Goal: Participate in discussion: Engage in conversation with other users on a specific topic

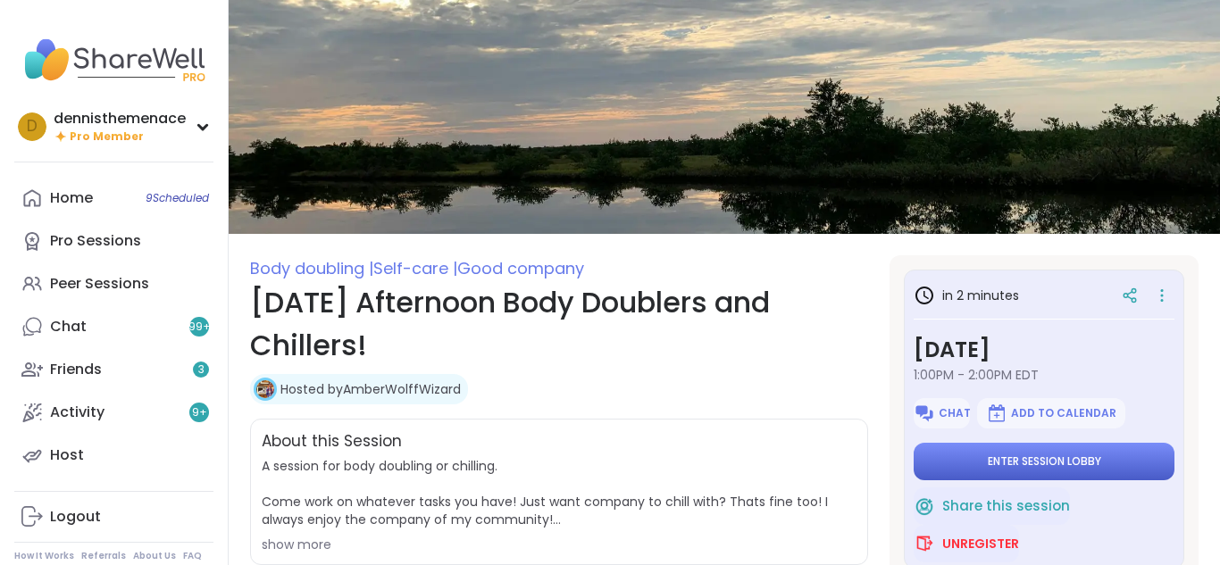
click at [1062, 458] on span "Enter session lobby" at bounding box center [1043, 461] width 113 height 14
click at [955, 454] on button "Enter session lobby" at bounding box center [1043, 461] width 261 height 37
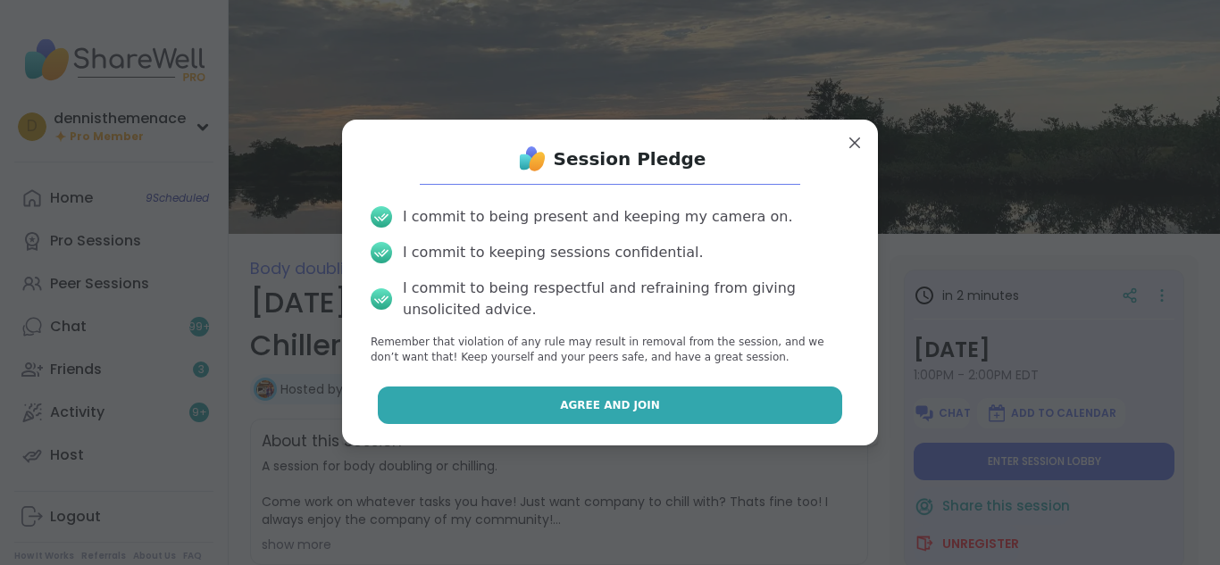
click at [697, 407] on button "Agree and Join" at bounding box center [610, 405] width 465 height 37
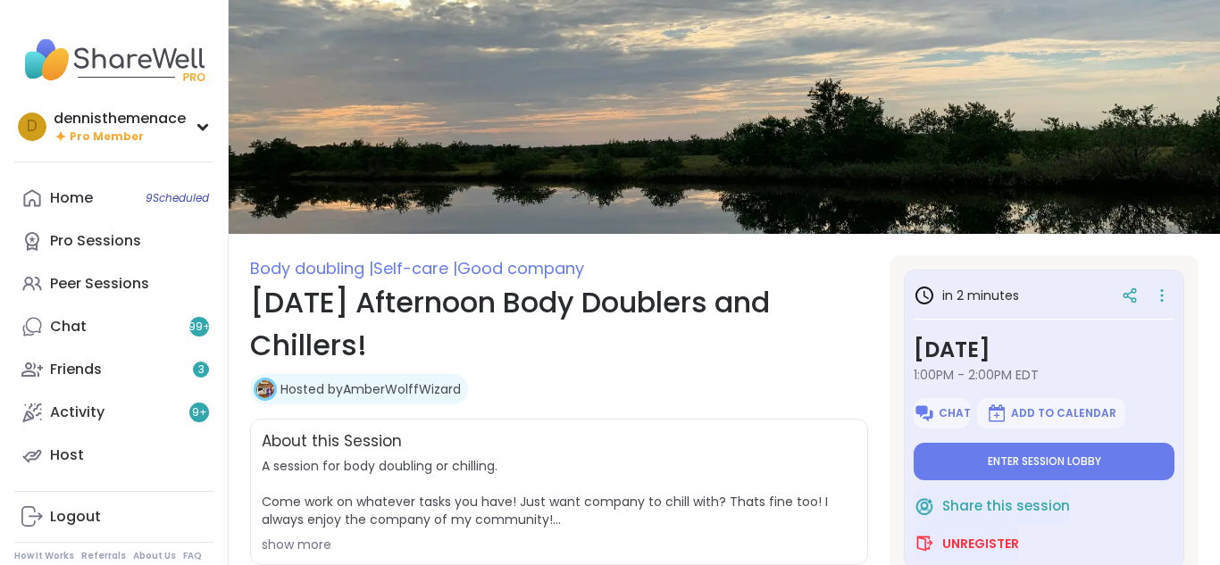
type textarea "*"
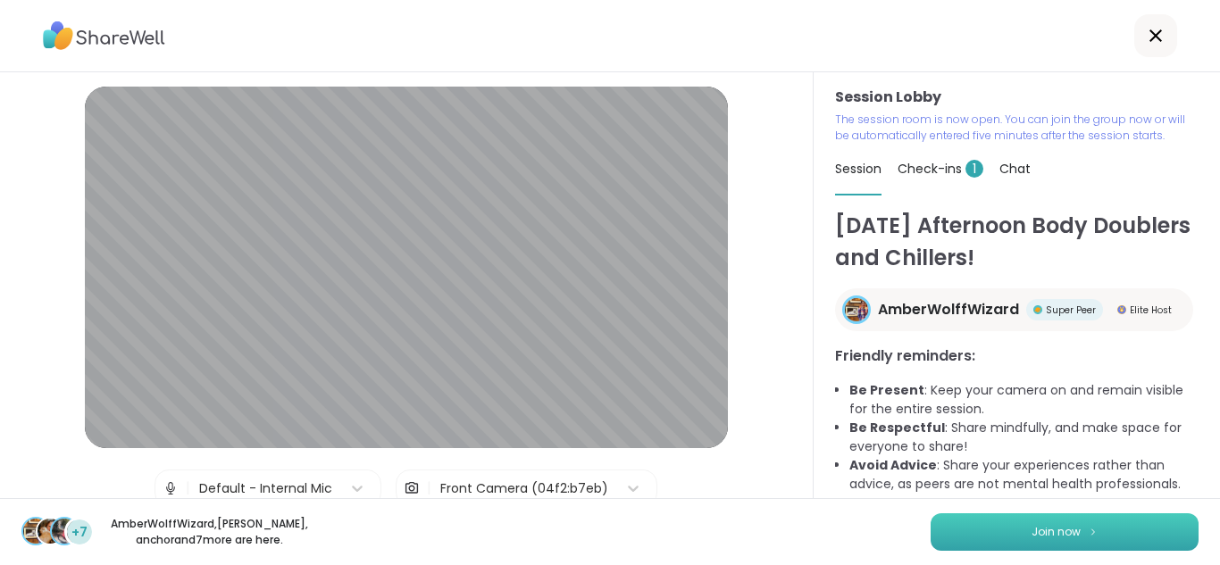
click at [1069, 536] on span "Join now" at bounding box center [1055, 532] width 49 height 16
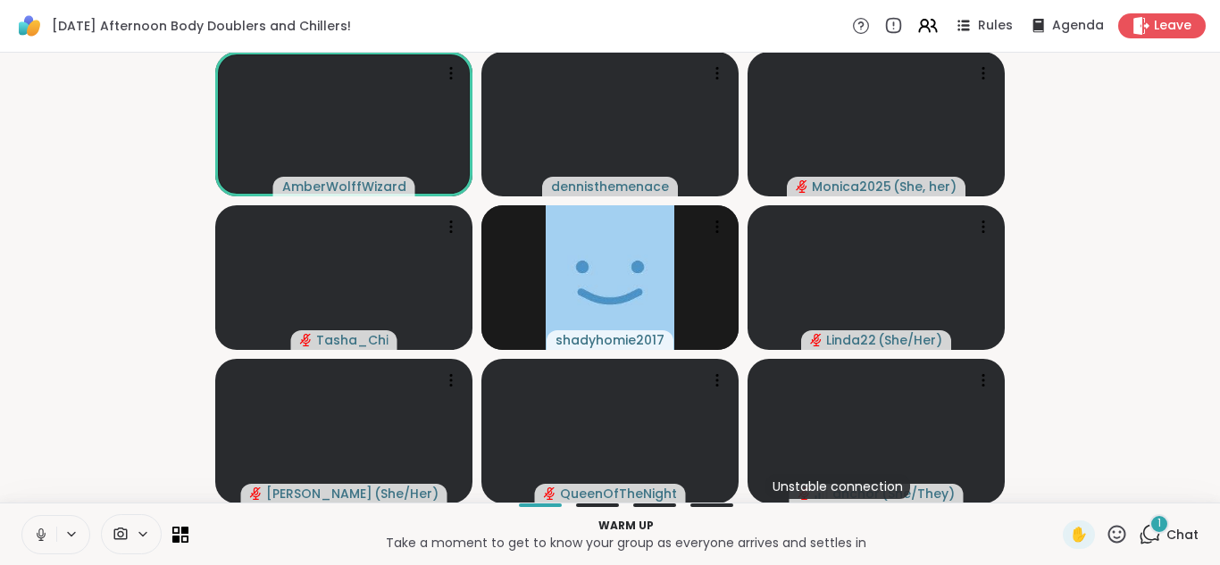
click at [1183, 539] on span "Chat" at bounding box center [1182, 535] width 32 height 18
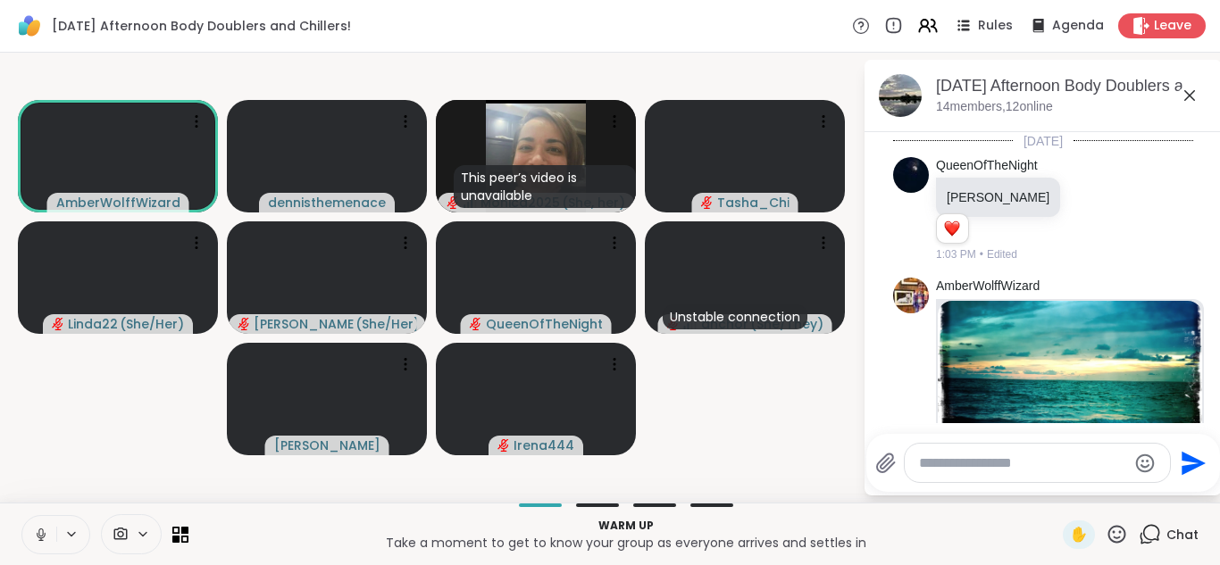
click at [1142, 384] on img at bounding box center [1069, 412] width 264 height 222
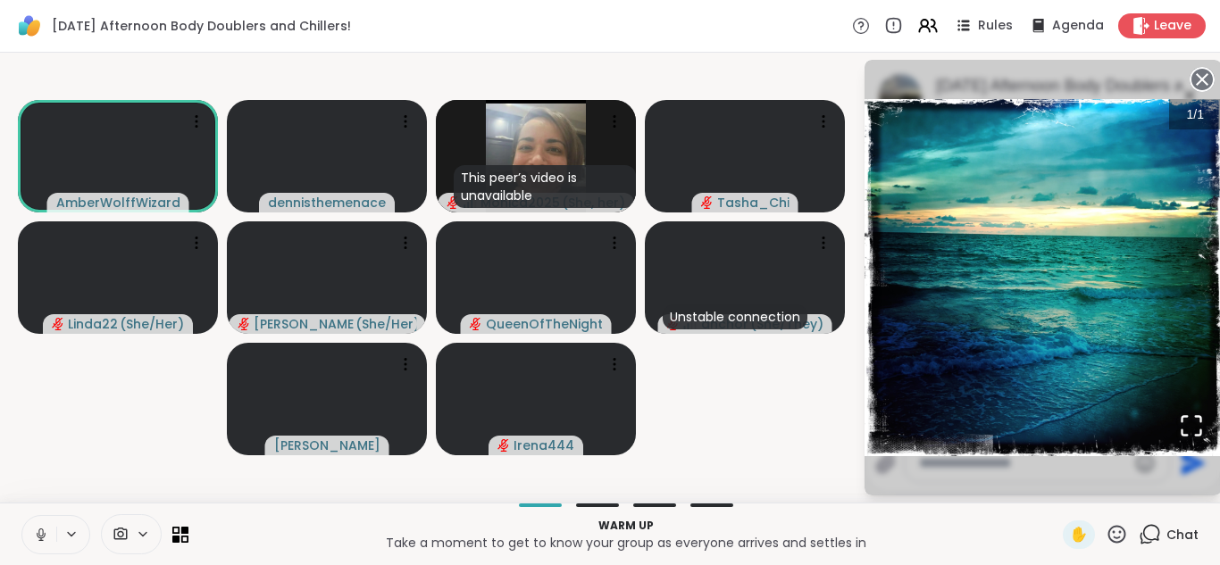
click at [1019, 537] on p "Take a moment to get to know your group as everyone arrives and settles in" at bounding box center [625, 543] width 853 height 18
click at [1019, 534] on p "Take a moment to get to know your group as everyone arrives and settles in" at bounding box center [625, 543] width 853 height 18
click at [1150, 391] on img "Go to Slide 1" at bounding box center [1042, 277] width 357 height 357
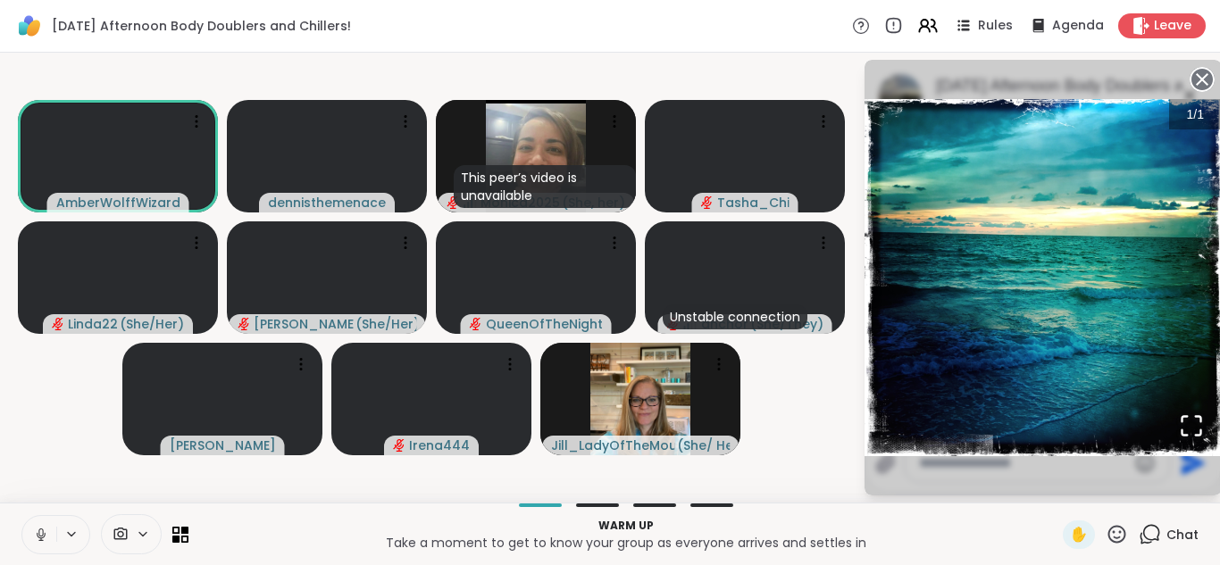
click at [1180, 532] on span "Chat" at bounding box center [1182, 535] width 32 height 18
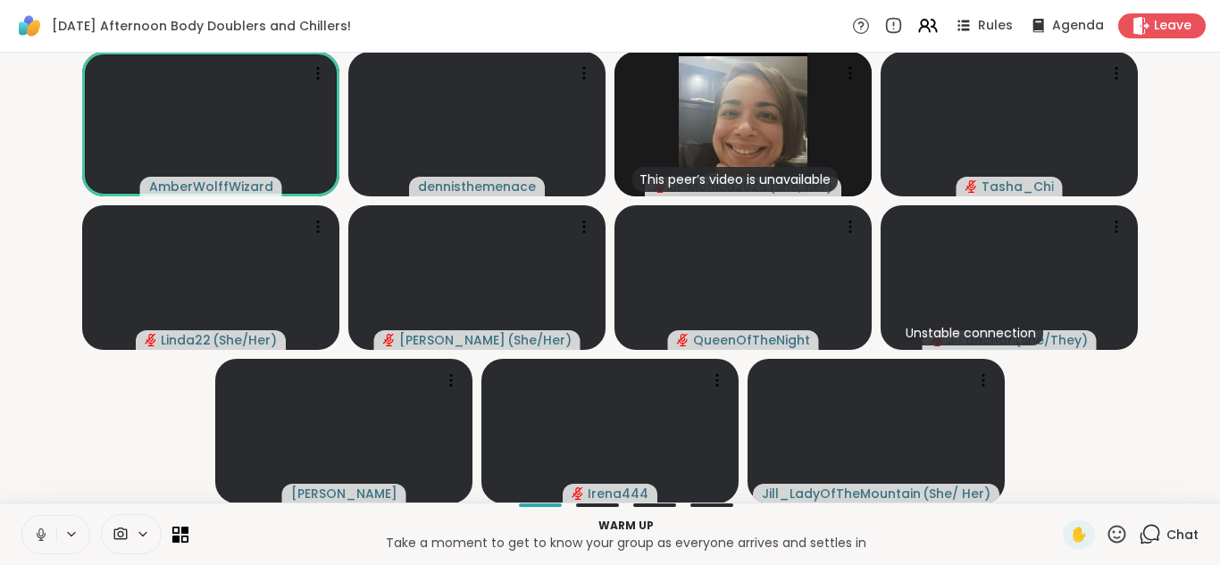
click at [1183, 533] on span "Chat" at bounding box center [1182, 535] width 32 height 18
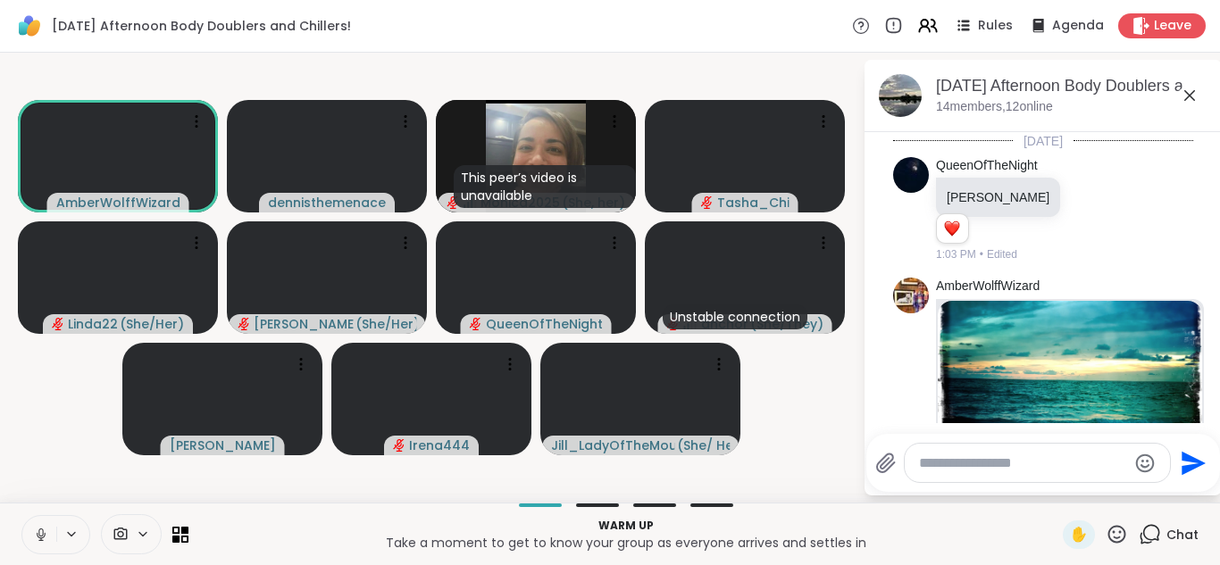
scroll to position [287, 0]
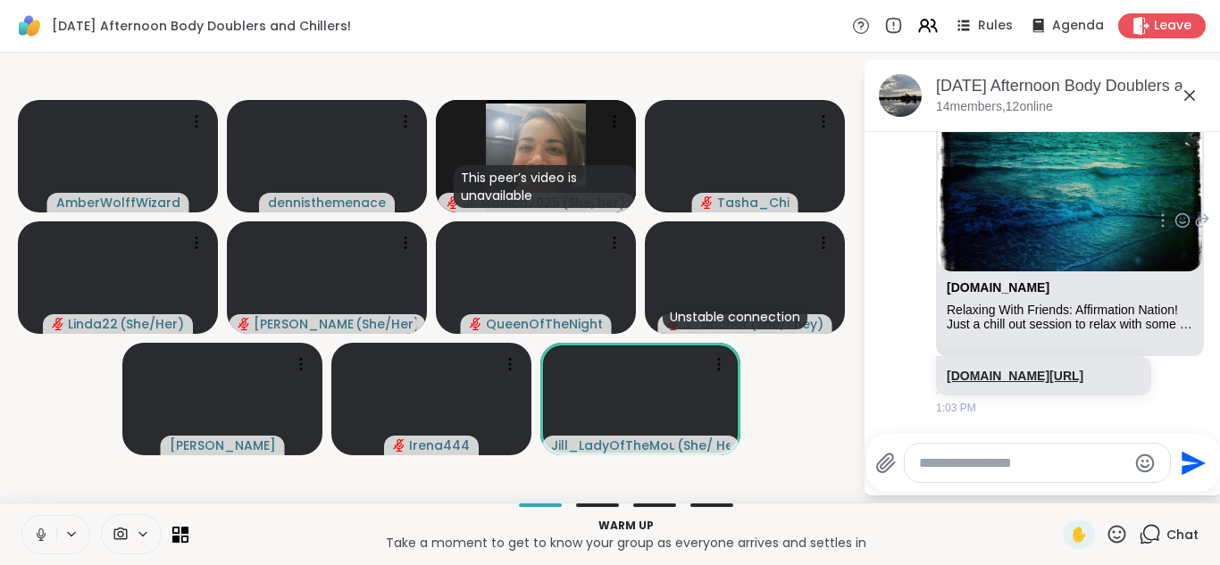
click at [1003, 369] on link "[DOMAIN_NAME][URL]" at bounding box center [1014, 376] width 137 height 14
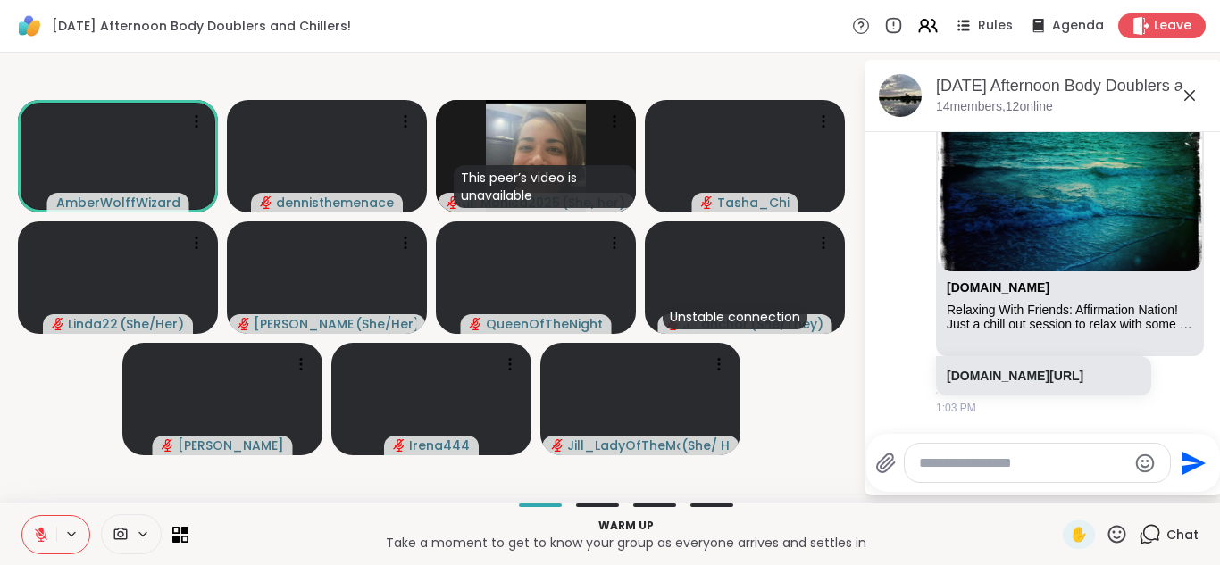
click at [46, 535] on icon at bounding box center [41, 535] width 16 height 16
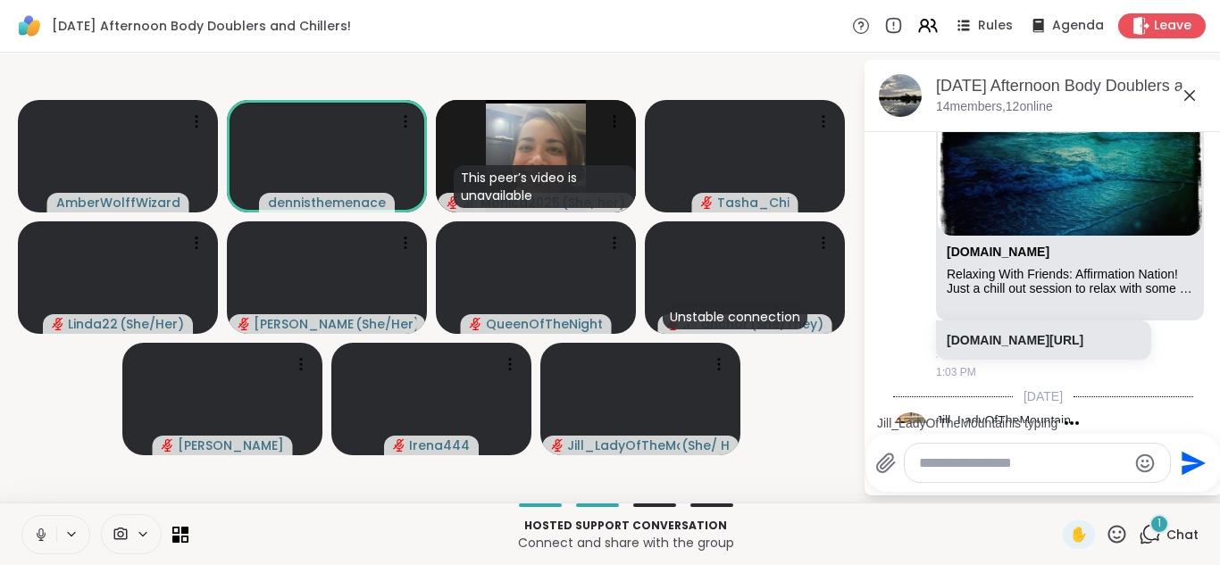
scroll to position [401, 0]
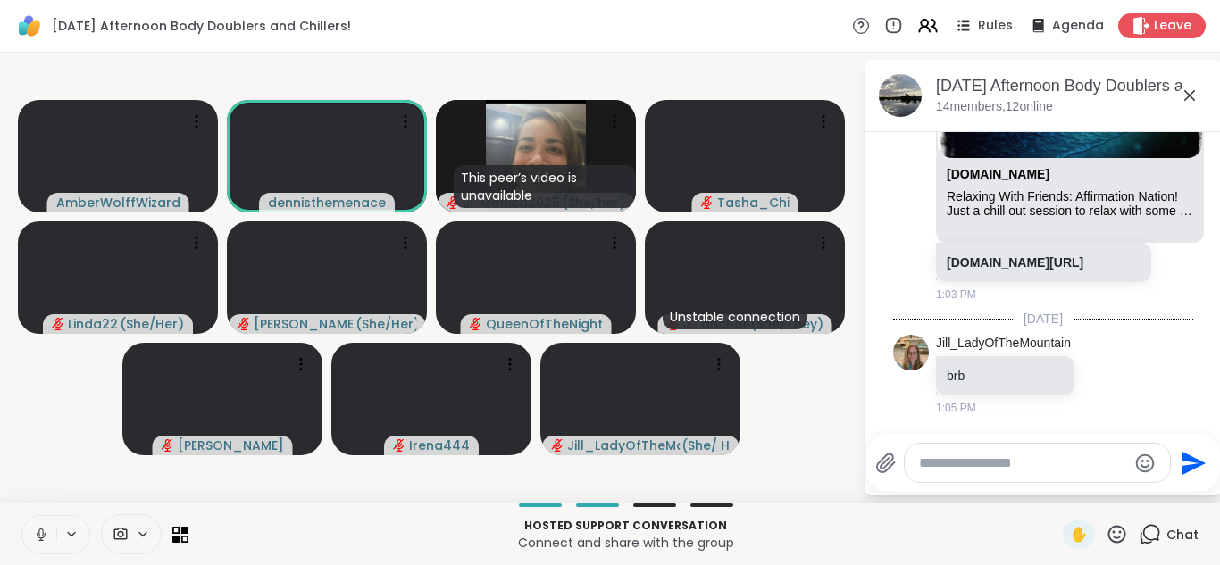
click at [46, 535] on icon at bounding box center [41, 535] width 16 height 16
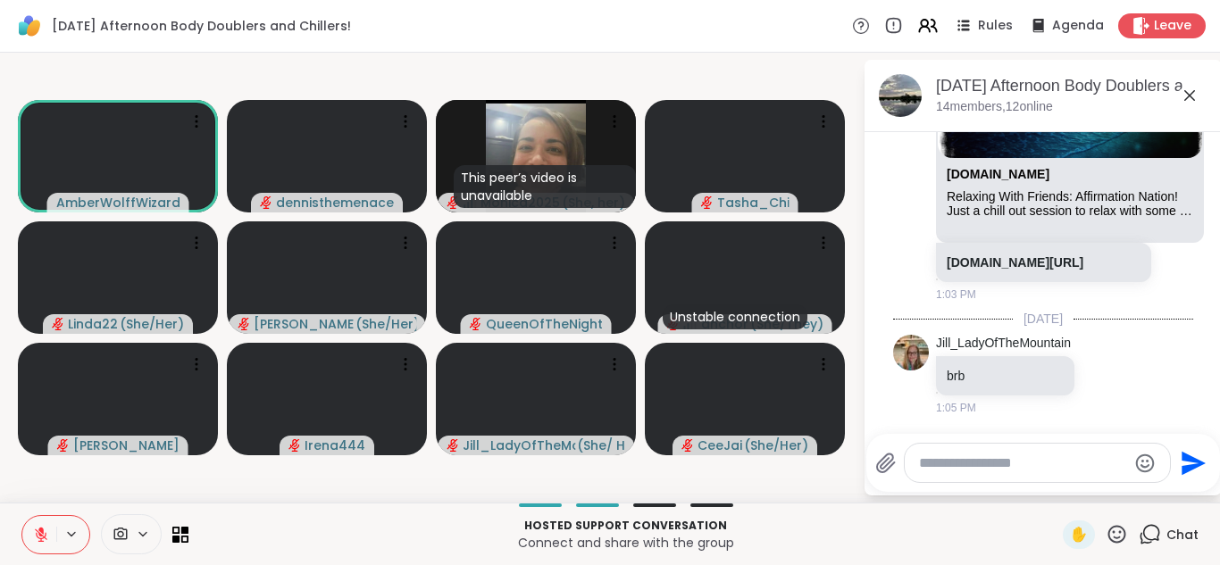
click at [46, 535] on icon at bounding box center [41, 535] width 16 height 16
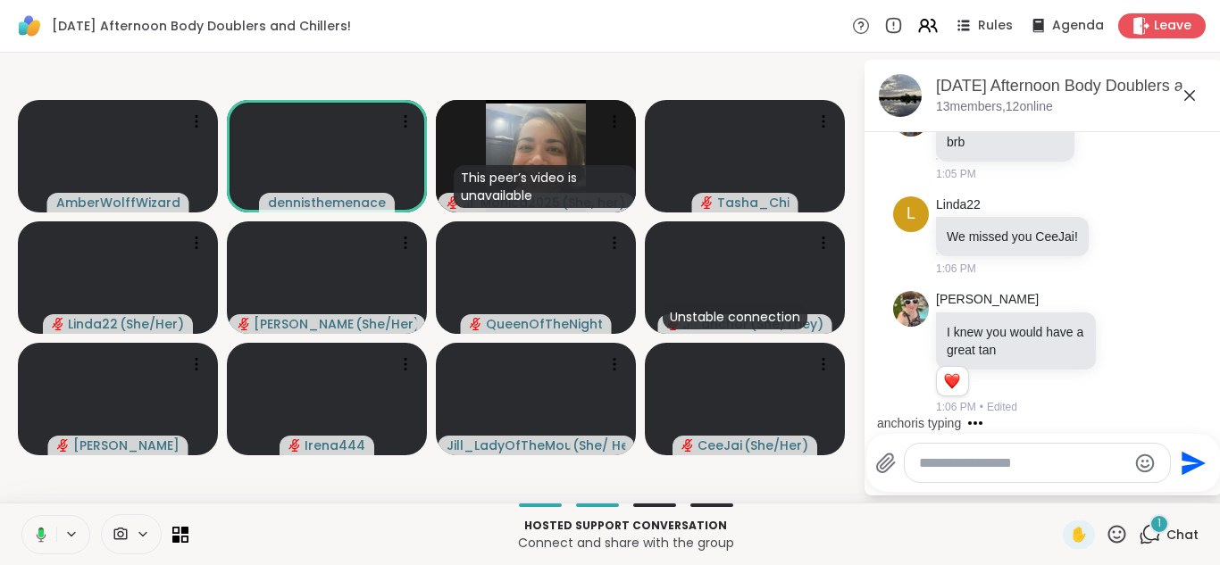
scroll to position [635, 0]
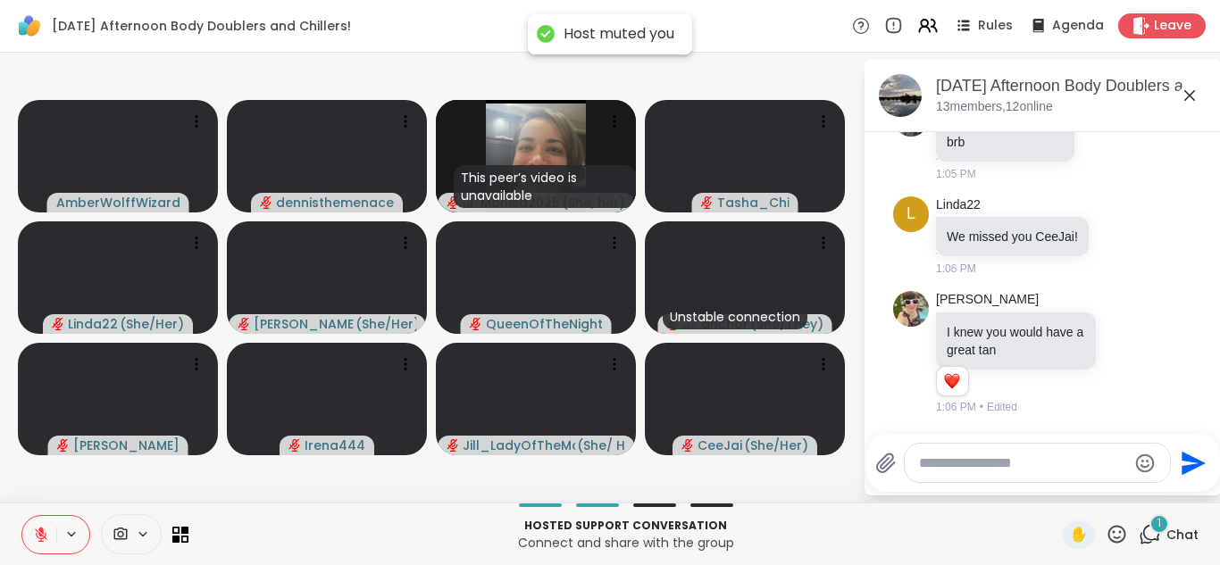
click at [46, 535] on icon at bounding box center [41, 535] width 16 height 16
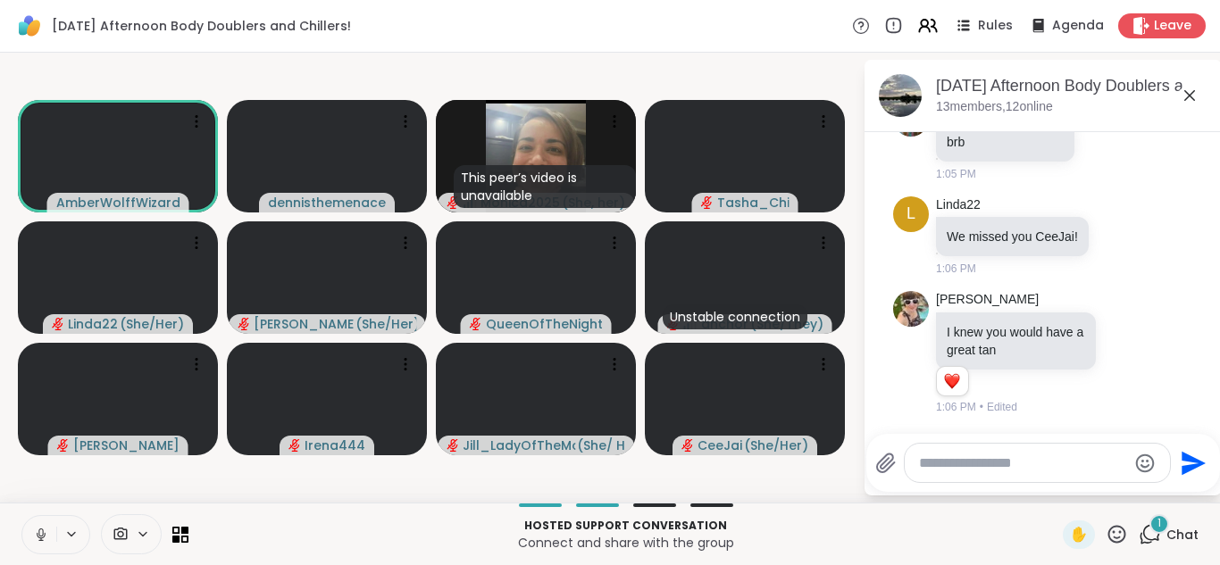
click at [46, 535] on icon at bounding box center [41, 535] width 16 height 16
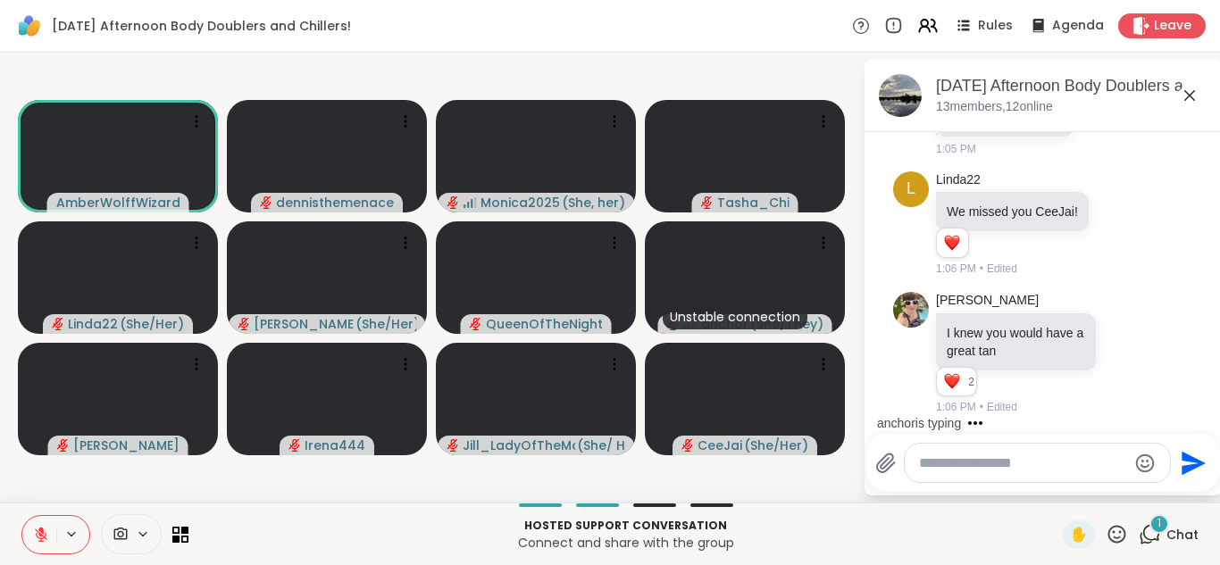
click at [1038, 463] on textarea "Type your message" at bounding box center [1023, 463] width 208 height 18
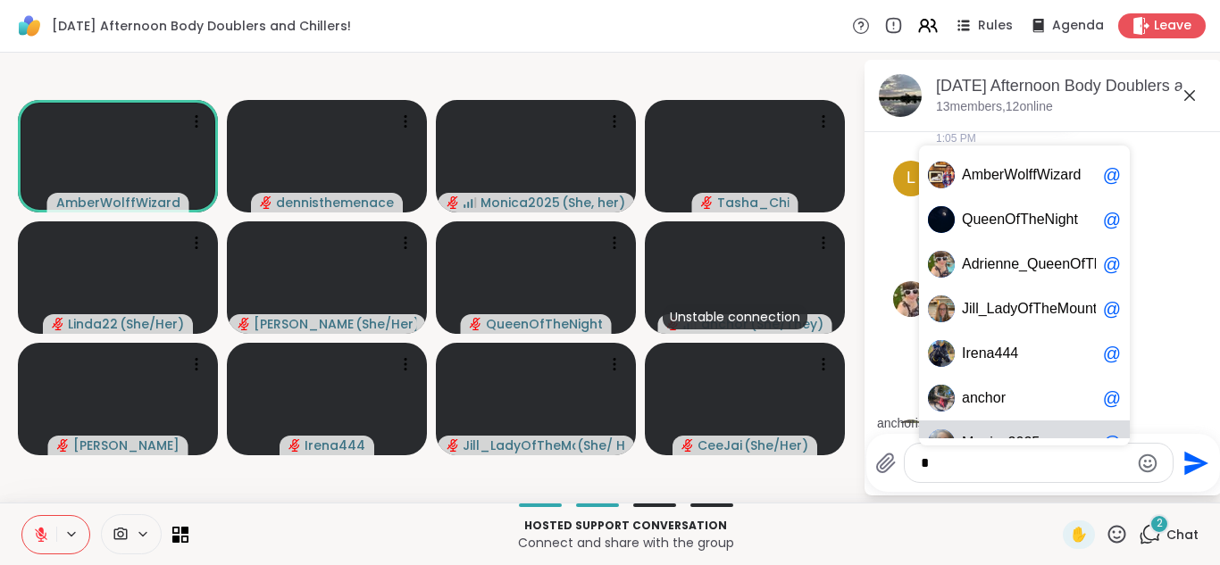
scroll to position [773, 0]
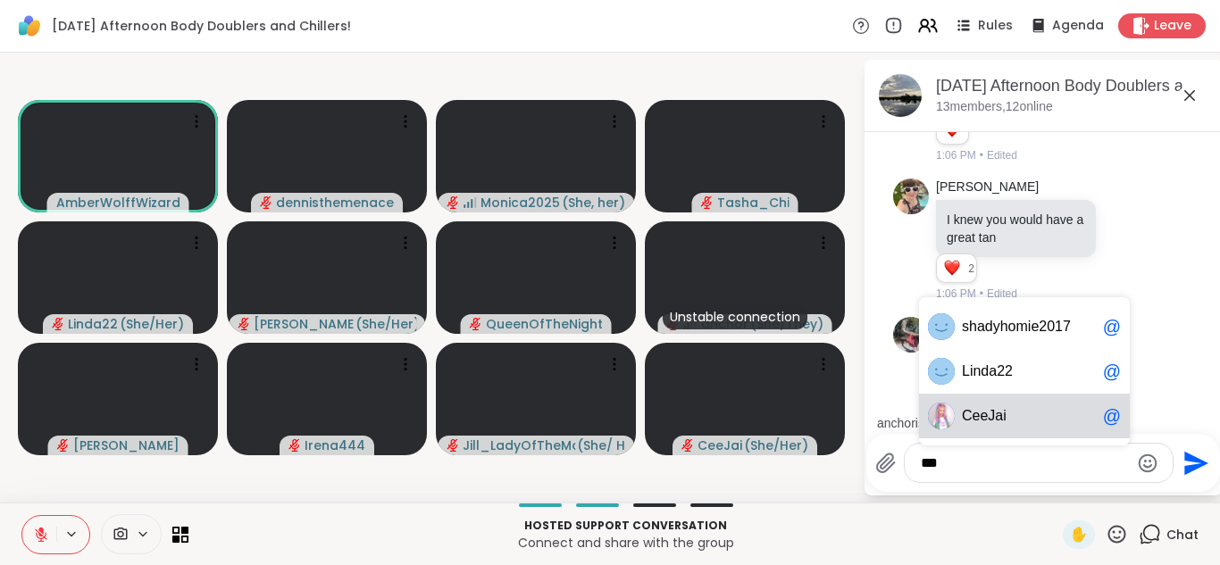
click at [1020, 421] on span "Ce eJai" at bounding box center [1029, 416] width 134 height 18
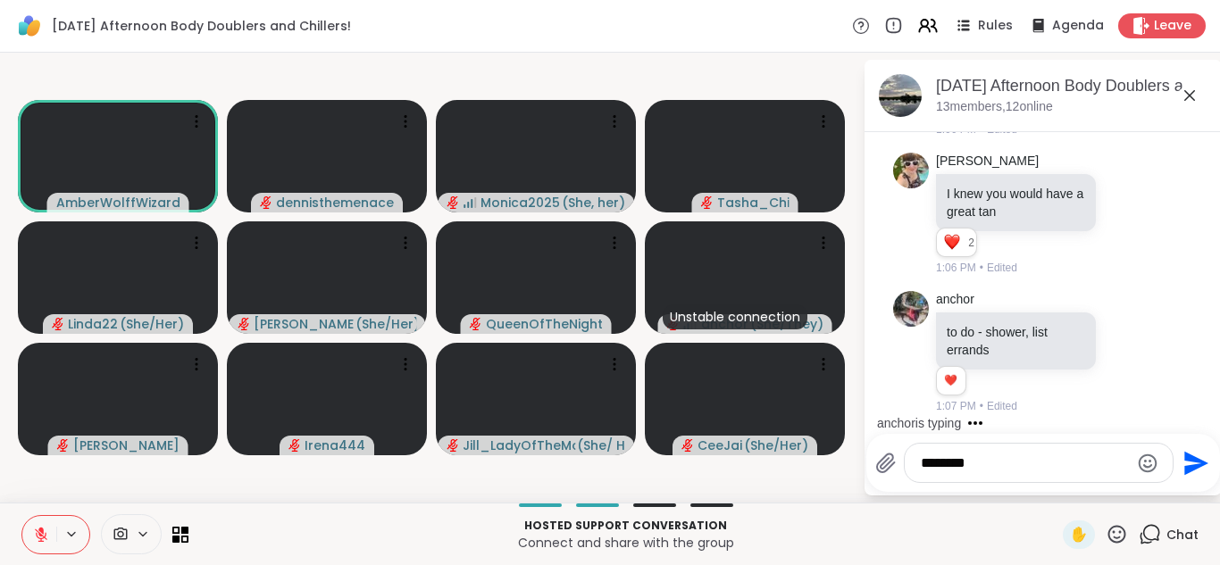
scroll to position [799, 0]
type textarea "**********"
click at [1151, 466] on icon "Emoji picker" at bounding box center [1147, 463] width 19 height 19
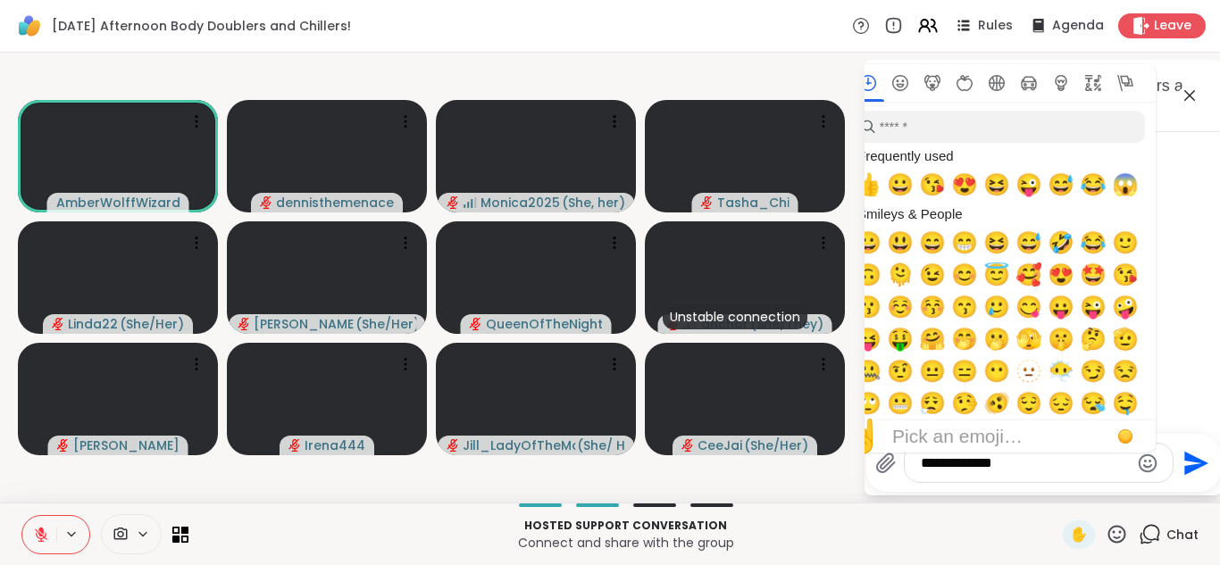
click at [1136, 453] on button "Emoji picker" at bounding box center [1146, 463] width 21 height 21
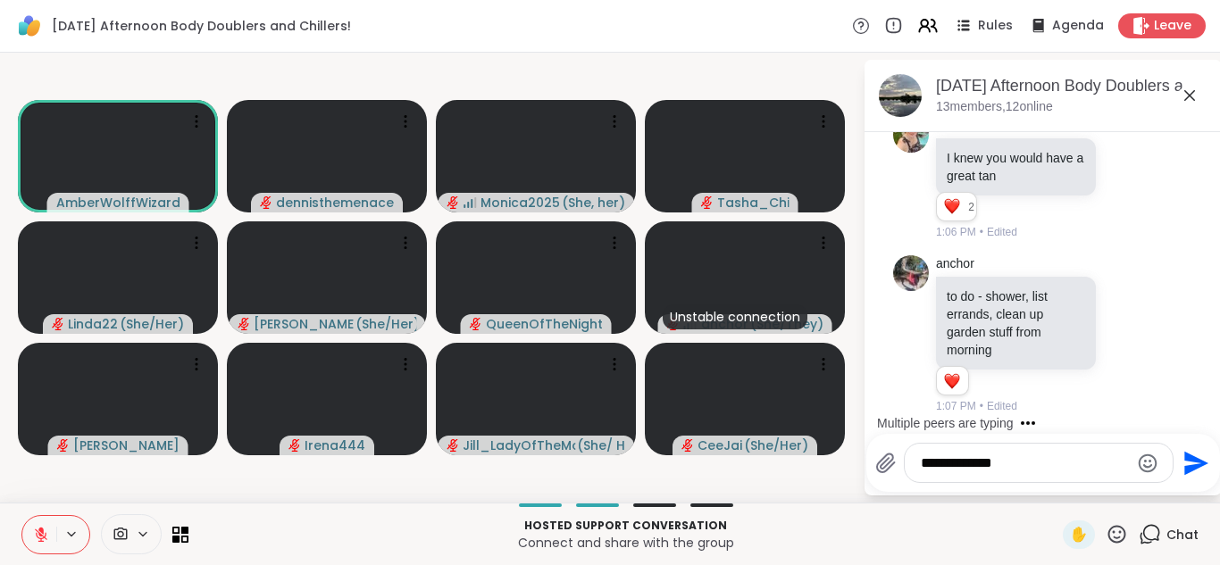
click at [1035, 461] on textarea "**********" at bounding box center [1024, 463] width 208 height 18
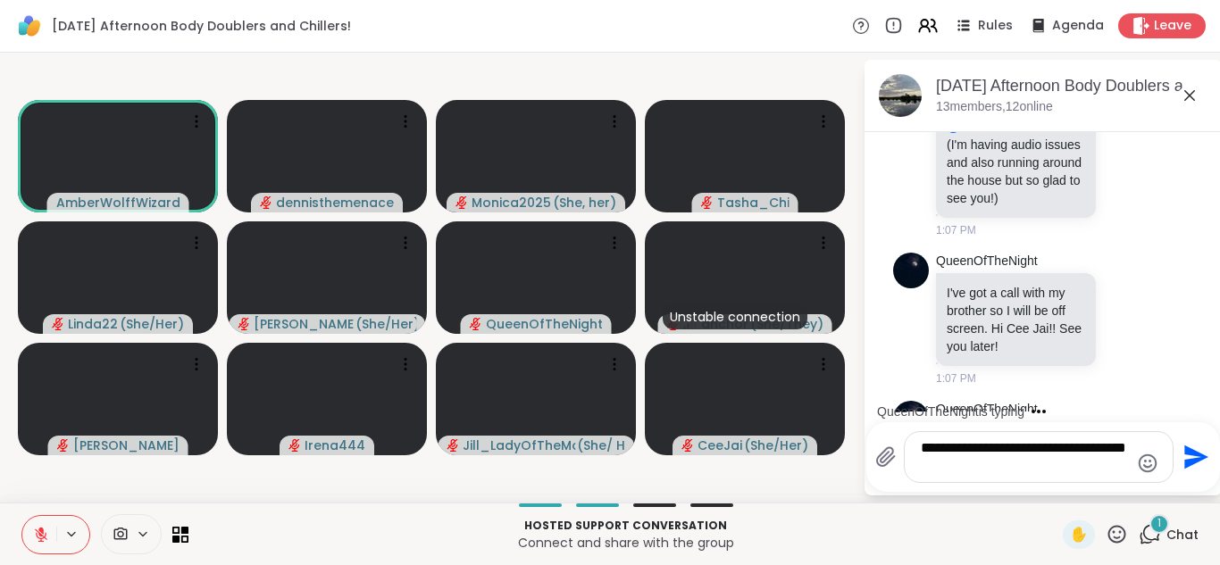
scroll to position [1387, 0]
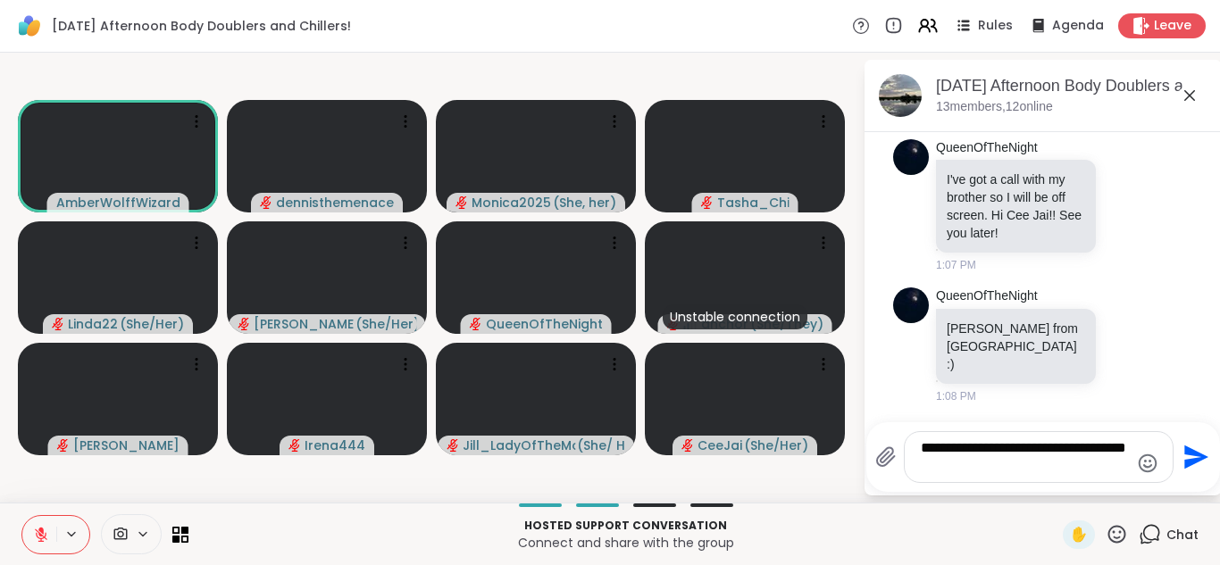
type textarea "**********"
click at [1190, 456] on icon "Send" at bounding box center [1193, 457] width 29 height 29
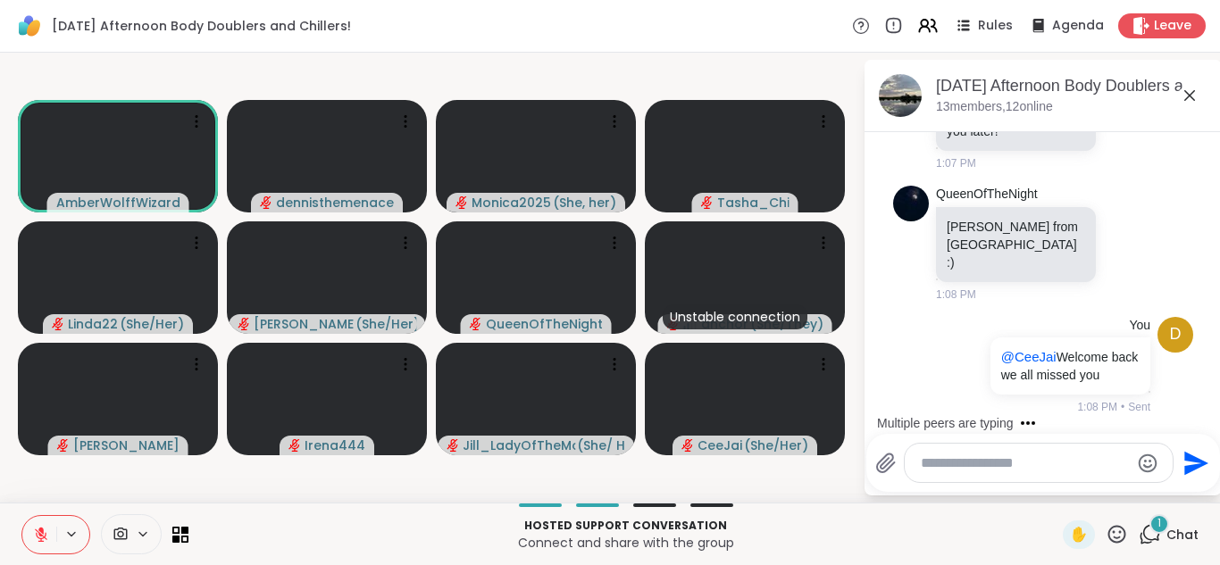
scroll to position [1602, 0]
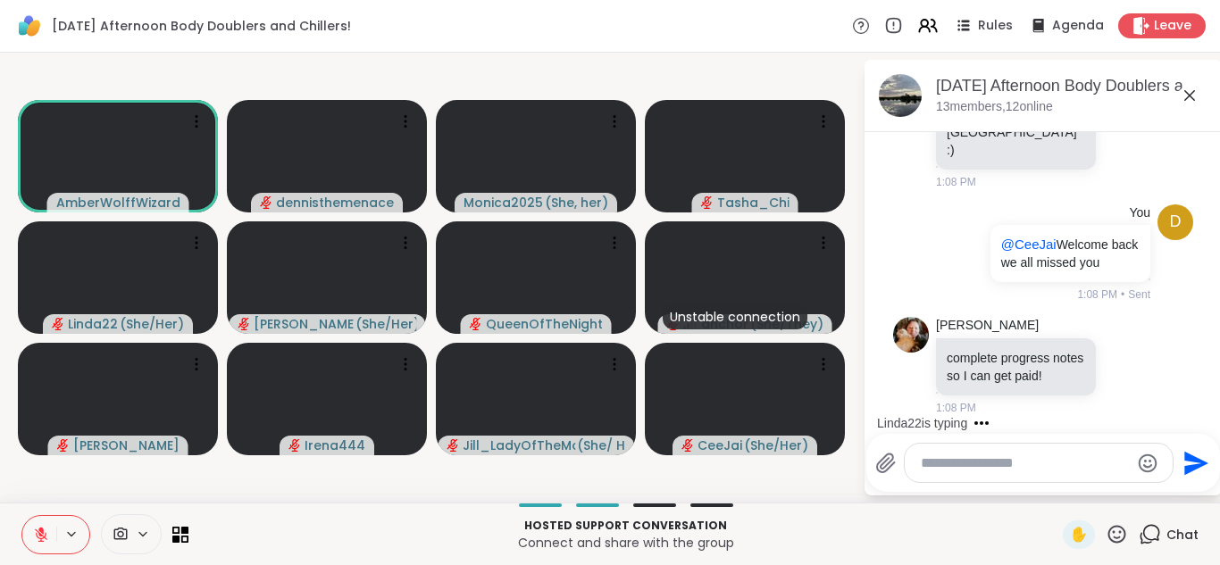
click at [38, 533] on icon at bounding box center [41, 535] width 12 height 12
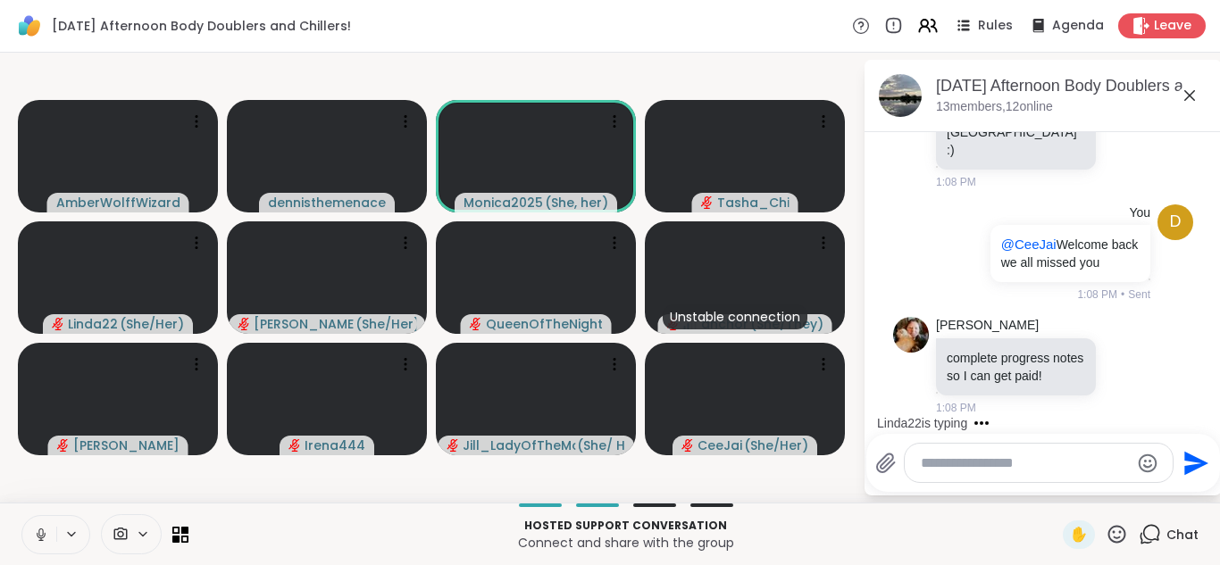
click at [38, 533] on icon at bounding box center [41, 535] width 16 height 16
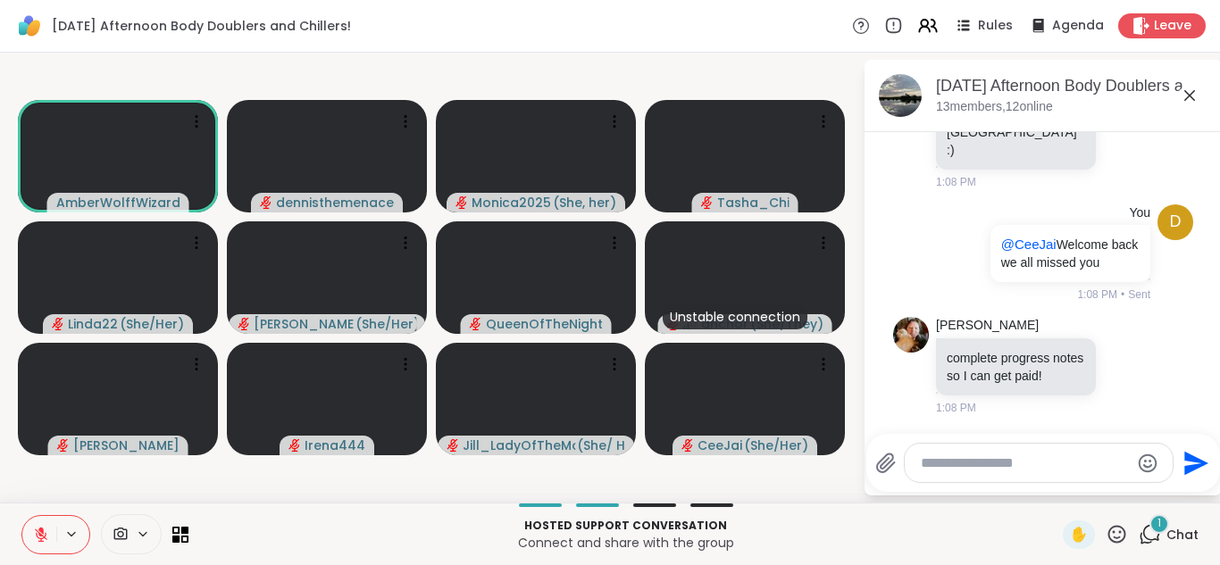
scroll to position [1733, 0]
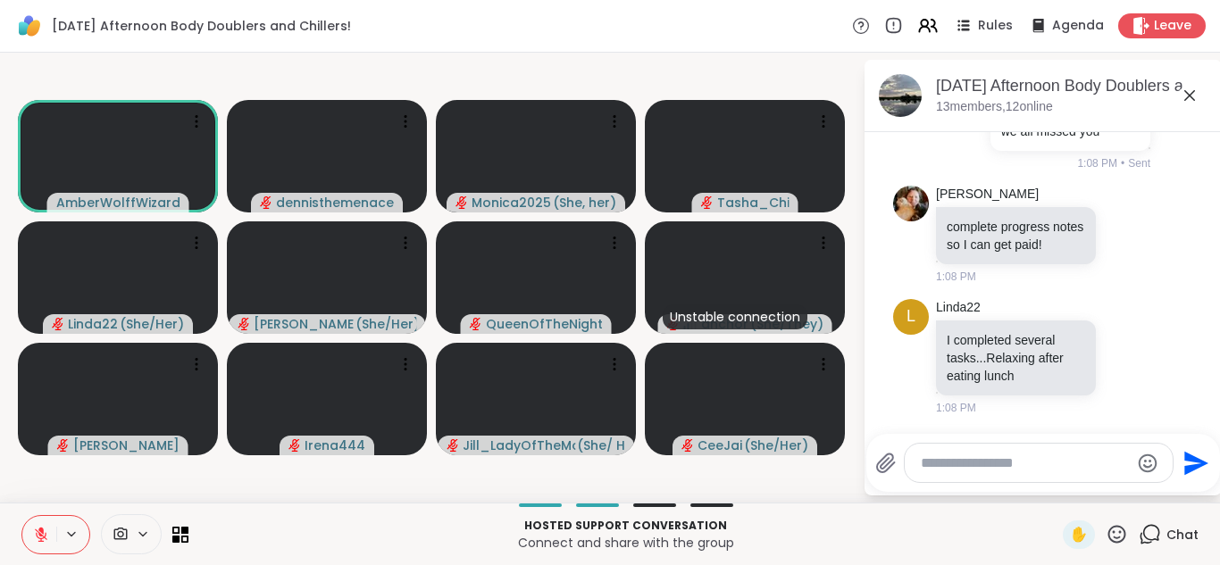
click at [38, 533] on icon at bounding box center [41, 535] width 12 height 12
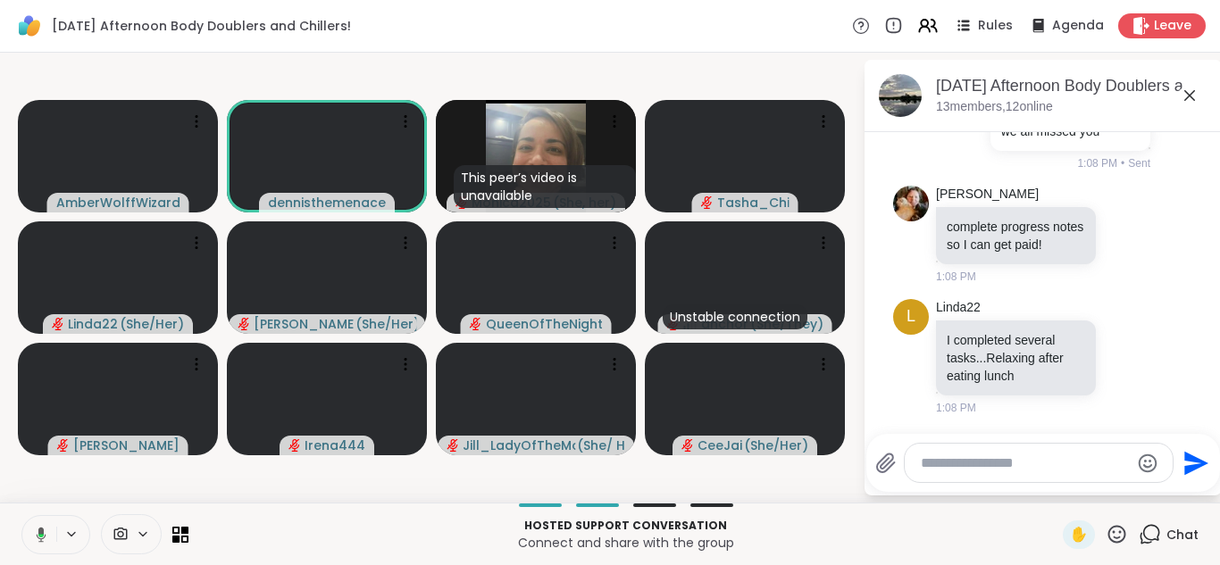
click at [38, 533] on icon at bounding box center [42, 534] width 10 height 15
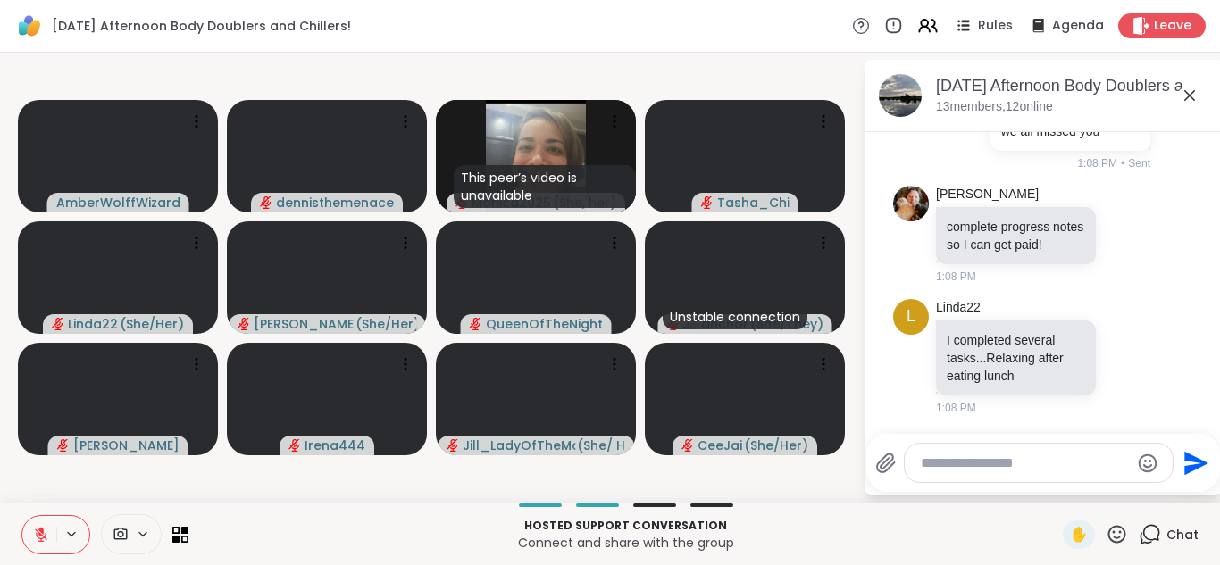
click at [38, 533] on icon at bounding box center [41, 535] width 12 height 12
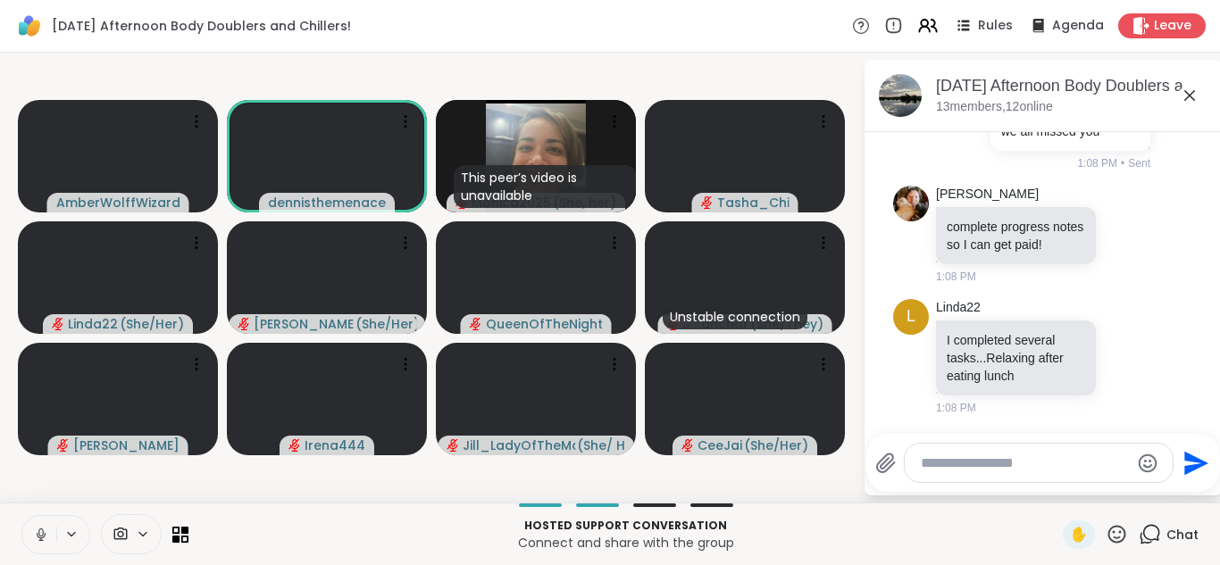
click at [38, 533] on icon at bounding box center [41, 535] width 16 height 16
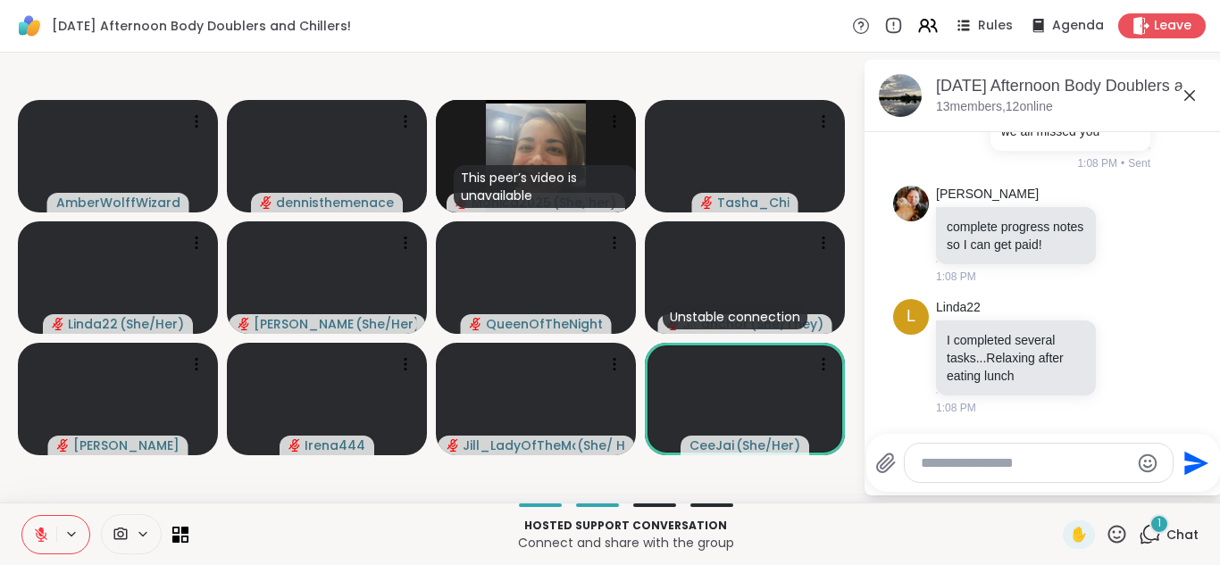
scroll to position [2327, 0]
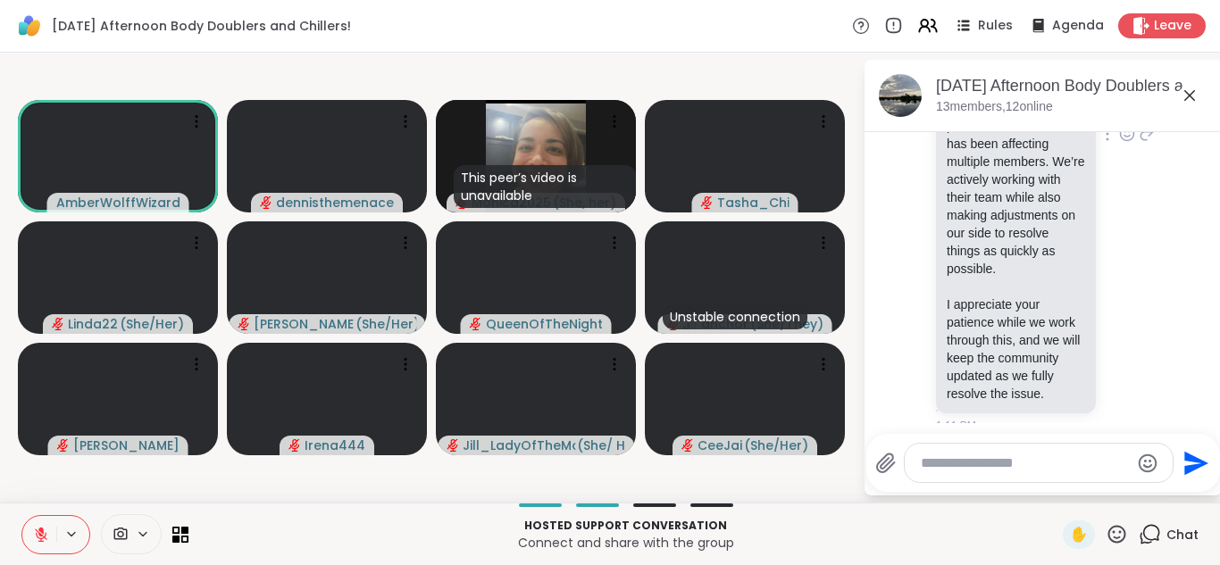
click at [1153, 362] on div "Tasha_Chi Response from support: Thank you for reaching out, and I’m sorry you …" at bounding box center [1045, 135] width 219 height 599
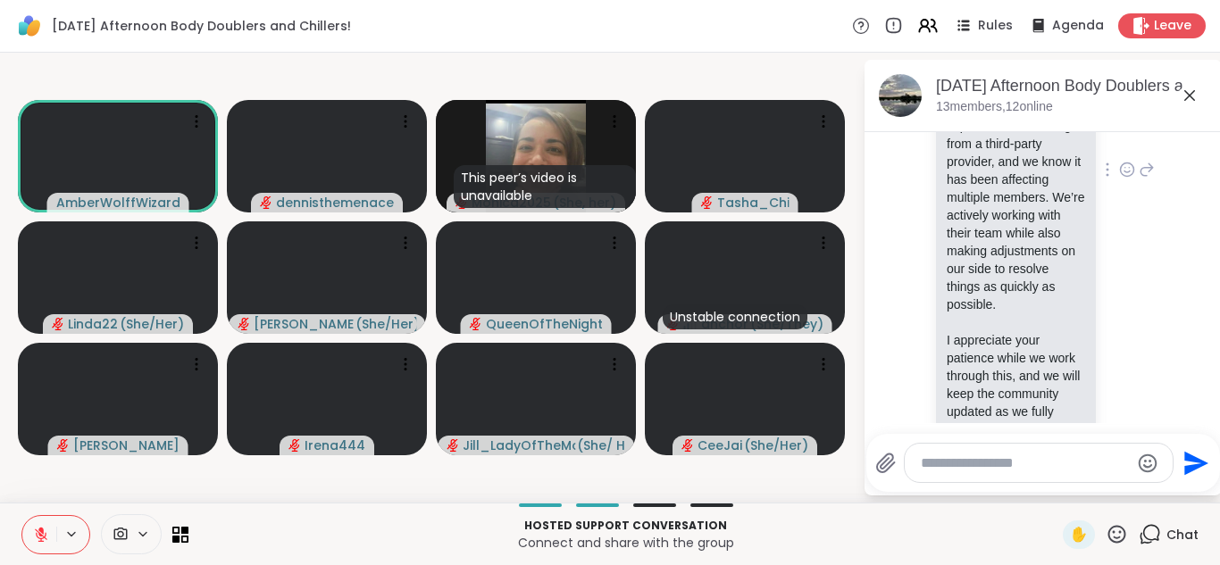
click at [1139, 356] on div "Tasha_Chi Response from support: Thank you for reaching out, and I’m sorry you …" at bounding box center [1045, 170] width 219 height 599
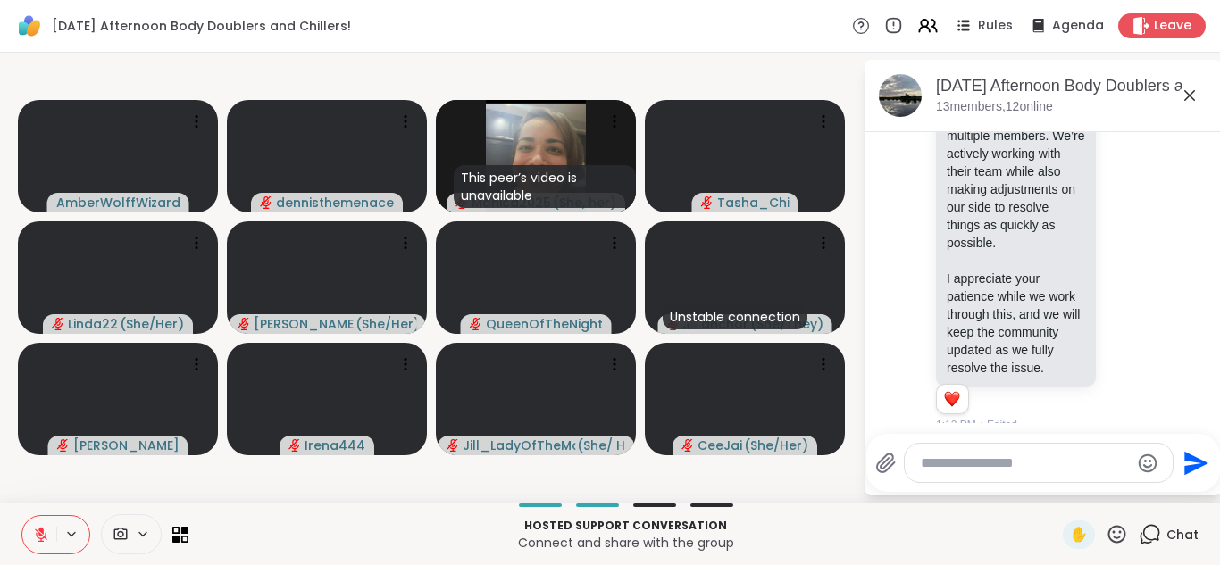
scroll to position [4, 0]
click at [994, 466] on textarea "Type your message" at bounding box center [1024, 463] width 208 height 18
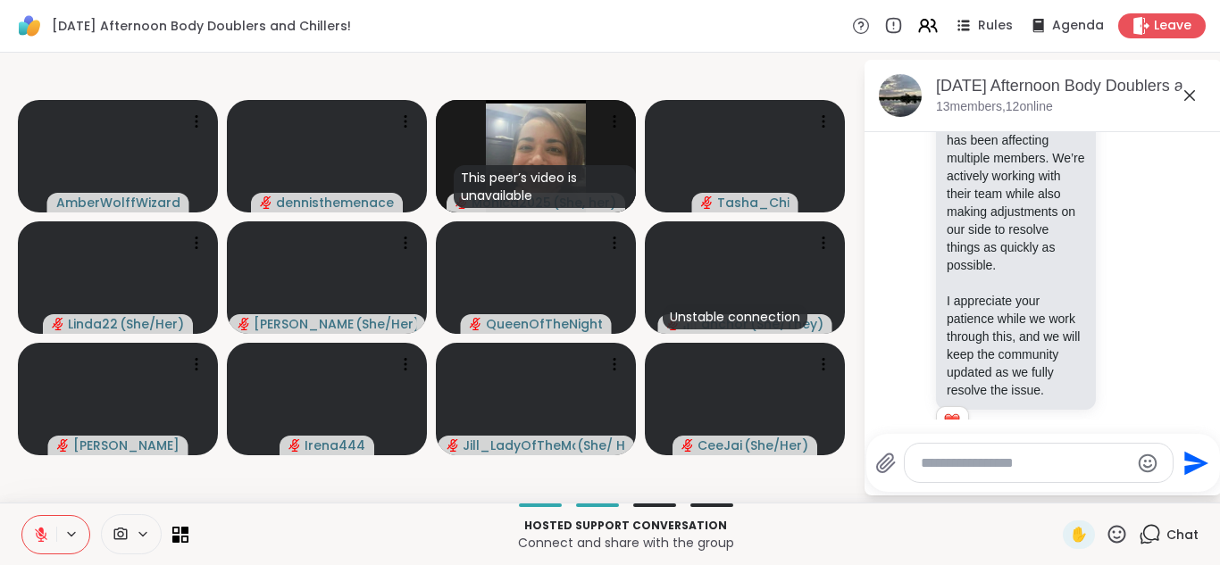
scroll to position [2378, 0]
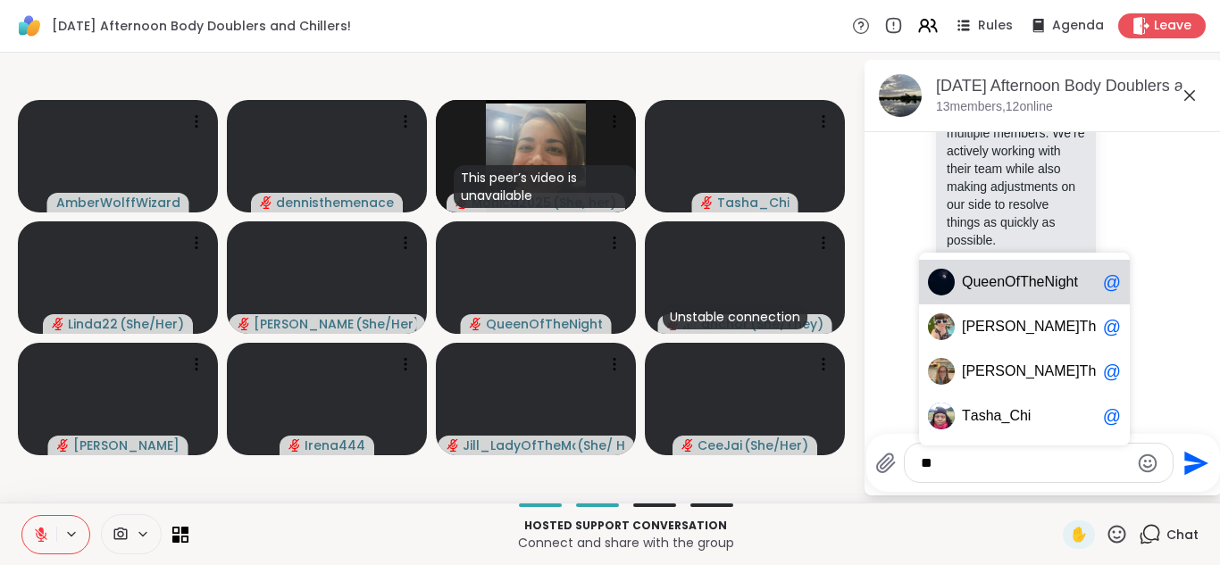
click at [995, 467] on textarea "**" at bounding box center [1024, 463] width 208 height 18
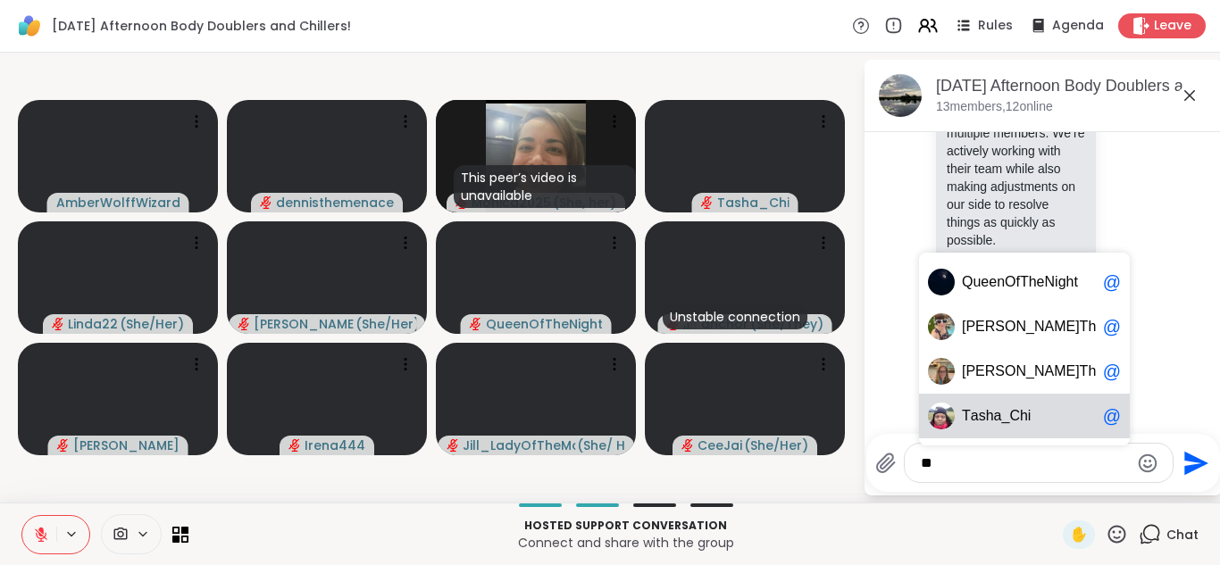
click at [1012, 416] on span "asha_Chi" at bounding box center [1000, 416] width 61 height 18
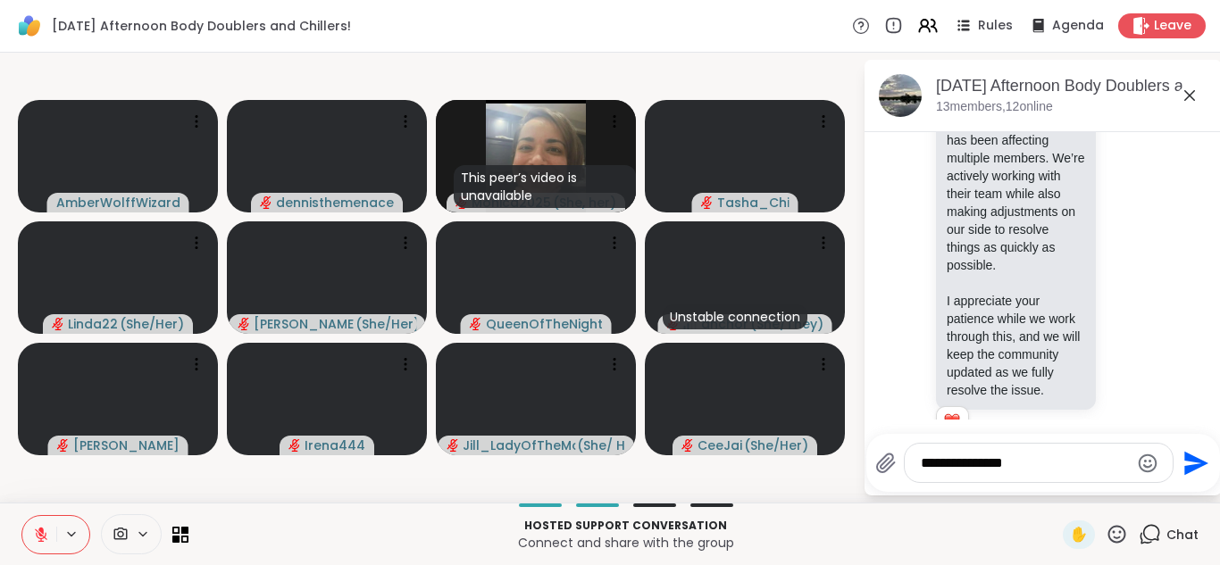
scroll to position [2430, 0]
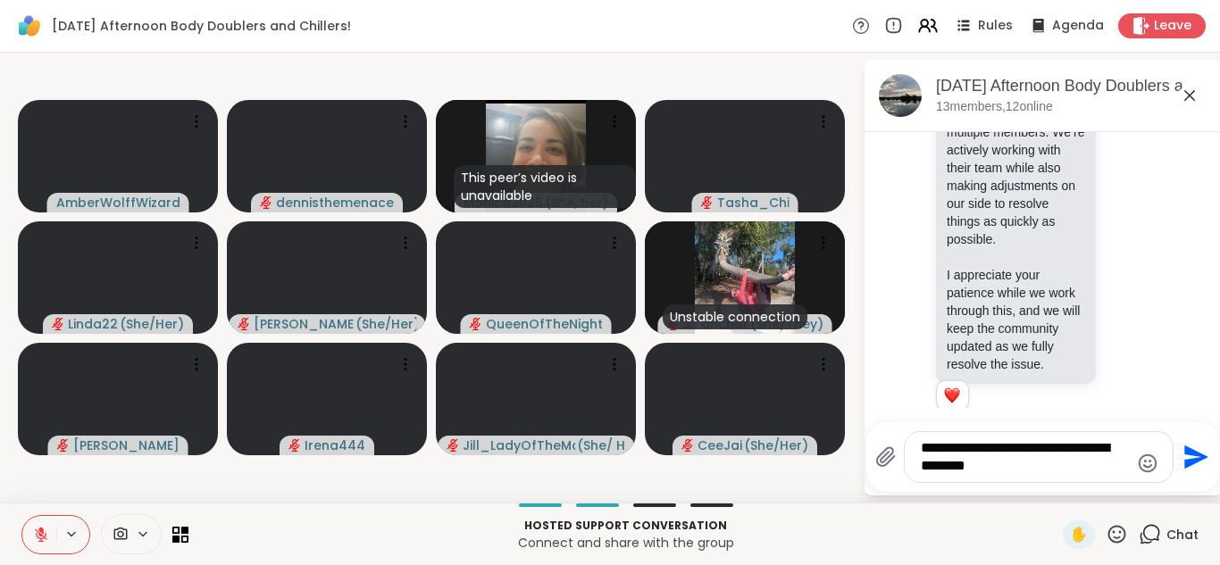
click at [1003, 462] on textarea "**********" at bounding box center [1024, 457] width 208 height 36
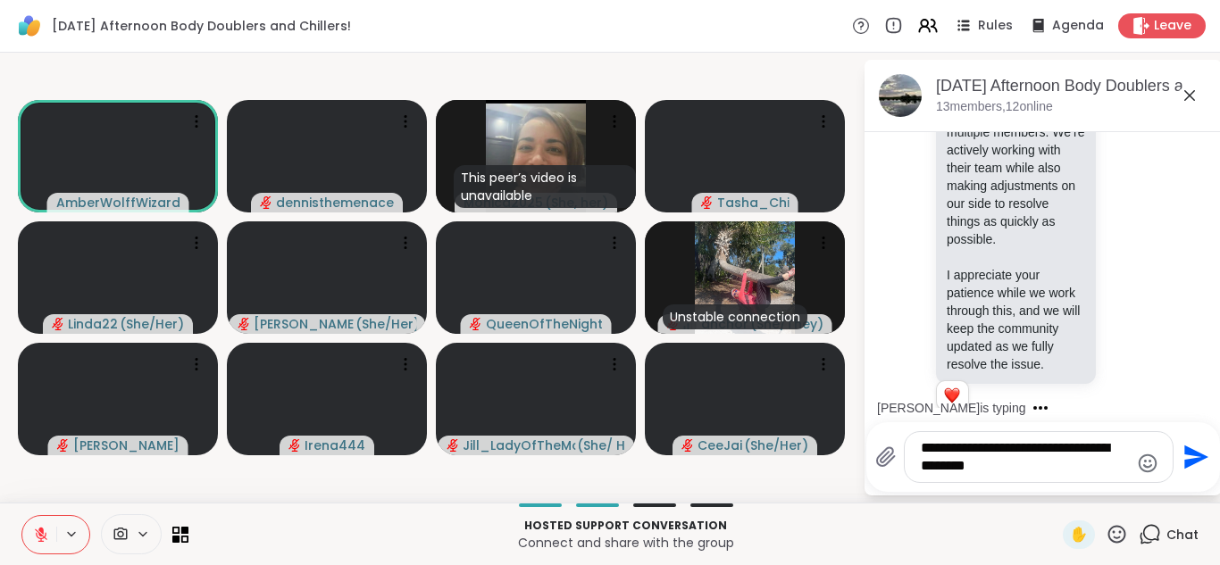
type textarea "**********"
click at [1195, 453] on icon "Send" at bounding box center [1196, 457] width 24 height 24
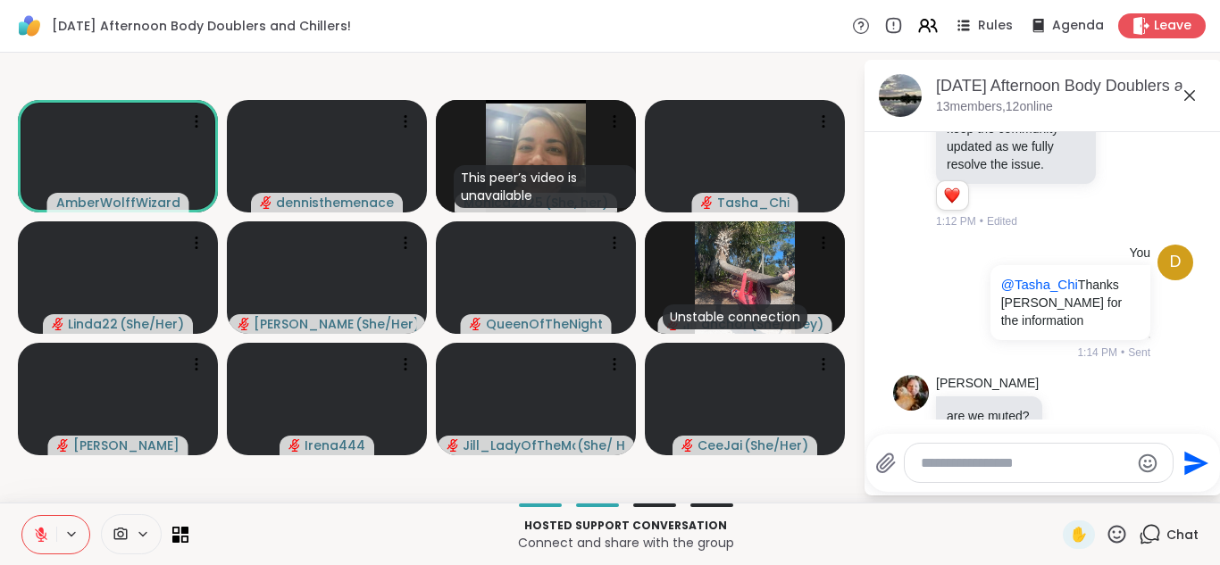
scroll to position [2707, 0]
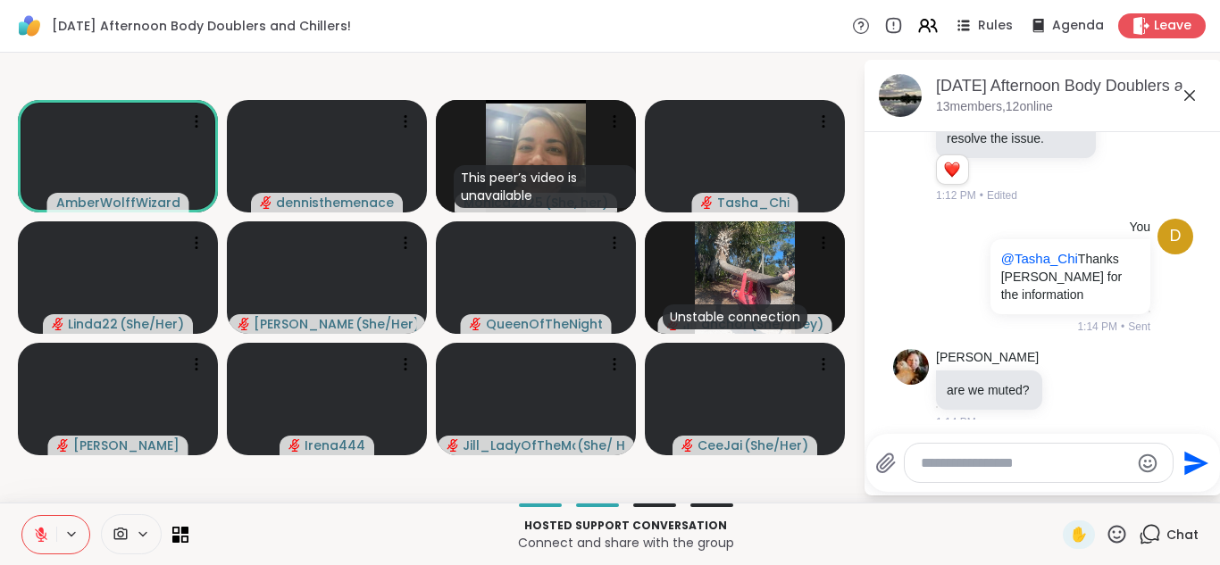
click at [1195, 454] on icon "Send" at bounding box center [1193, 463] width 29 height 29
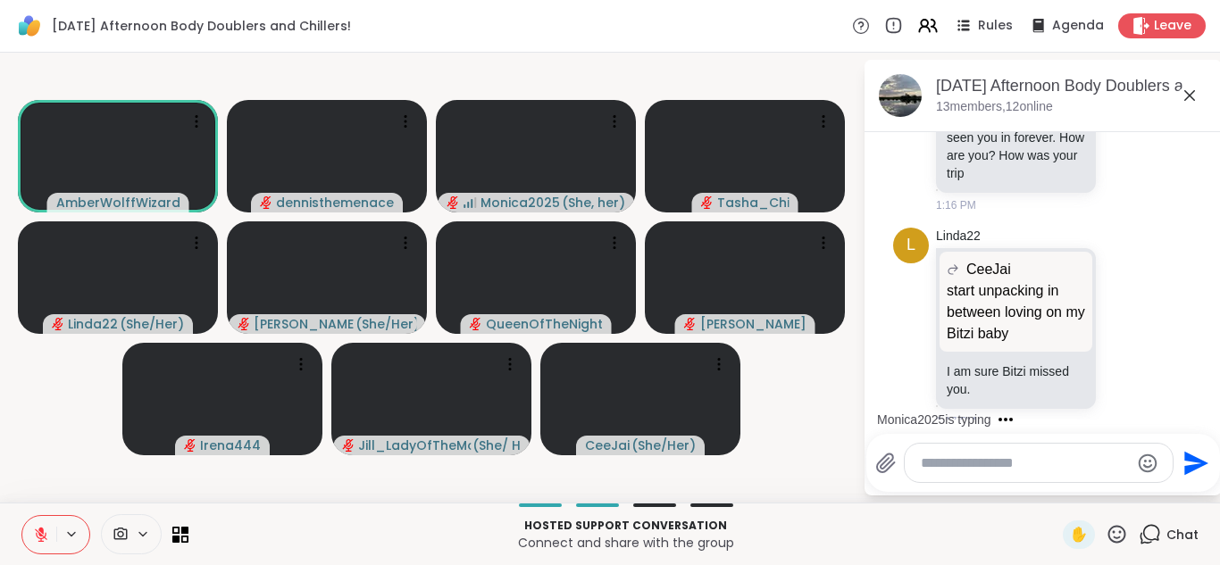
scroll to position [3393, 0]
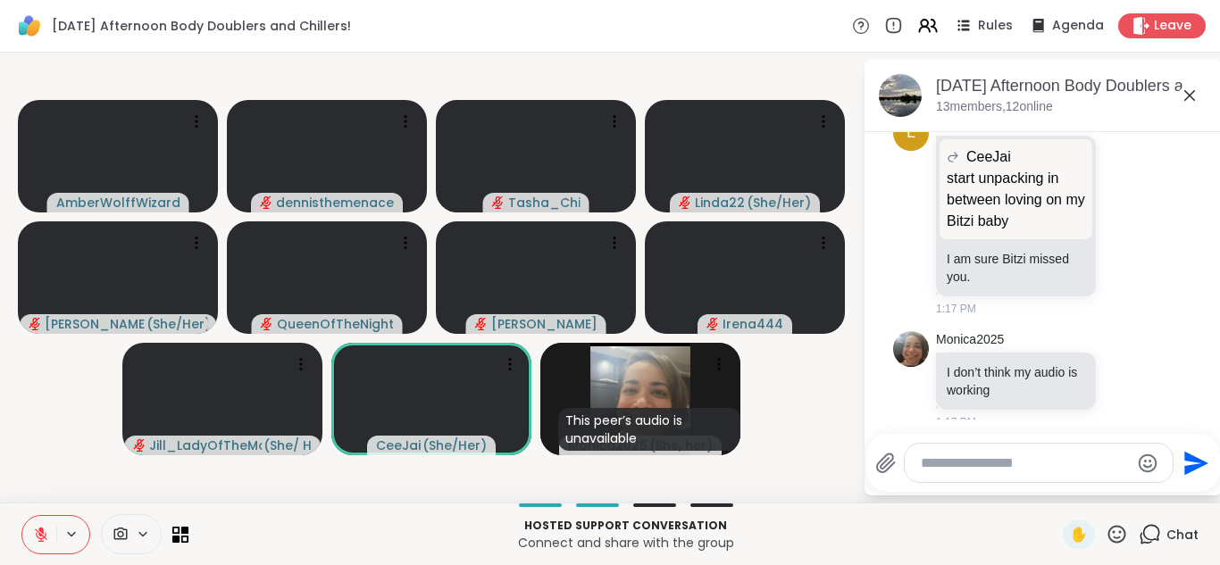
click at [486, 49] on div "[DATE] Afternoon Body Doublers and Chillers! Rules Agenda Leave" at bounding box center [610, 26] width 1220 height 53
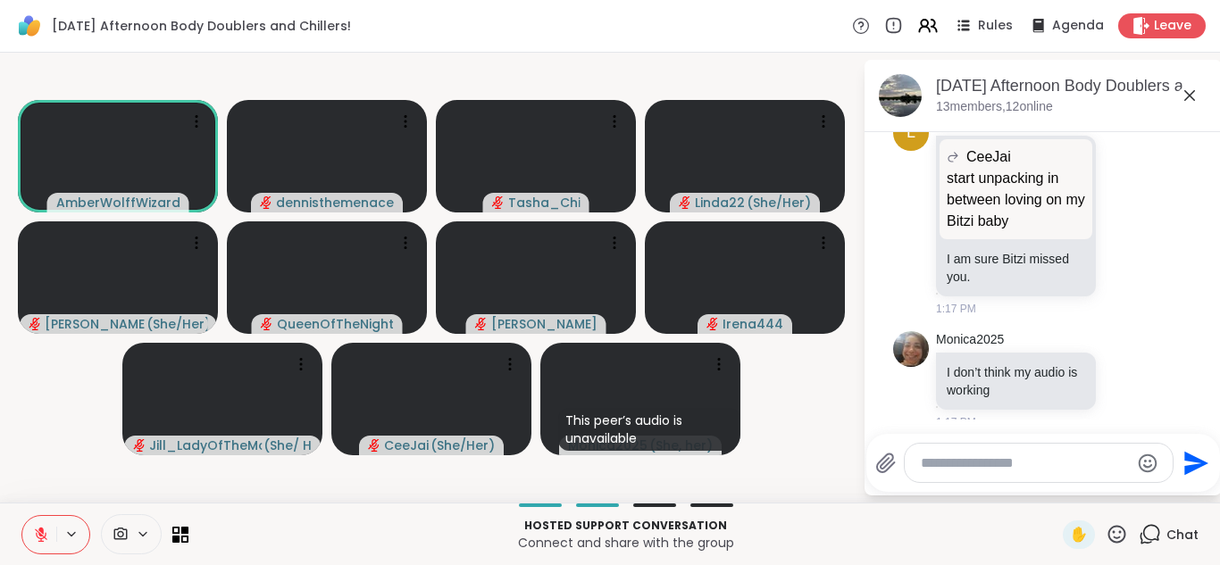
click at [37, 532] on icon at bounding box center [41, 535] width 16 height 16
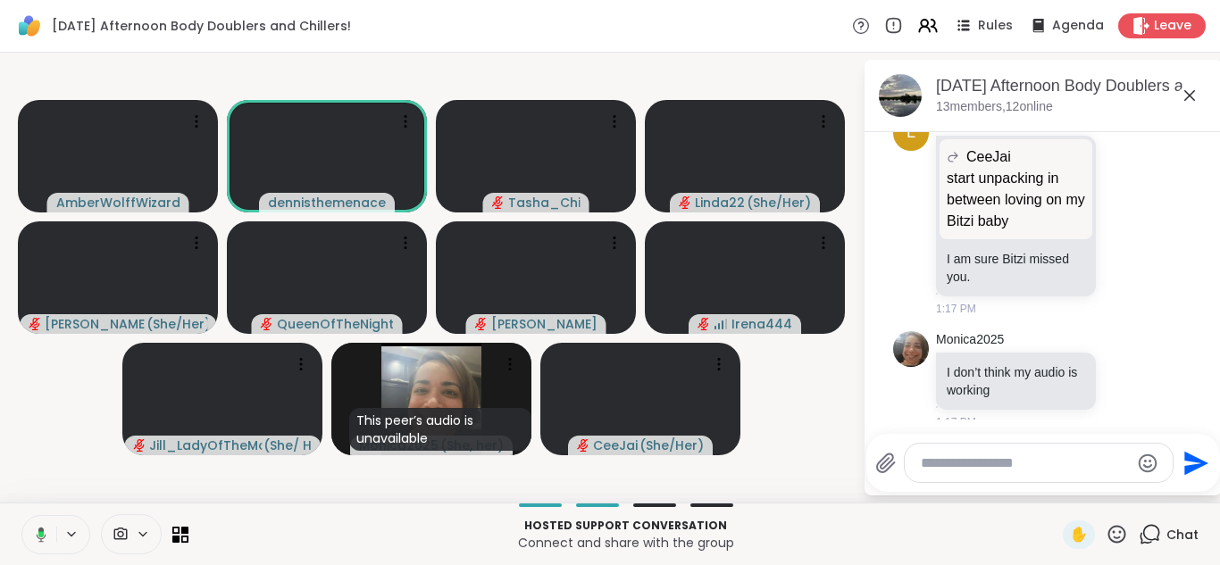
click at [37, 532] on icon at bounding box center [38, 535] width 16 height 16
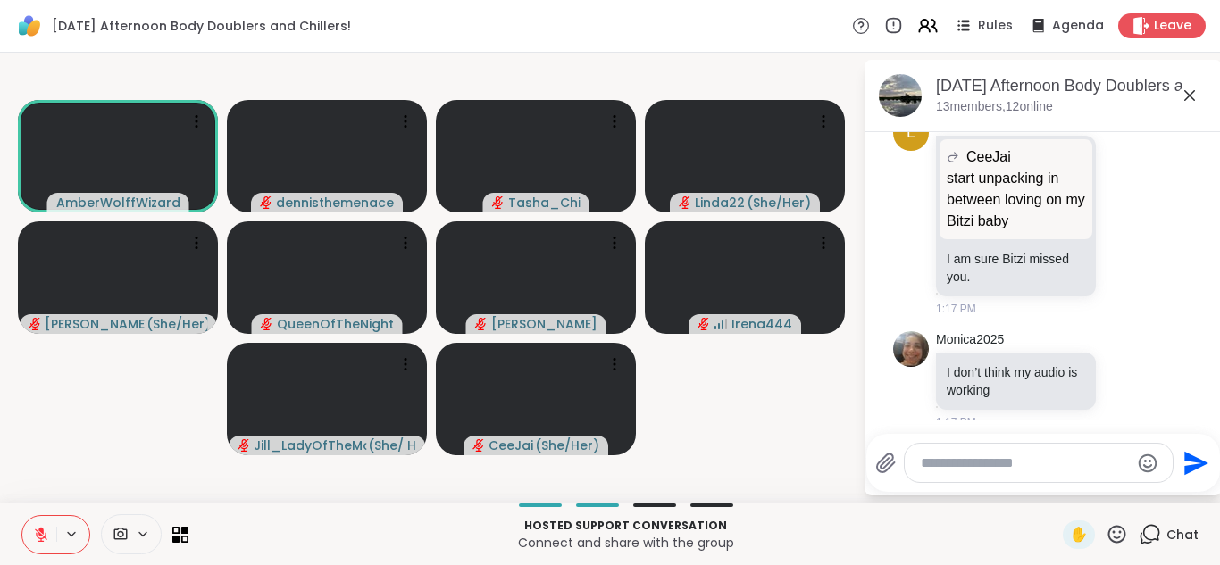
click at [37, 532] on icon at bounding box center [41, 535] width 16 height 16
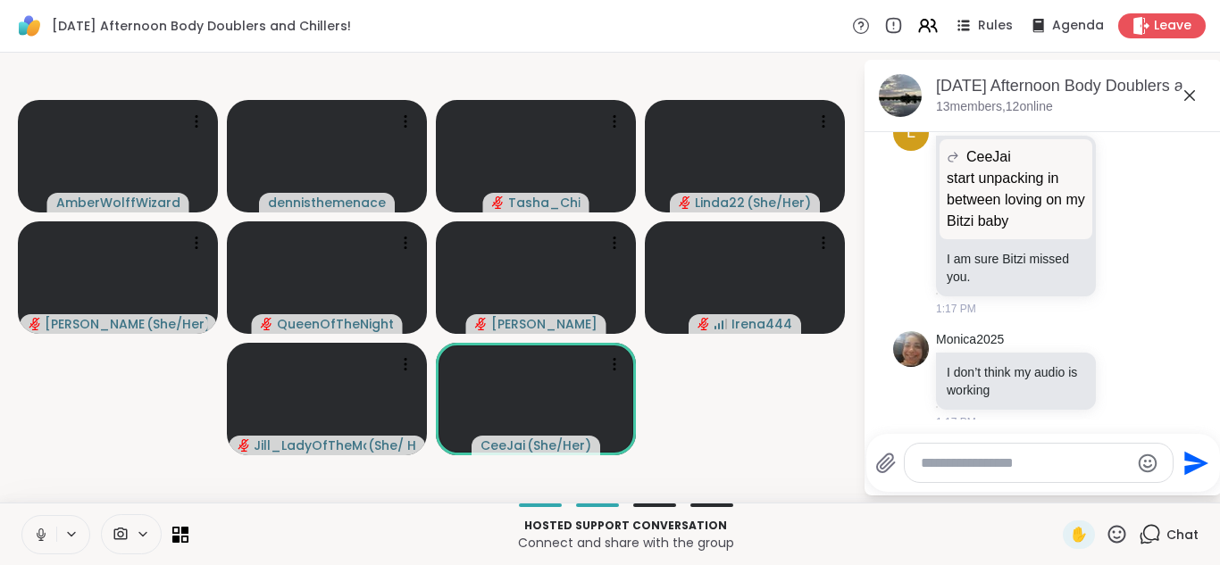
click at [37, 532] on icon at bounding box center [41, 534] width 9 height 5
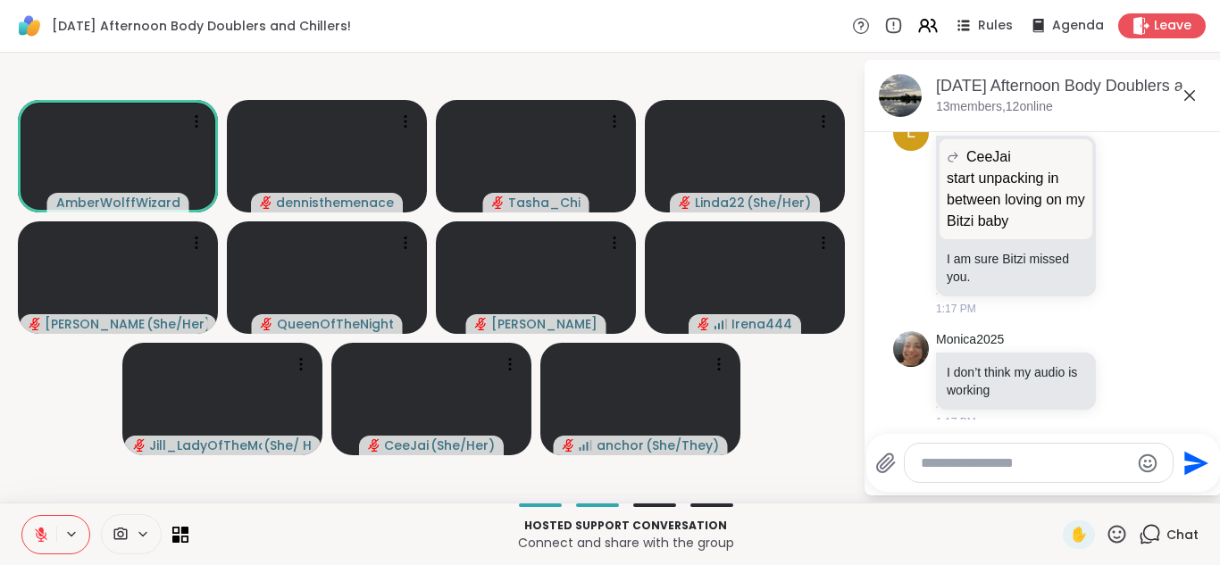
click at [37, 532] on icon at bounding box center [41, 535] width 16 height 16
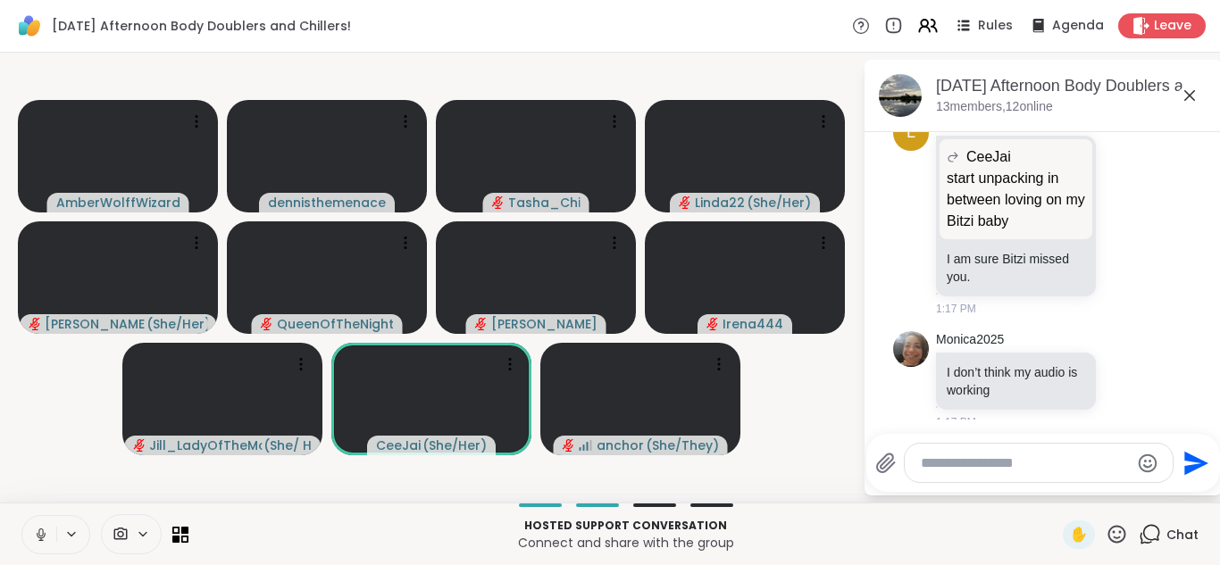
click at [42, 534] on icon at bounding box center [40, 533] width 4 height 8
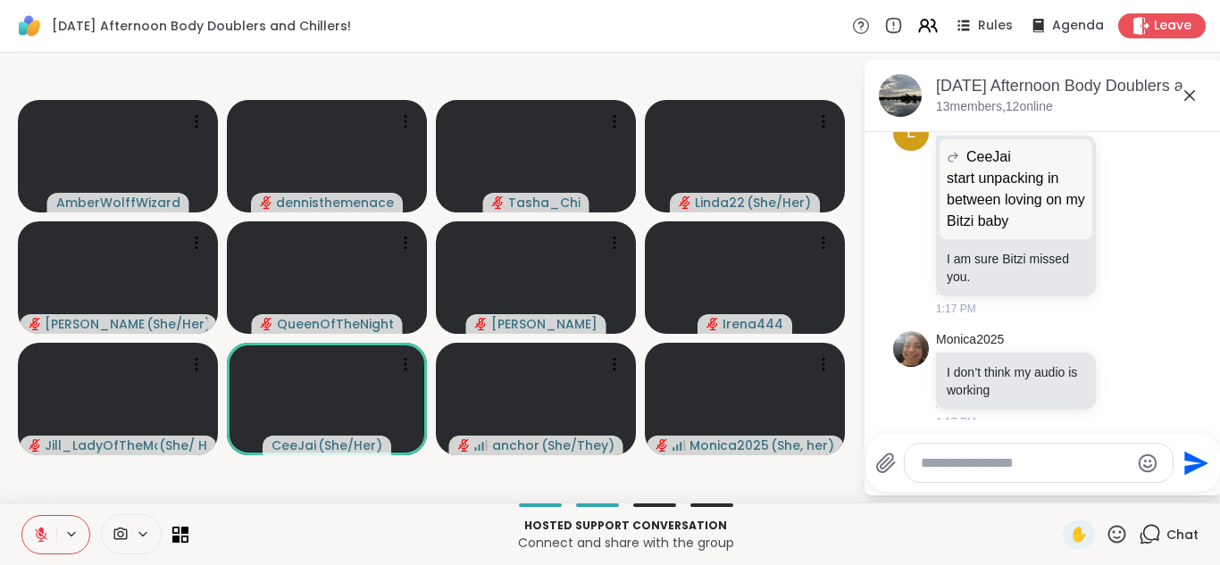
click at [42, 533] on icon at bounding box center [41, 535] width 16 height 16
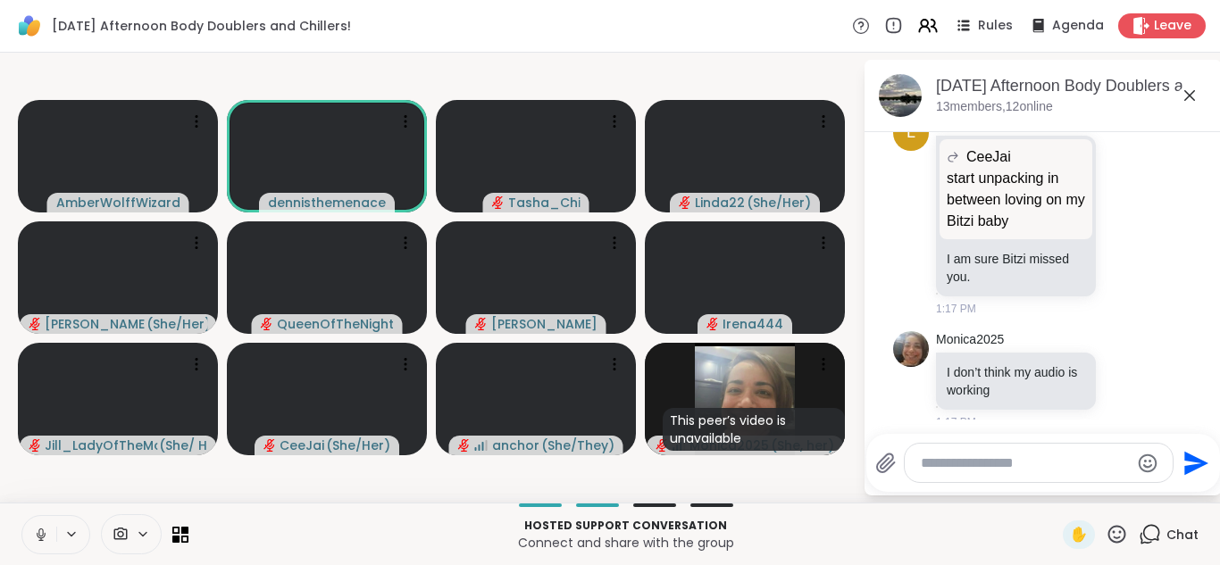
click at [41, 532] on icon at bounding box center [41, 535] width 16 height 16
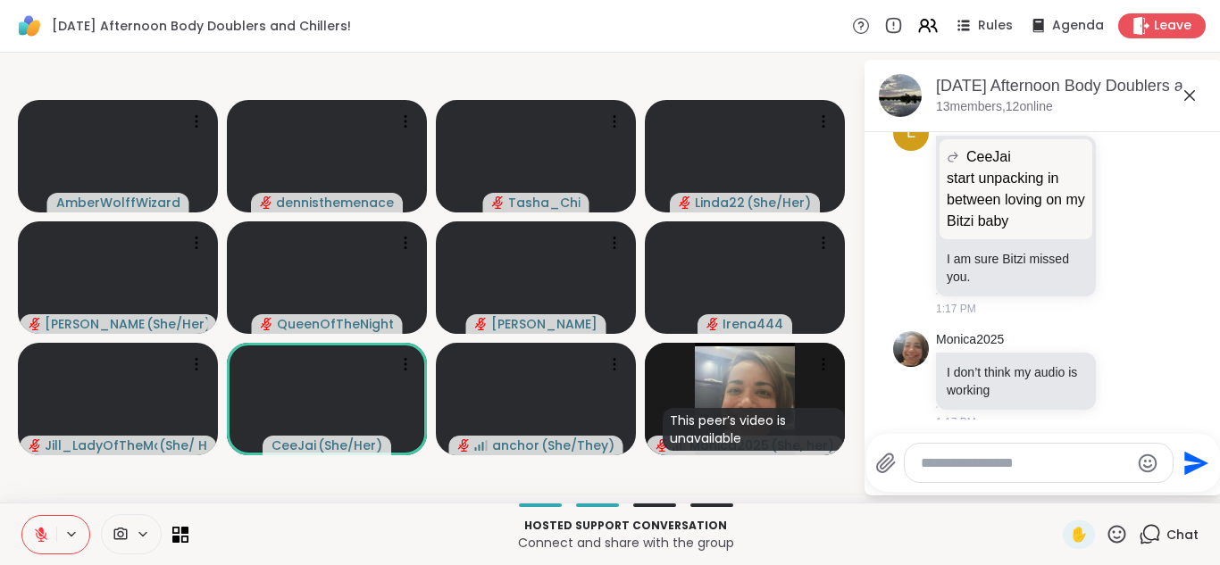
click at [41, 532] on icon at bounding box center [41, 535] width 16 height 16
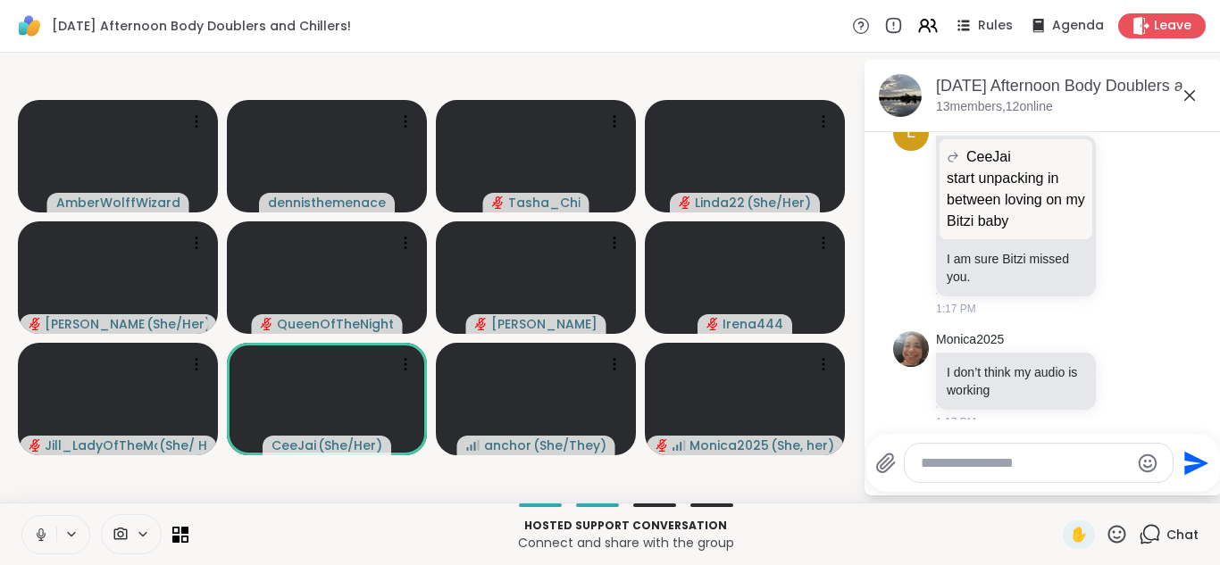
click at [41, 532] on icon at bounding box center [41, 535] width 16 height 16
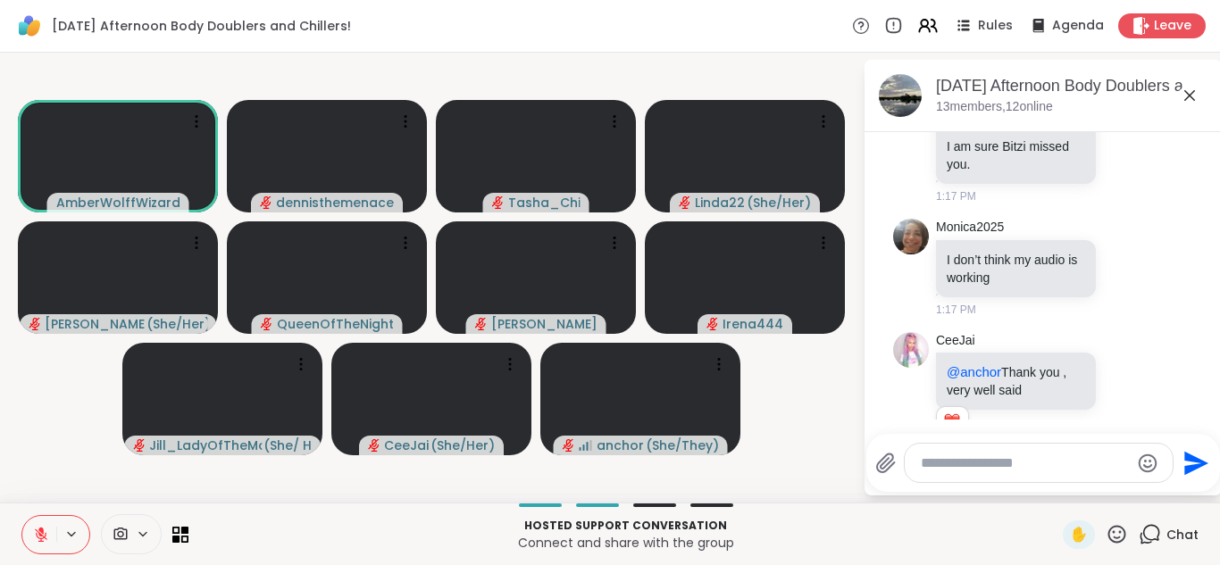
scroll to position [3557, 0]
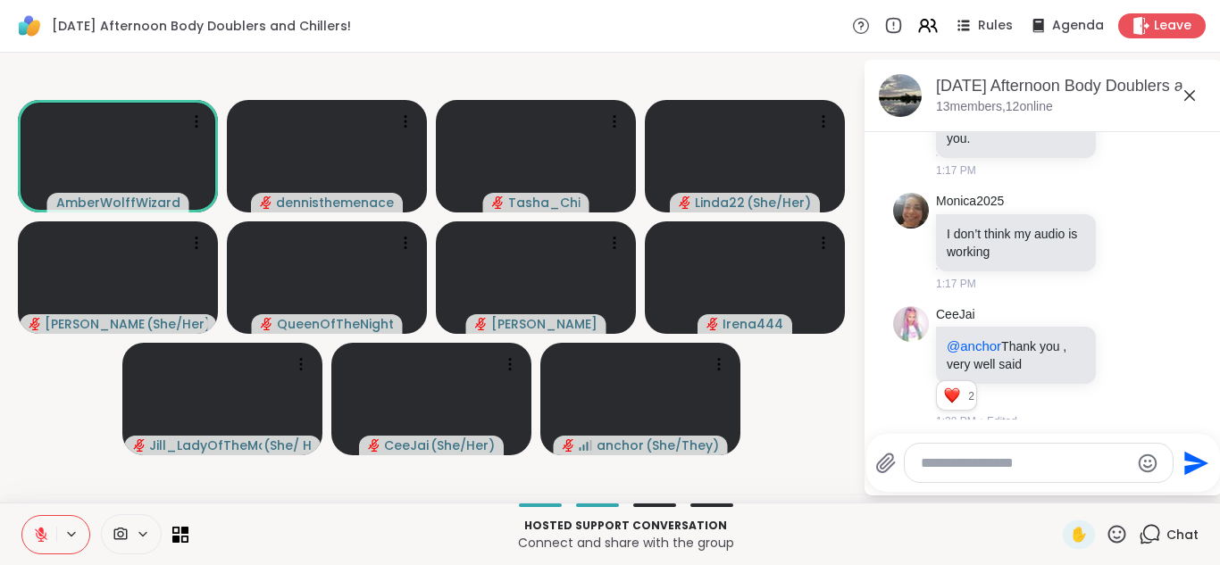
click at [37, 536] on icon at bounding box center [41, 535] width 12 height 12
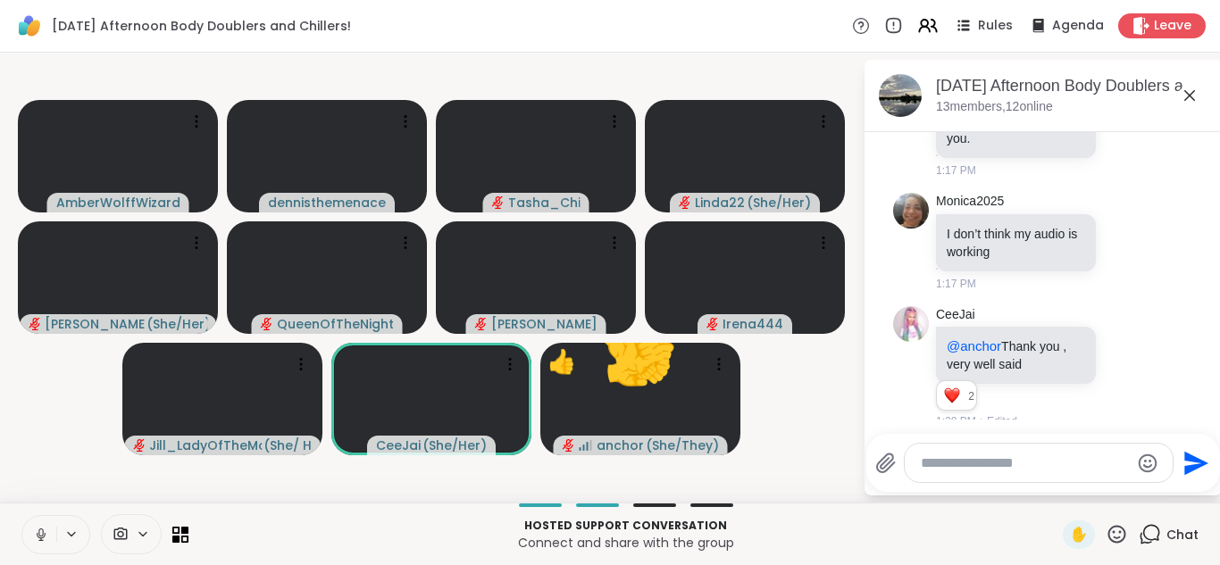
click at [34, 529] on icon at bounding box center [41, 535] width 16 height 16
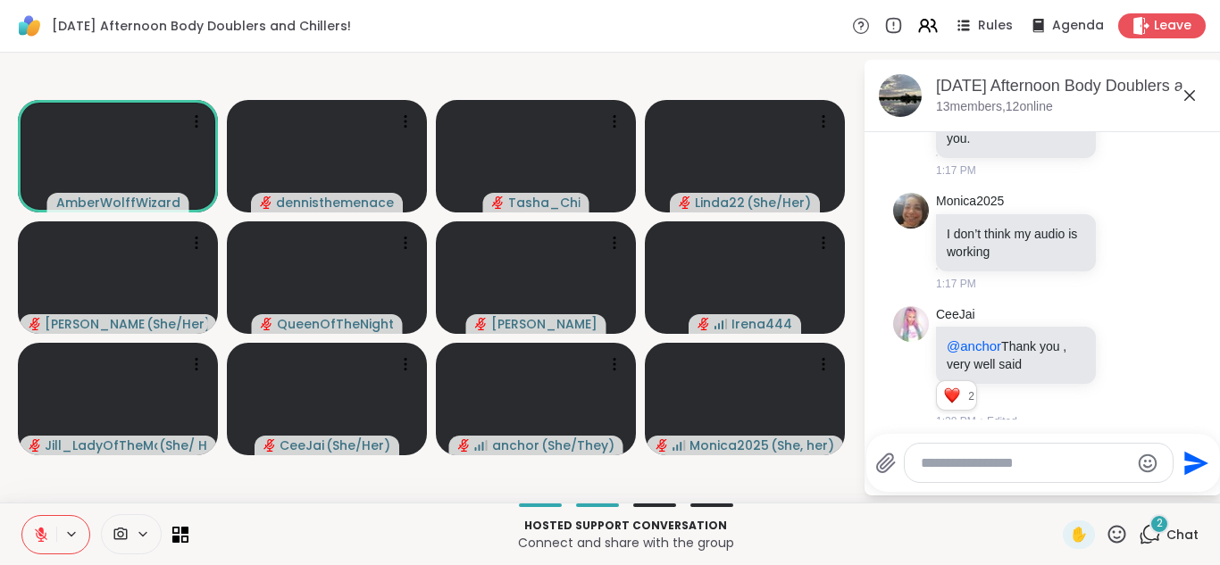
scroll to position [3748, 0]
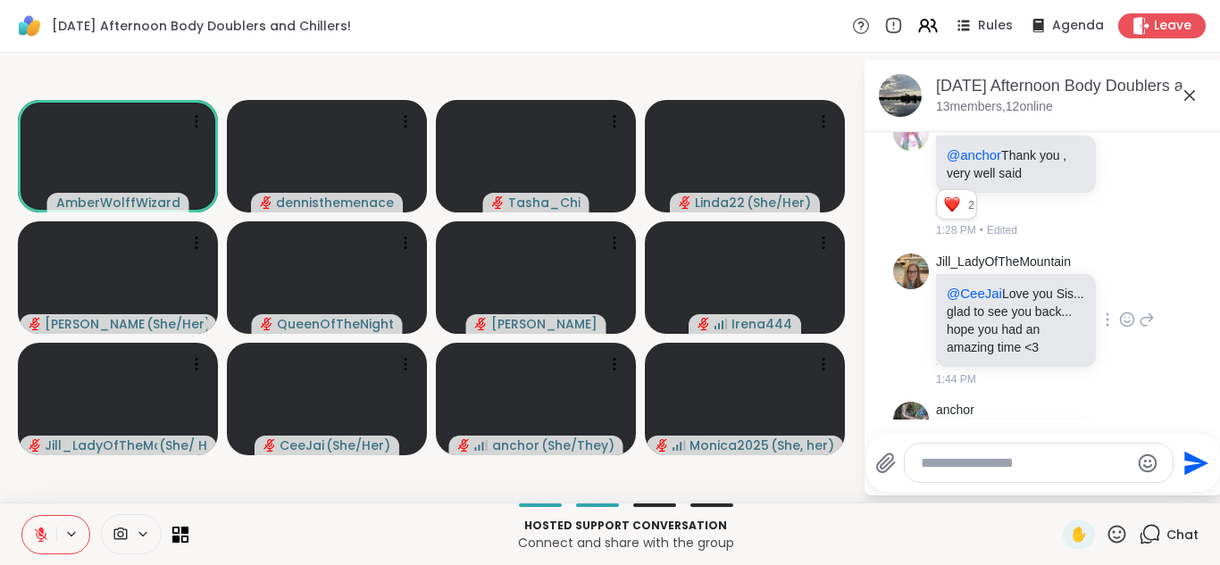
click at [1114, 361] on div "[PERSON_NAME] @CeeJai Love you Sis... glad to see you back... hope you had an a…" at bounding box center [1045, 321] width 219 height 135
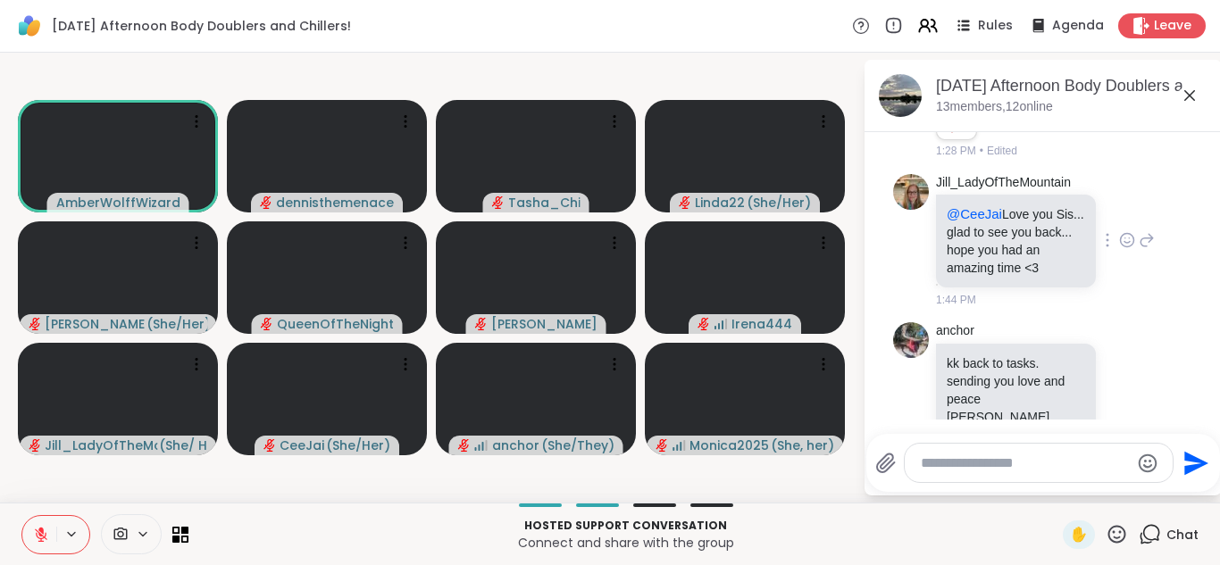
scroll to position [3854, 0]
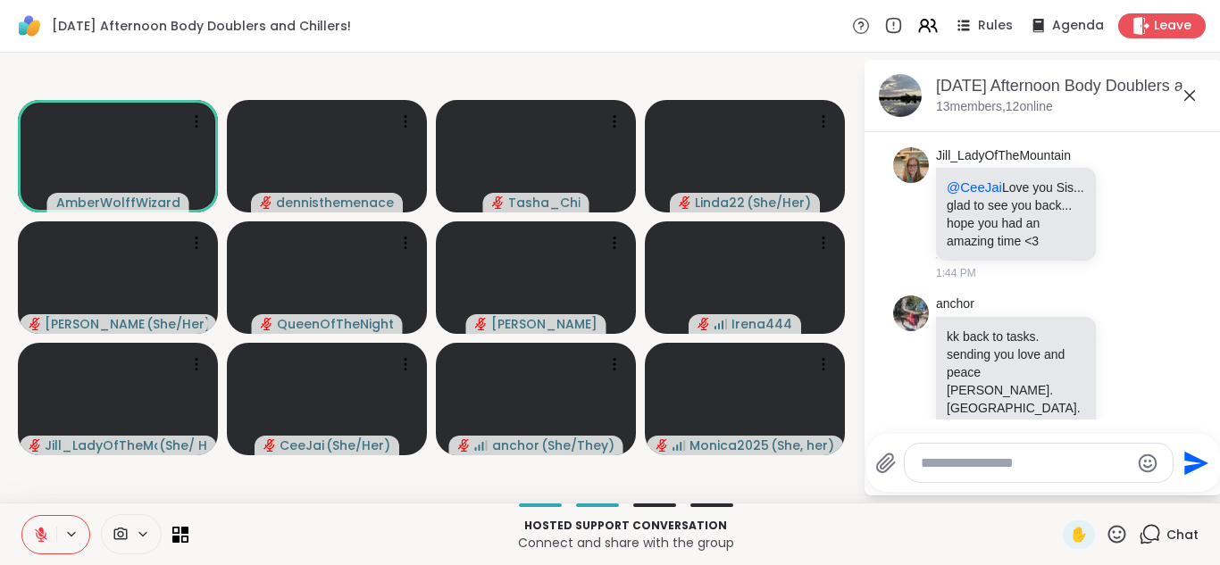
click at [793, 81] on video-player-container "AmberWolffWizard [PERSON_NAME] Linda22 ( She/Her ) [PERSON_NAME] ( She/Her ) Qu…" at bounding box center [431, 278] width 841 height 436
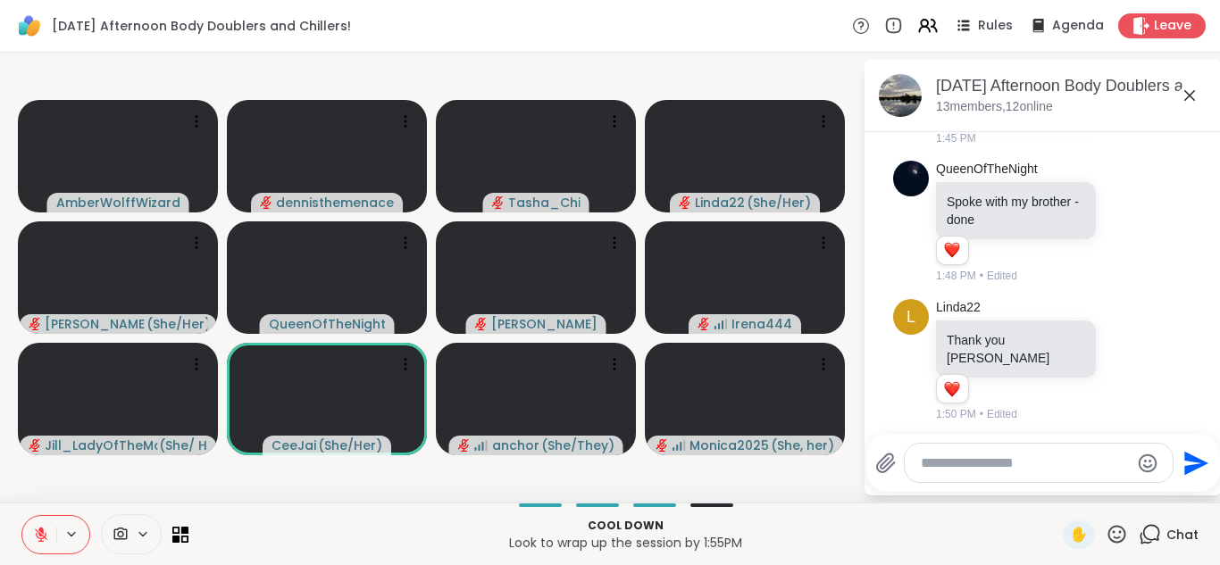
scroll to position [4114, 0]
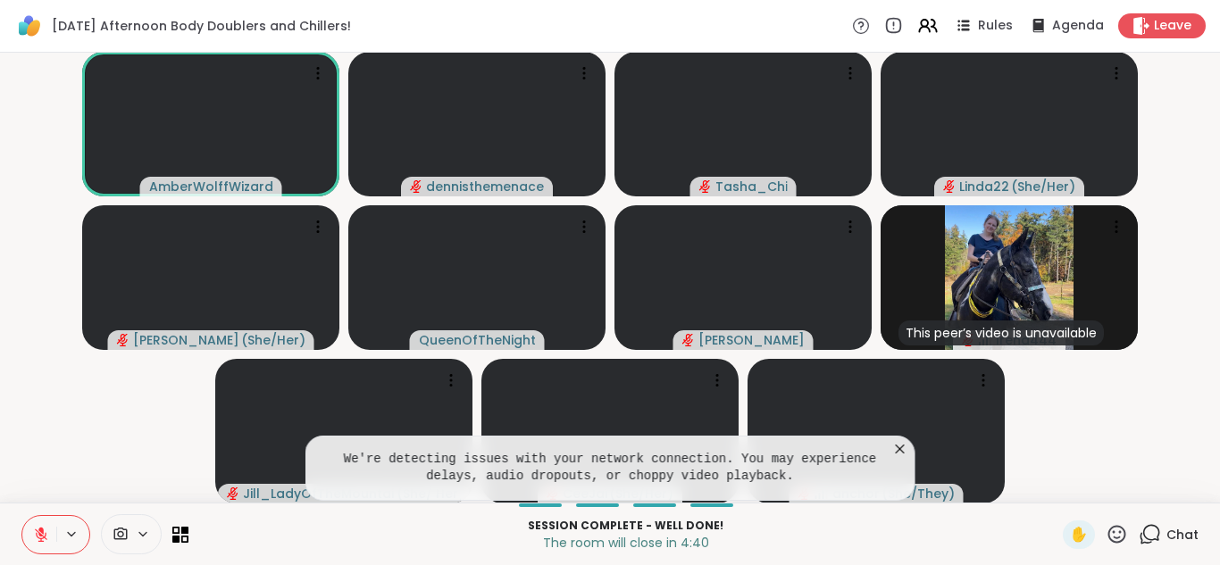
click at [895, 445] on icon at bounding box center [899, 449] width 9 height 9
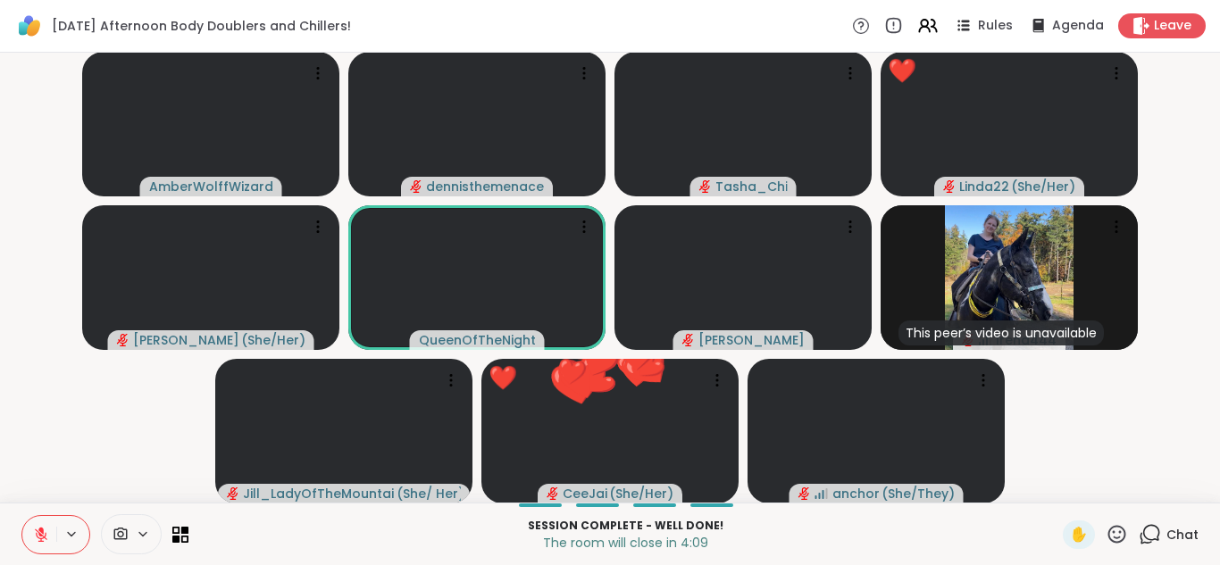
click at [41, 533] on icon at bounding box center [41, 535] width 16 height 16
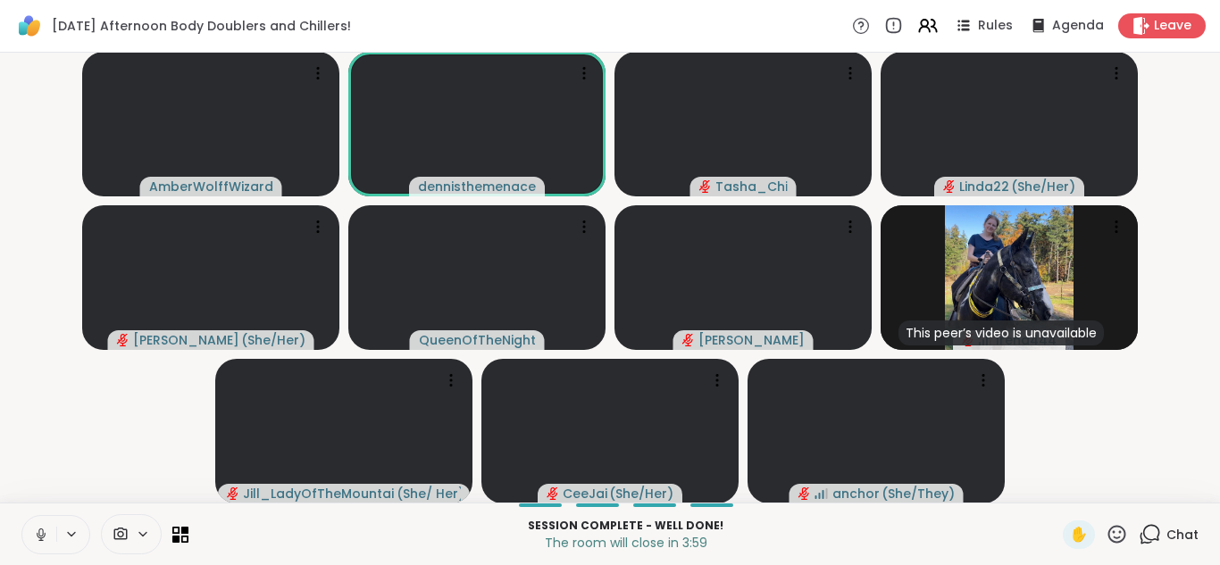
click at [44, 535] on icon at bounding box center [41, 535] width 16 height 16
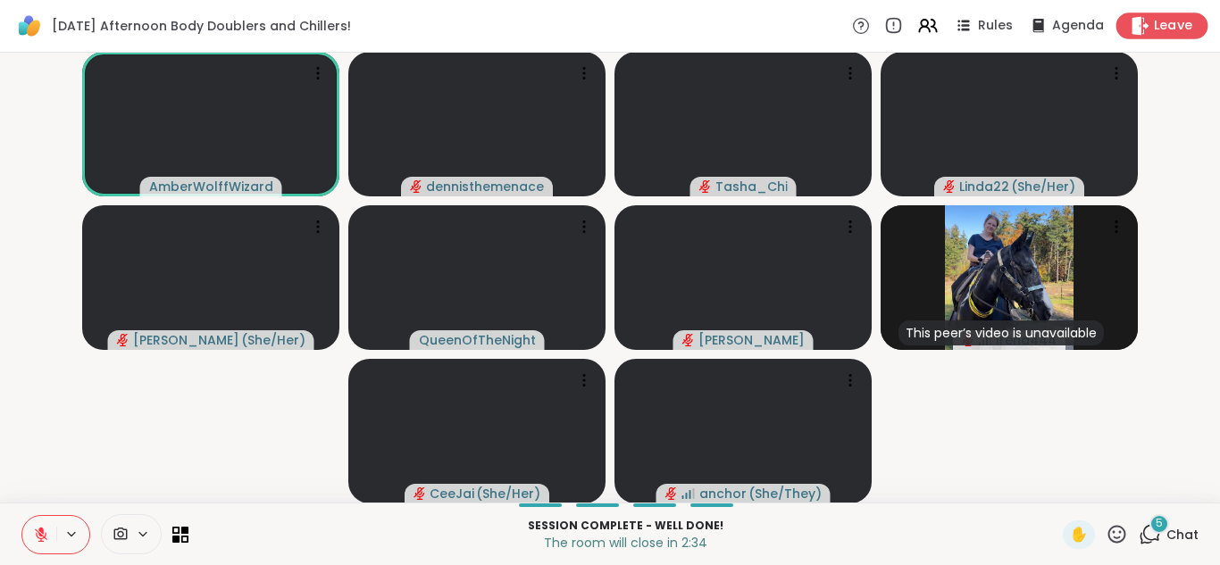
click at [1166, 23] on span "Leave" at bounding box center [1172, 26] width 39 height 19
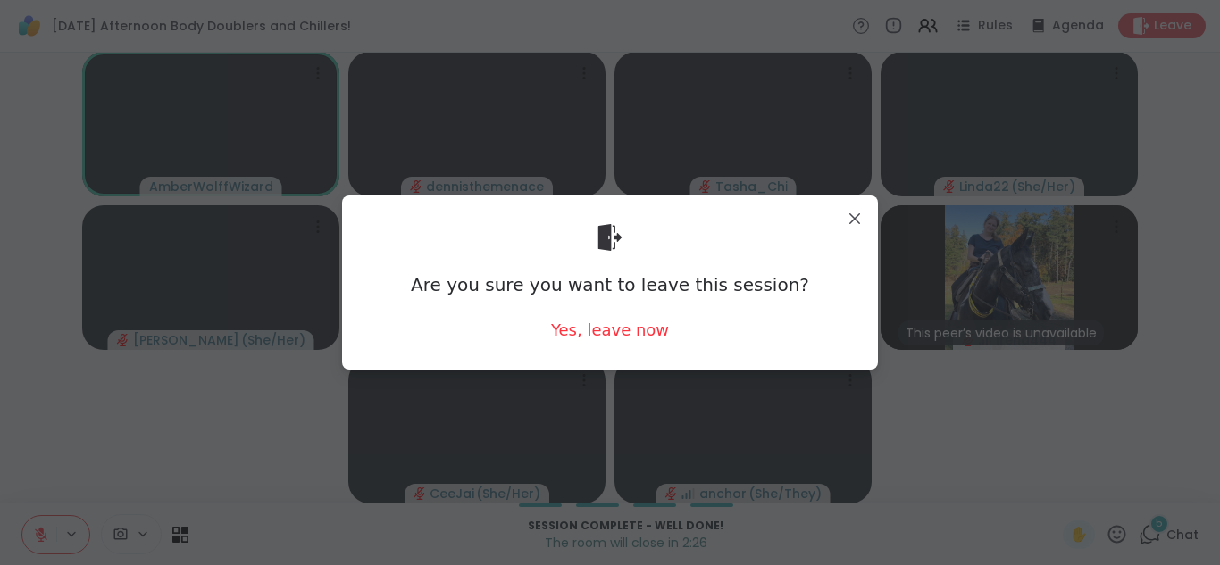
click at [621, 328] on div "Yes, leave now" at bounding box center [610, 330] width 118 height 22
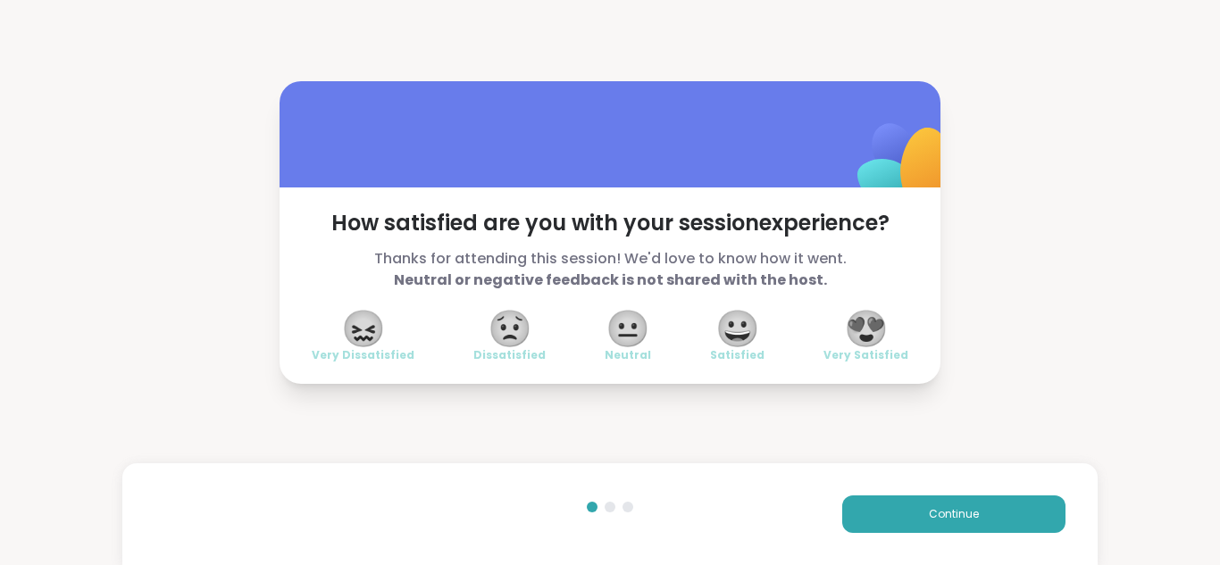
click at [877, 326] on span "😍" at bounding box center [866, 328] width 45 height 32
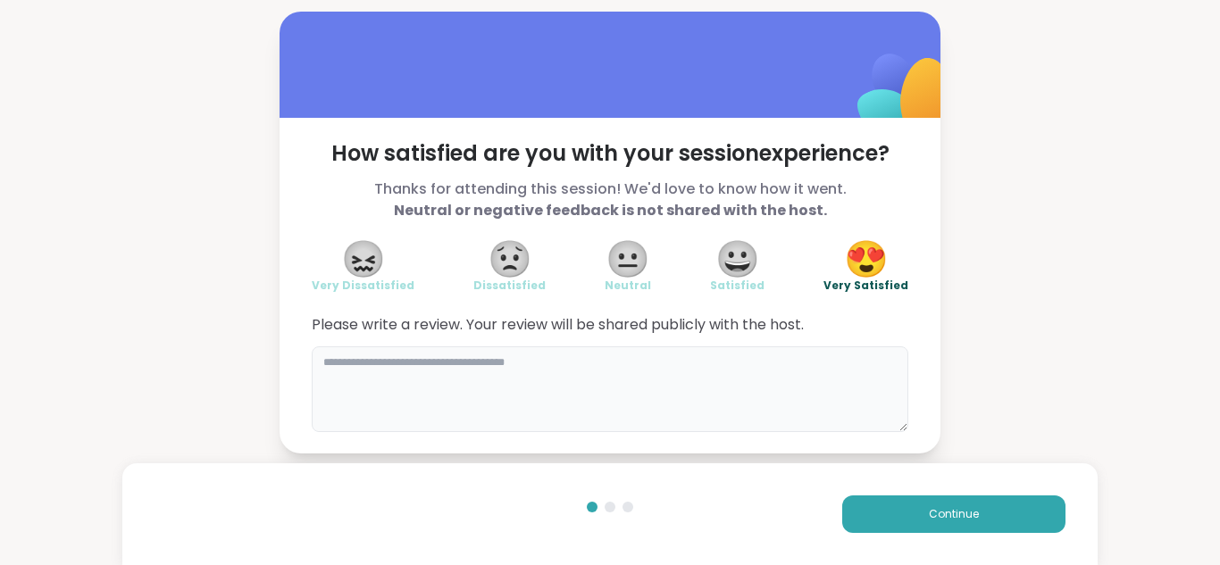
click at [766, 357] on textarea at bounding box center [610, 389] width 596 height 86
click at [343, 362] on textarea "**********" at bounding box center [610, 389] width 596 height 86
click at [329, 361] on textarea "**********" at bounding box center [610, 389] width 596 height 86
click at [427, 359] on textarea "**********" at bounding box center [610, 389] width 596 height 86
click at [343, 359] on textarea "**********" at bounding box center [610, 389] width 596 height 86
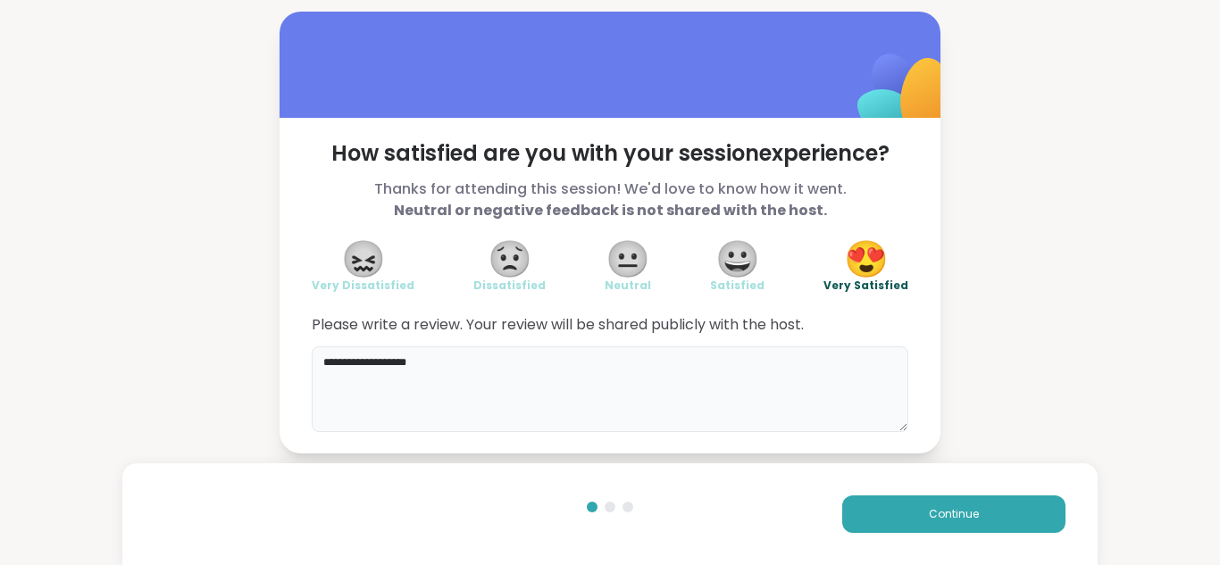
click at [455, 354] on textarea "**********" at bounding box center [610, 389] width 596 height 86
click at [456, 353] on textarea "**********" at bounding box center [610, 389] width 596 height 86
click at [456, 351] on textarea "**********" at bounding box center [610, 389] width 596 height 86
type textarea "**********"
click at [948, 510] on span "Continue" at bounding box center [953, 514] width 50 height 16
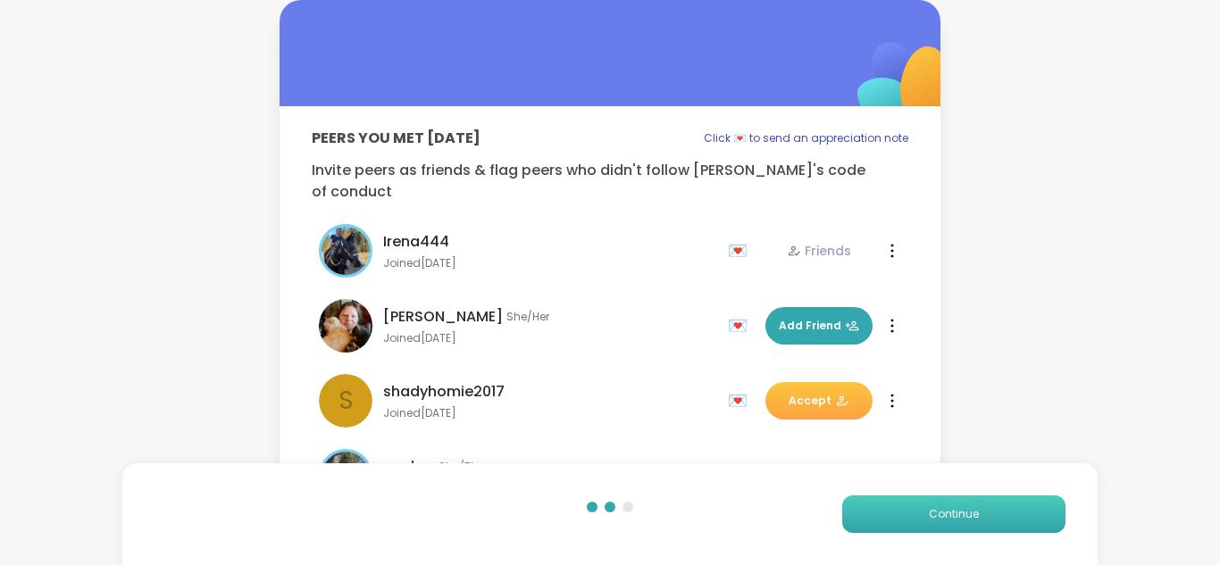
click at [953, 510] on span "Continue" at bounding box center [953, 514] width 50 height 16
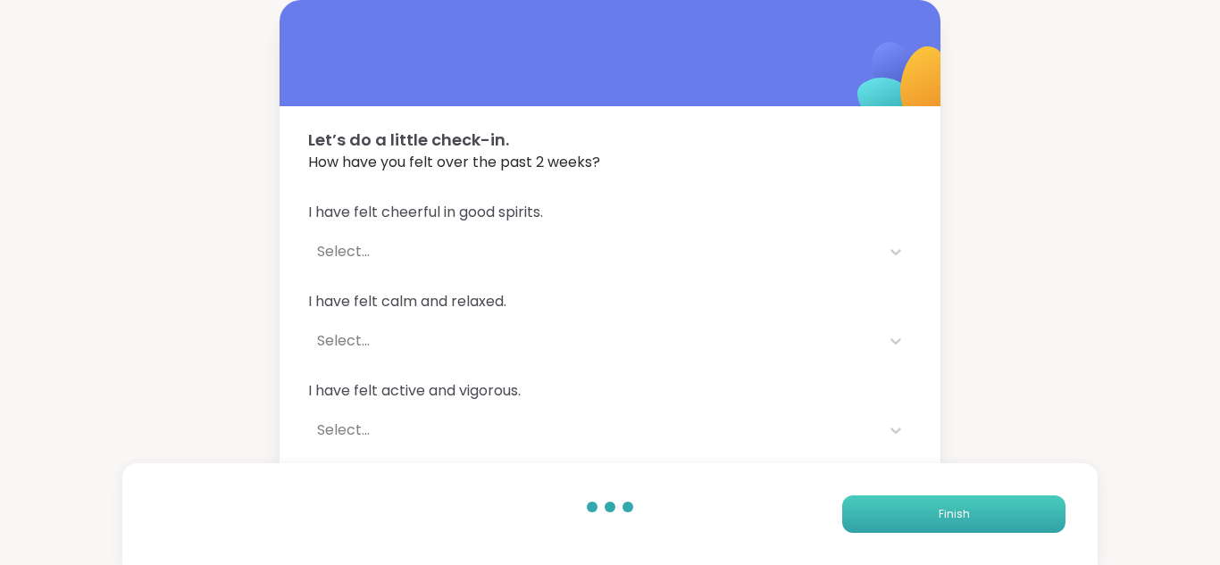
click at [956, 511] on span "Finish" at bounding box center [953, 514] width 31 height 16
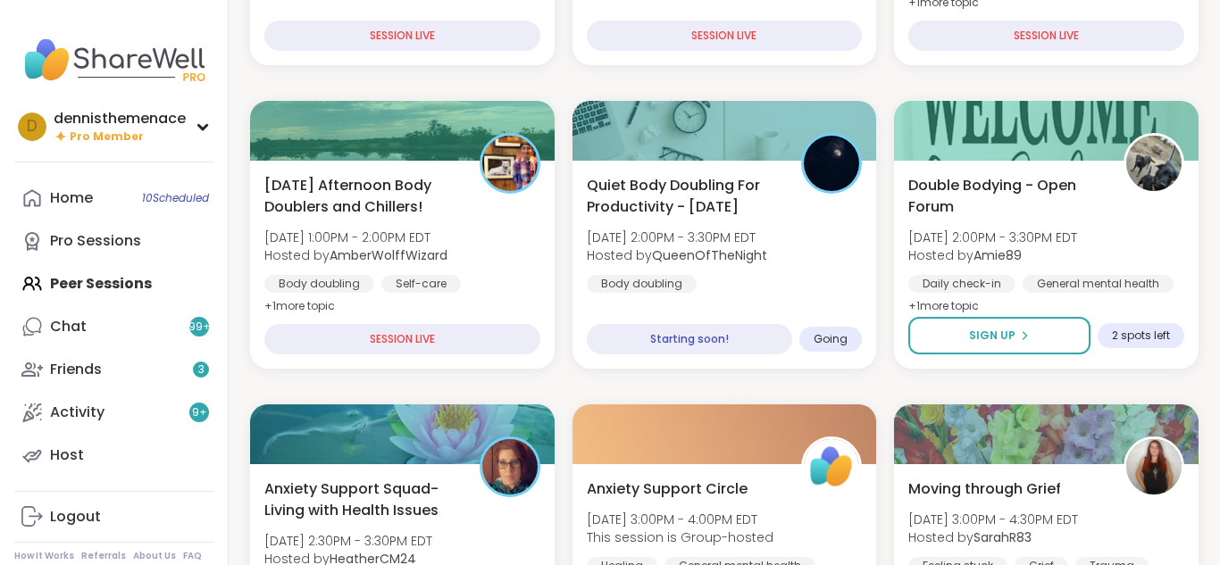
scroll to position [464, 0]
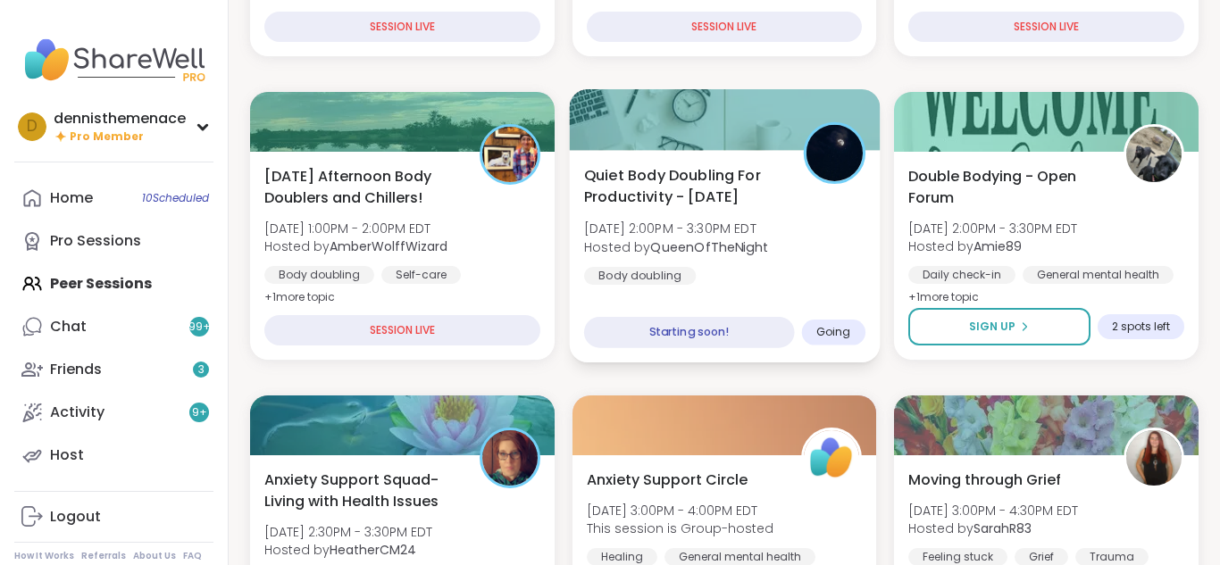
click at [683, 240] on b "QueenOfTheNight" at bounding box center [709, 246] width 118 height 18
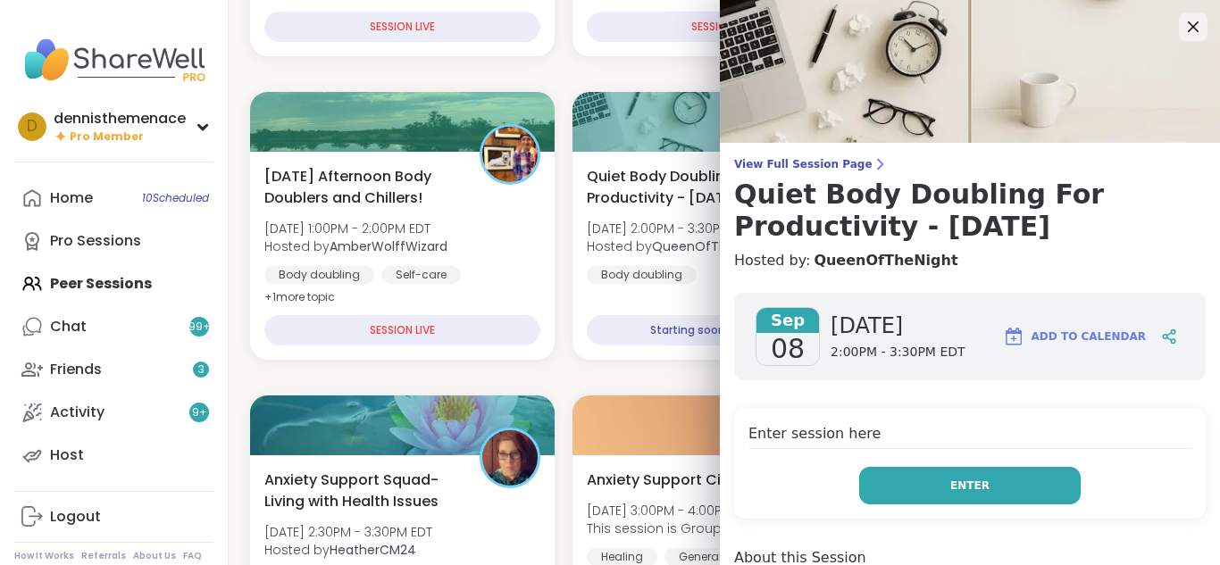
click at [967, 486] on span "Enter" at bounding box center [969, 486] width 39 height 16
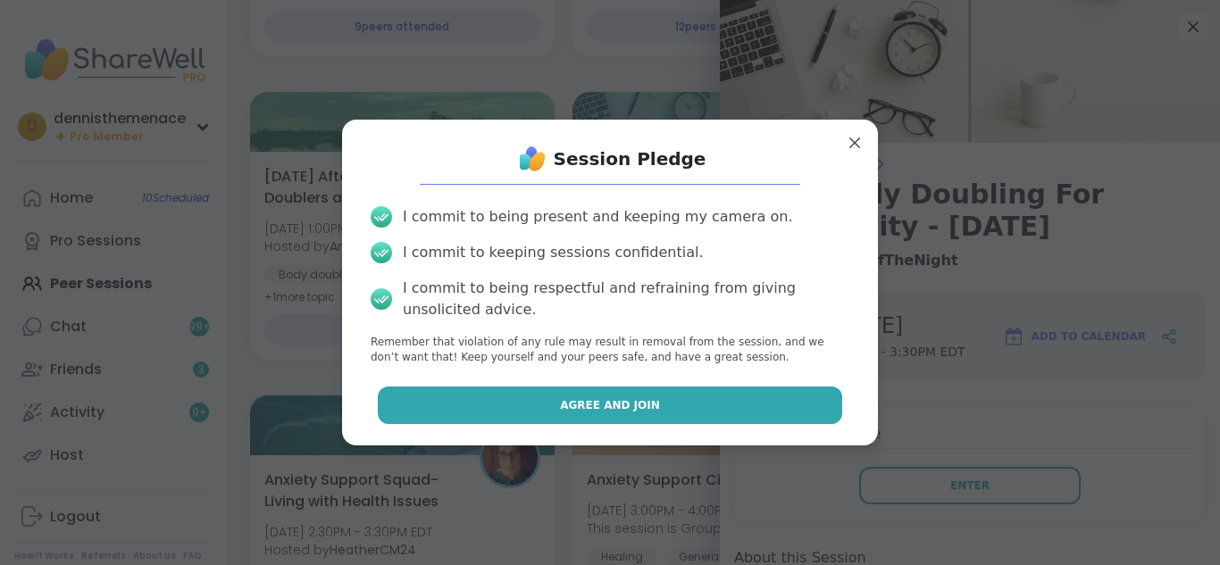
click at [766, 396] on button "Agree and Join" at bounding box center [610, 405] width 465 height 37
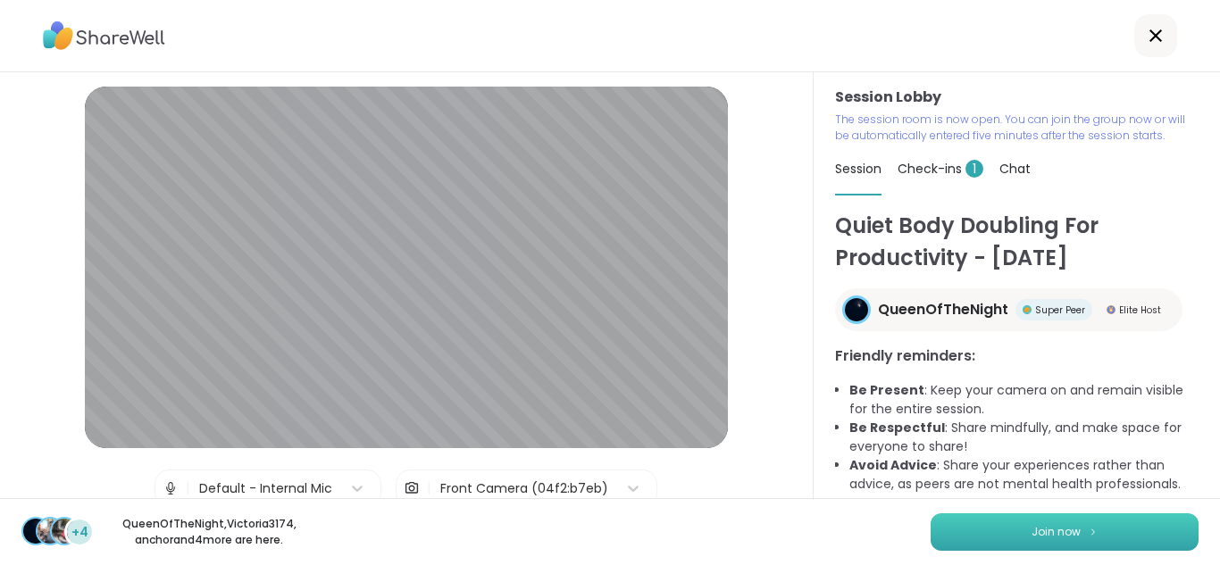
click at [1062, 529] on span "Join now" at bounding box center [1055, 532] width 49 height 16
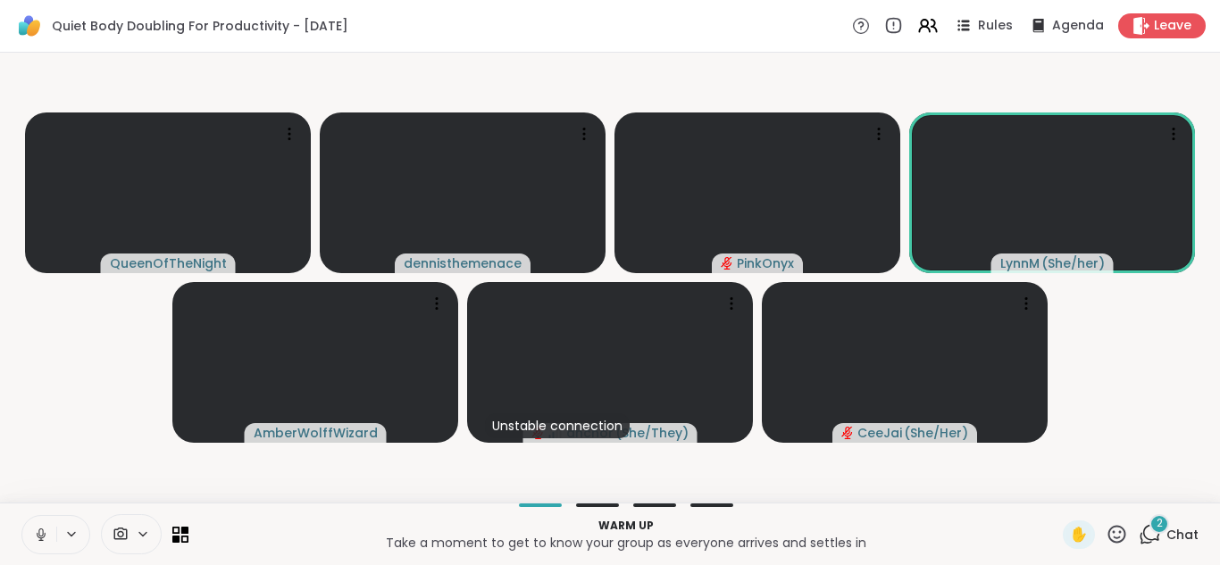
click at [42, 535] on icon at bounding box center [40, 533] width 4 height 8
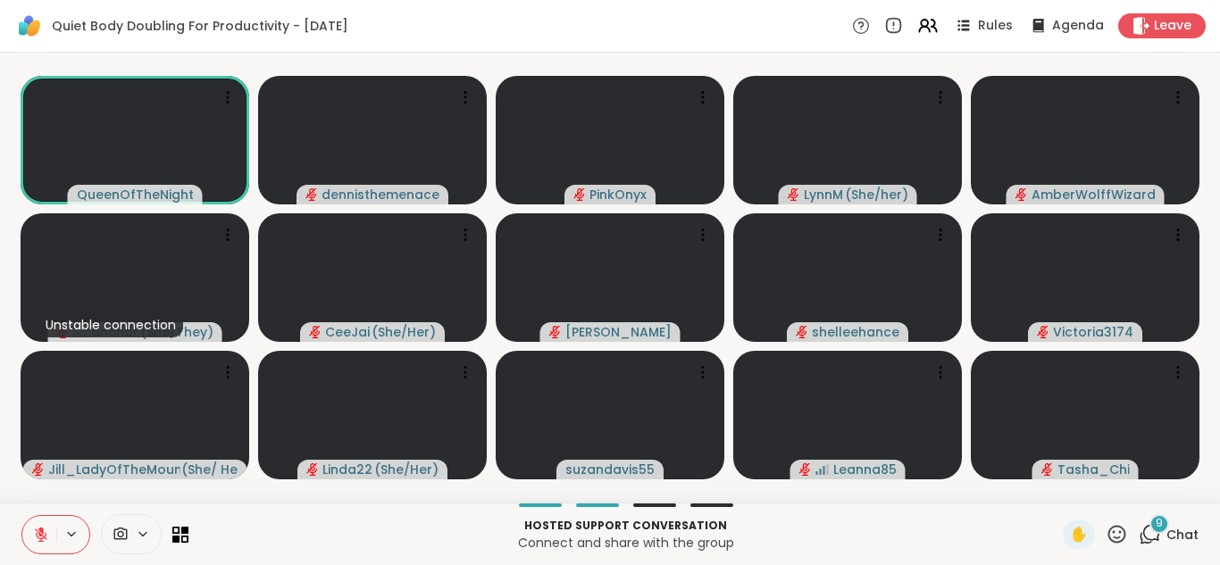
click at [1186, 530] on span "Chat" at bounding box center [1182, 535] width 32 height 18
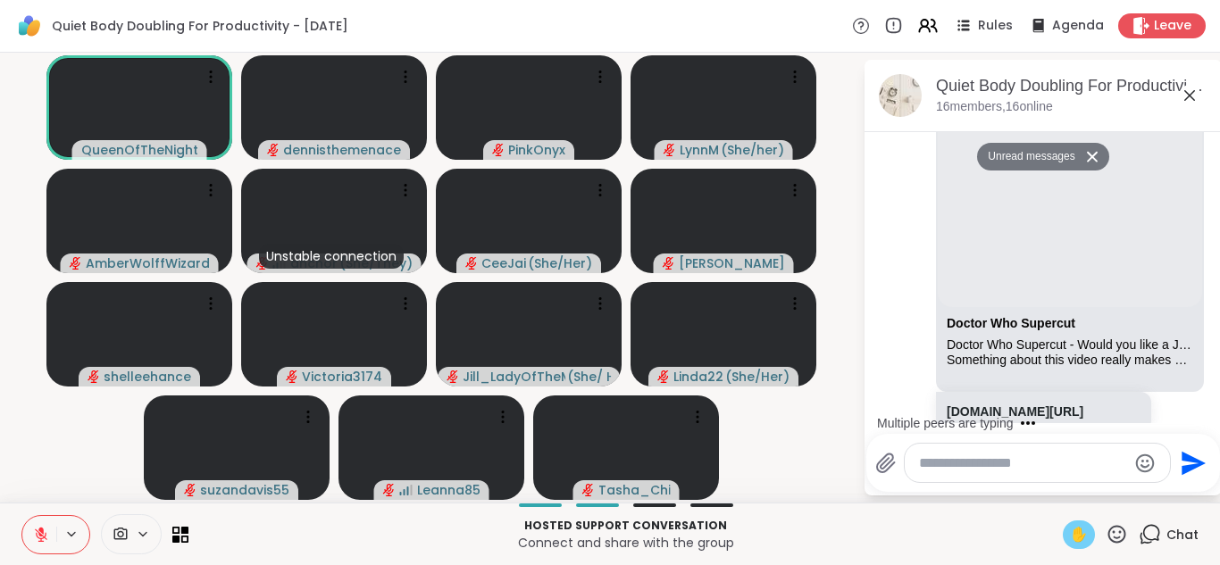
scroll to position [2066, 0]
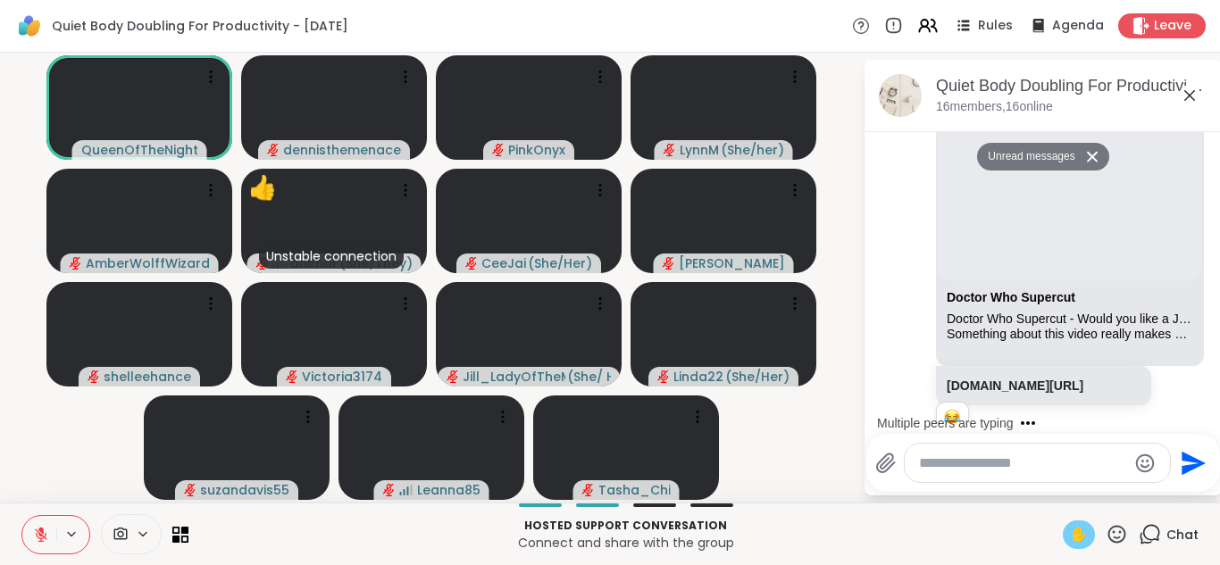
click at [1082, 537] on span "✋" at bounding box center [1079, 534] width 18 height 21
click at [40, 533] on icon at bounding box center [41, 535] width 12 height 12
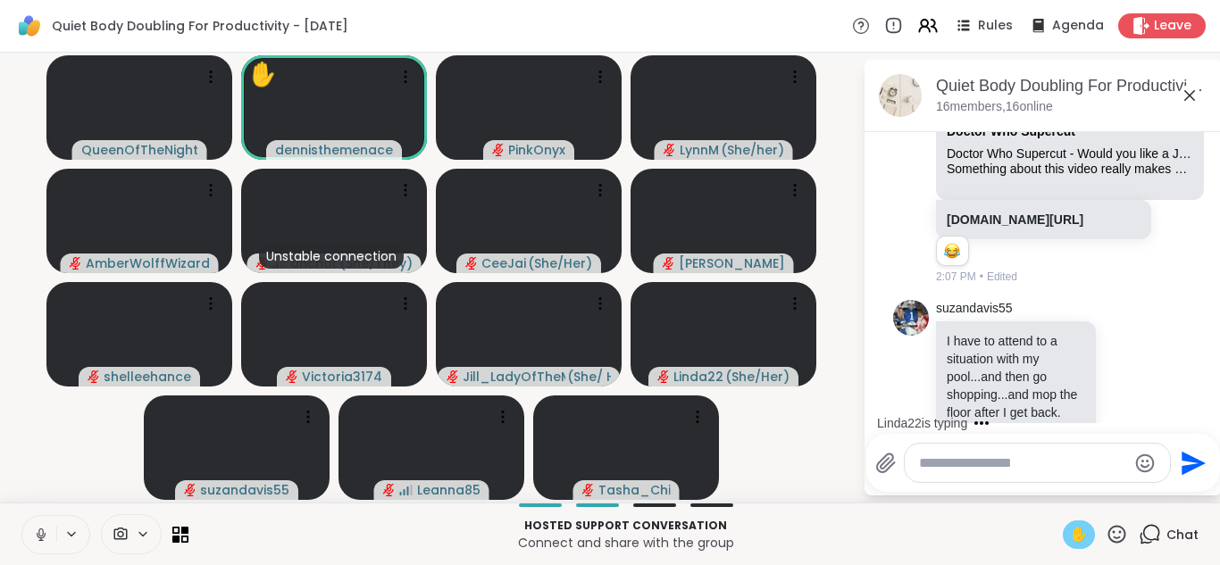
scroll to position [2215, 0]
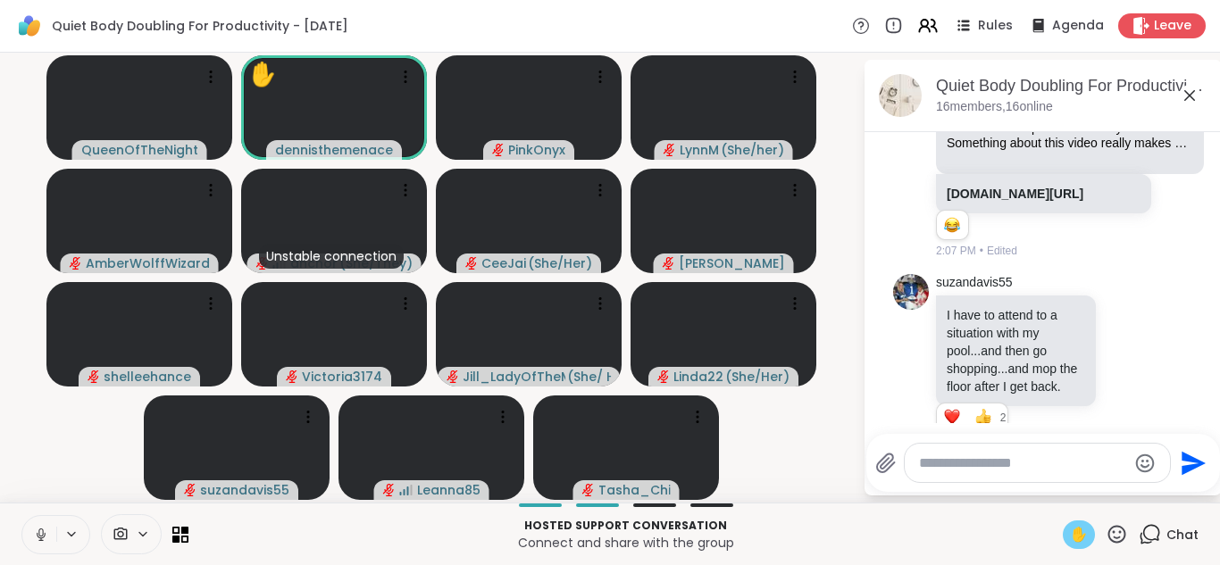
click at [40, 533] on icon at bounding box center [41, 535] width 16 height 16
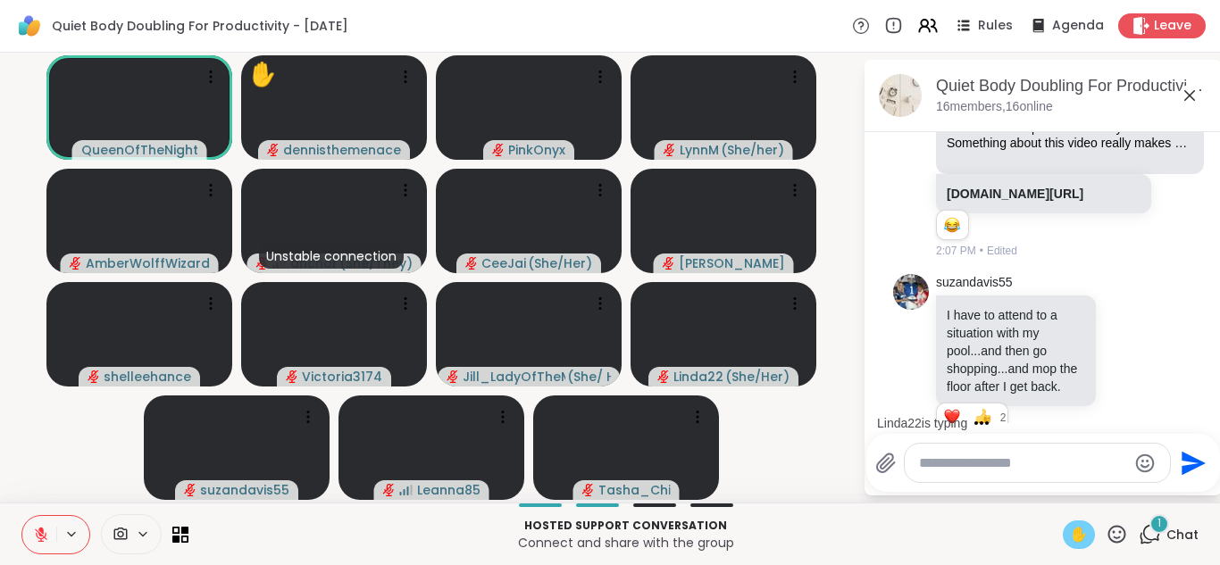
scroll to position [2364, 0]
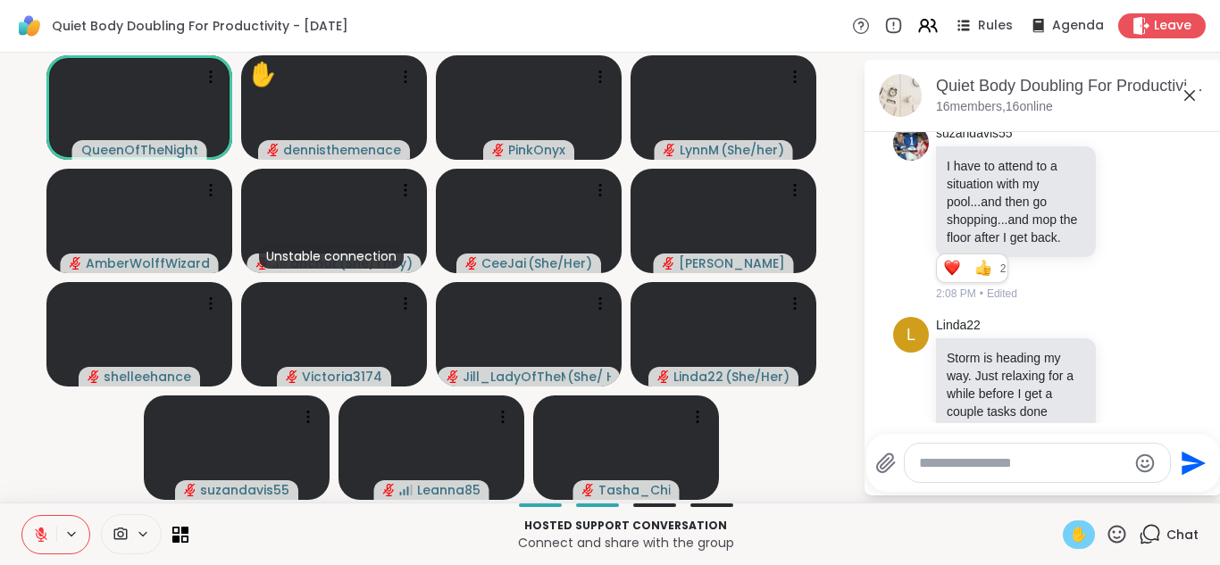
click at [1080, 534] on span "✋" at bounding box center [1079, 534] width 18 height 21
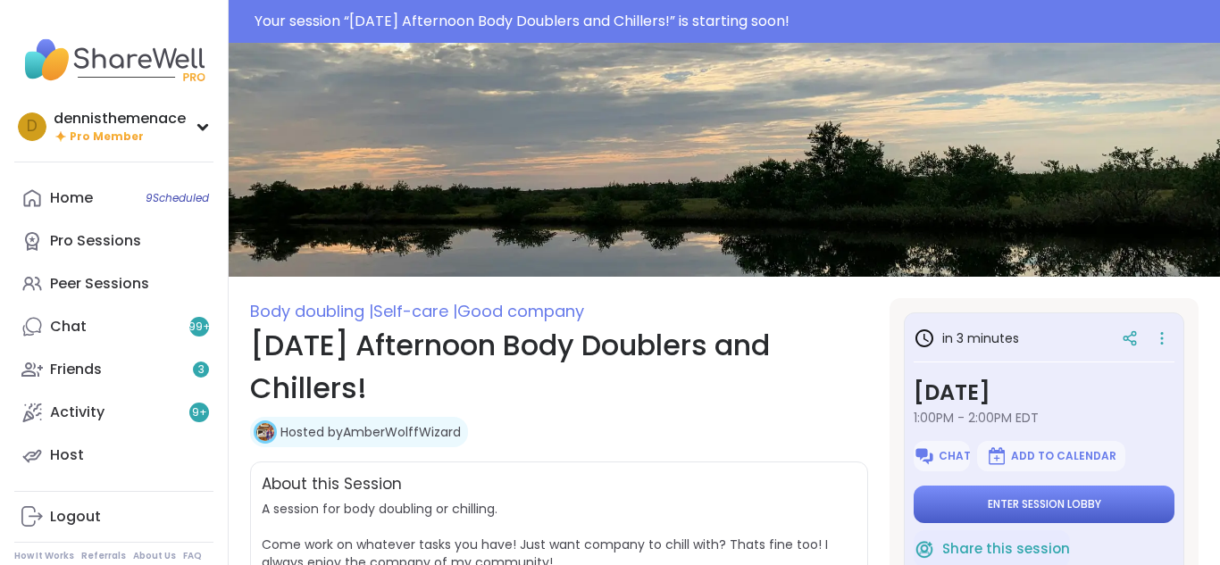
click at [1018, 493] on button "Enter session lobby" at bounding box center [1043, 504] width 261 height 37
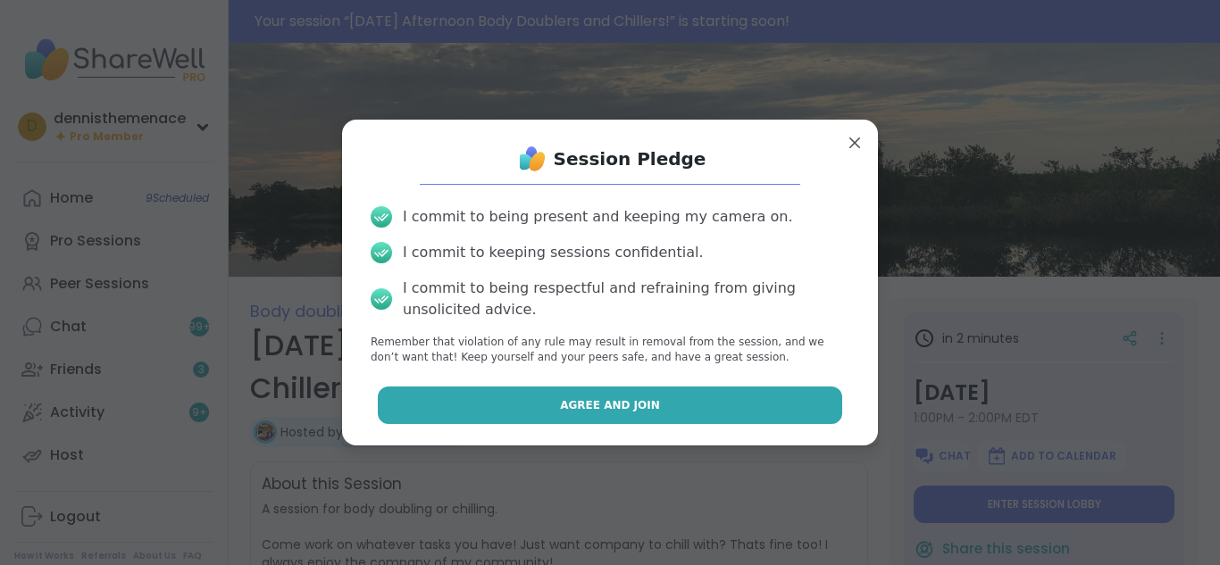
click at [689, 403] on button "Agree and Join" at bounding box center [610, 405] width 465 height 37
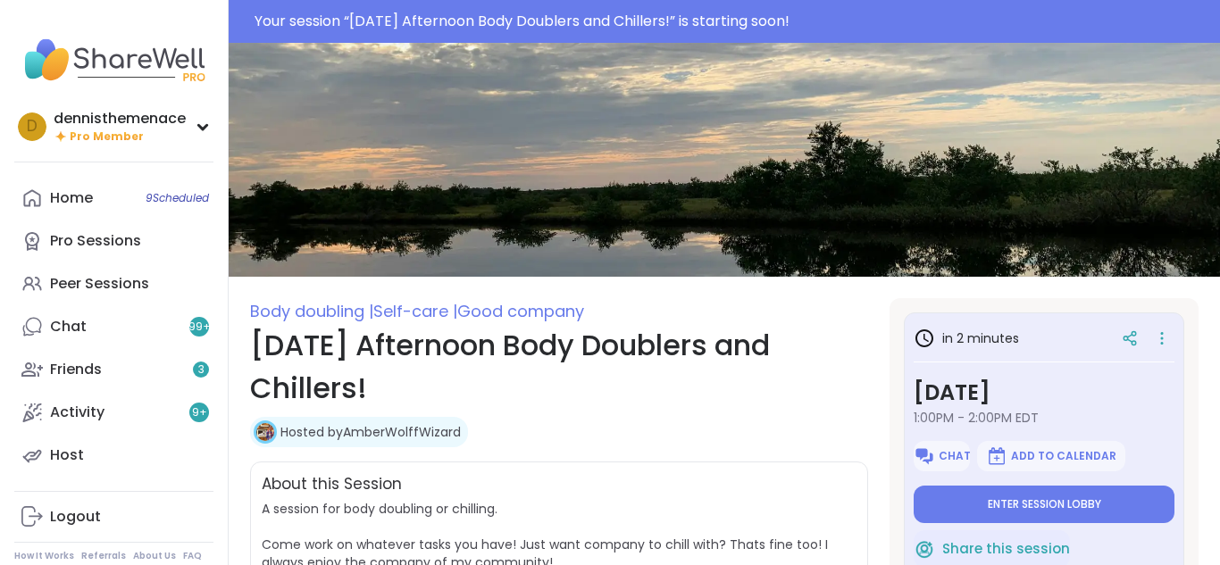
type textarea "*"
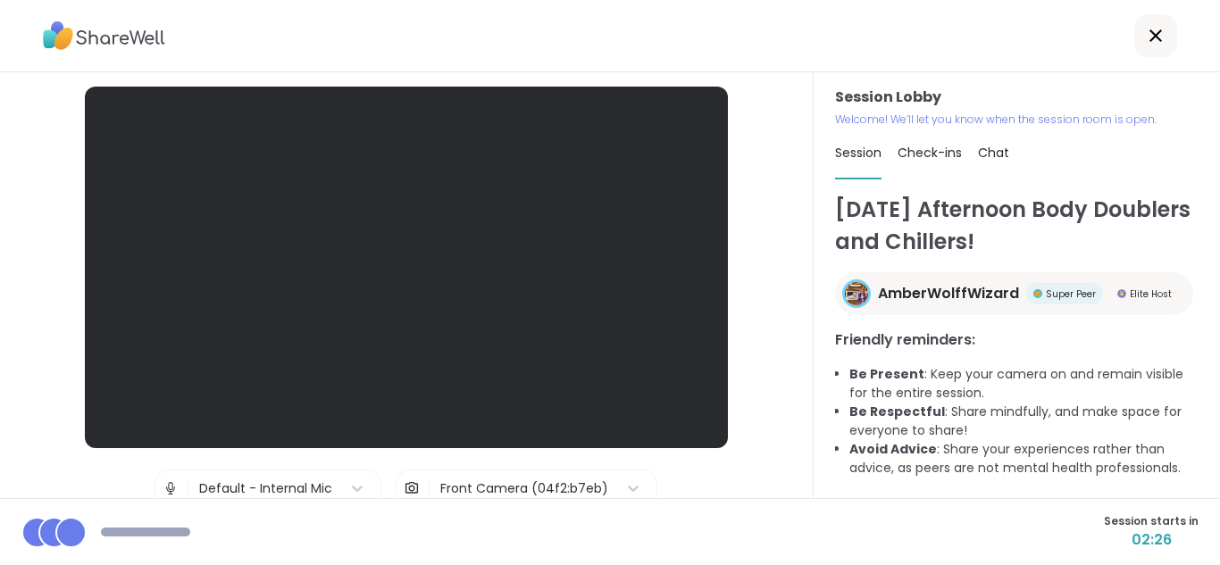
click at [441, 296] on div at bounding box center [406, 268] width 643 height 362
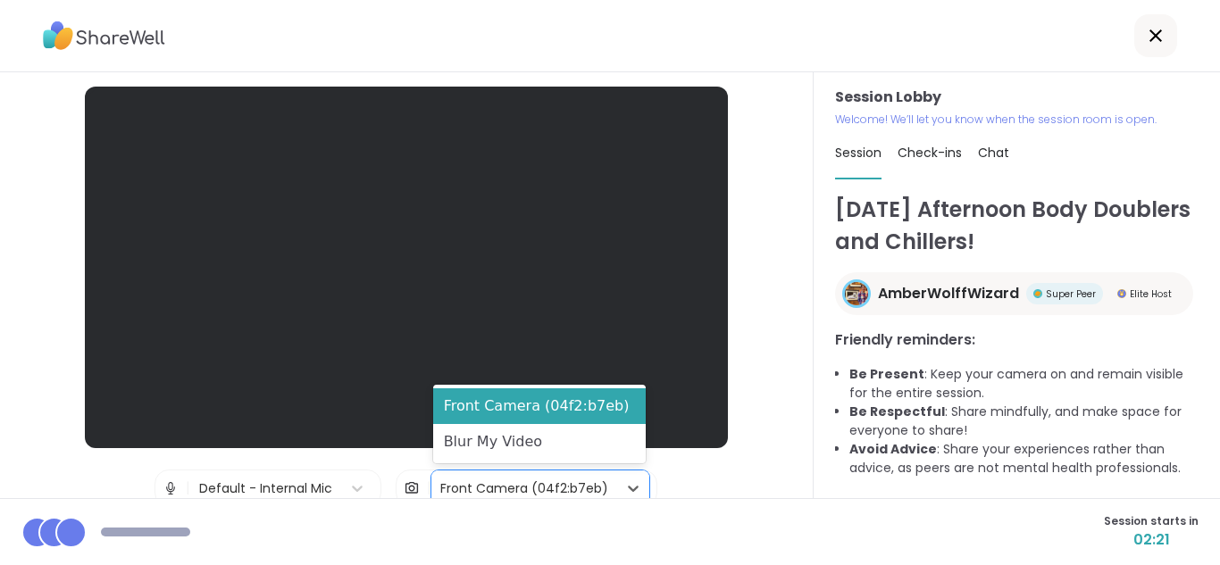
click at [490, 480] on div "Front Camera (04f2:b7eb)" at bounding box center [524, 488] width 168 height 19
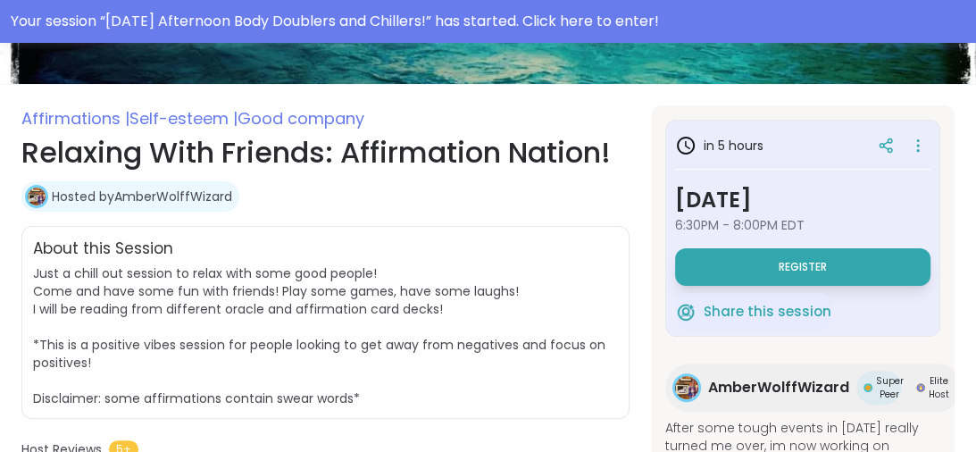
scroll to position [271, 0]
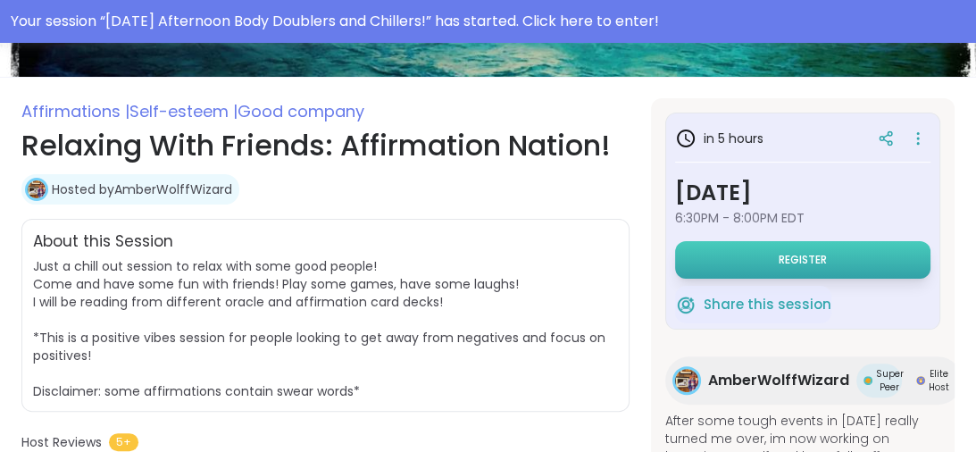
click at [802, 260] on span "Register" at bounding box center [802, 260] width 48 height 14
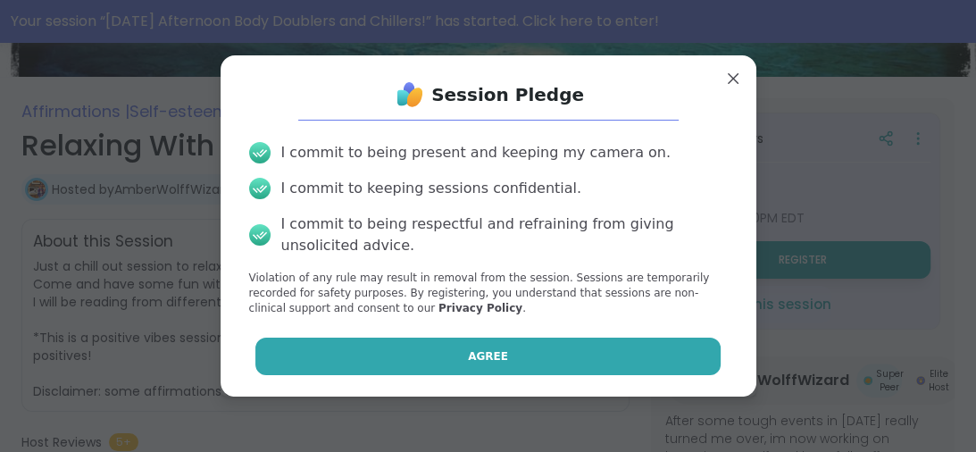
click at [579, 362] on button "Agree" at bounding box center [487, 355] width 465 height 37
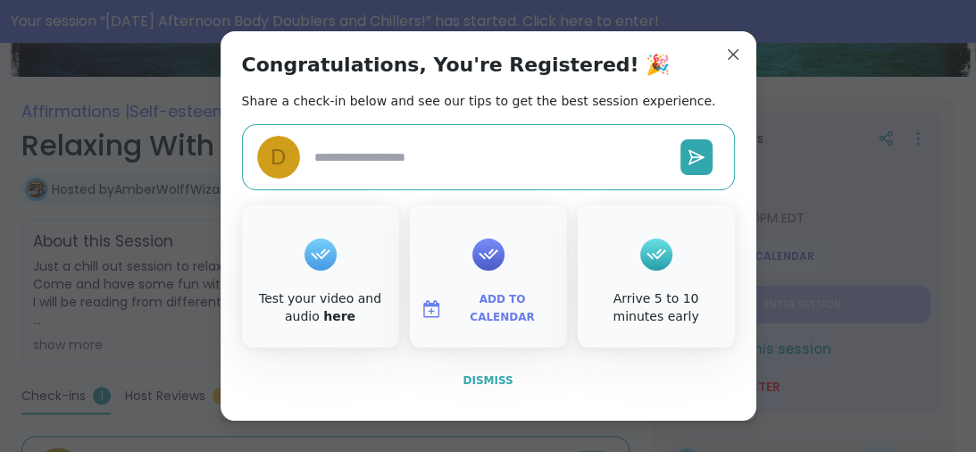
click at [498, 379] on span "Dismiss" at bounding box center [487, 380] width 50 height 12
type textarea "*"
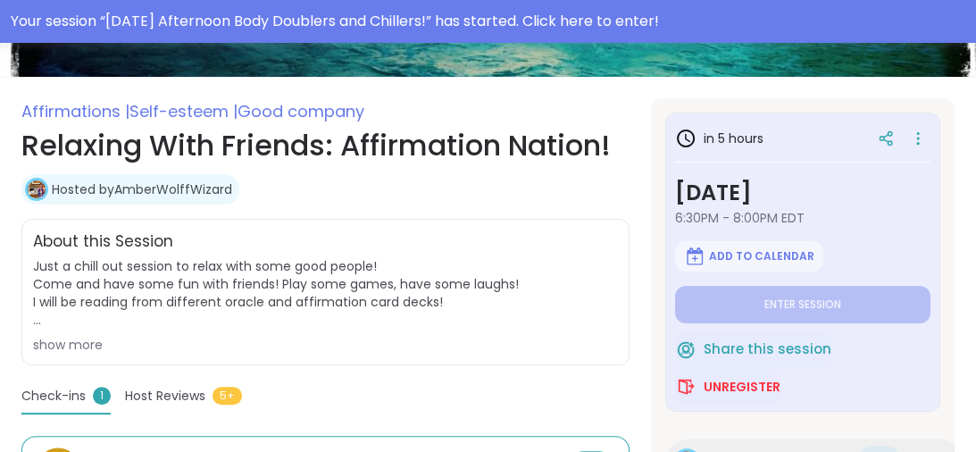
click at [497, 380] on div "Affirmations | Self-esteem | Good company Relaxing With Friends: Affirmation Na…" at bounding box center [325, 370] width 608 height 545
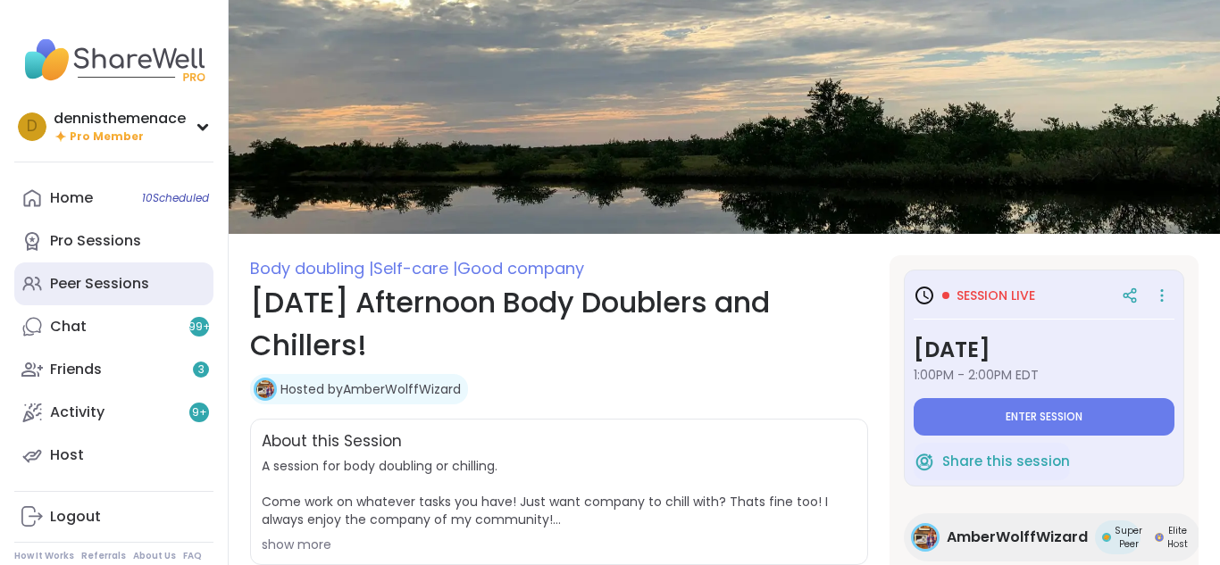
click at [109, 279] on div "Peer Sessions" at bounding box center [99, 284] width 99 height 20
type textarea "*"
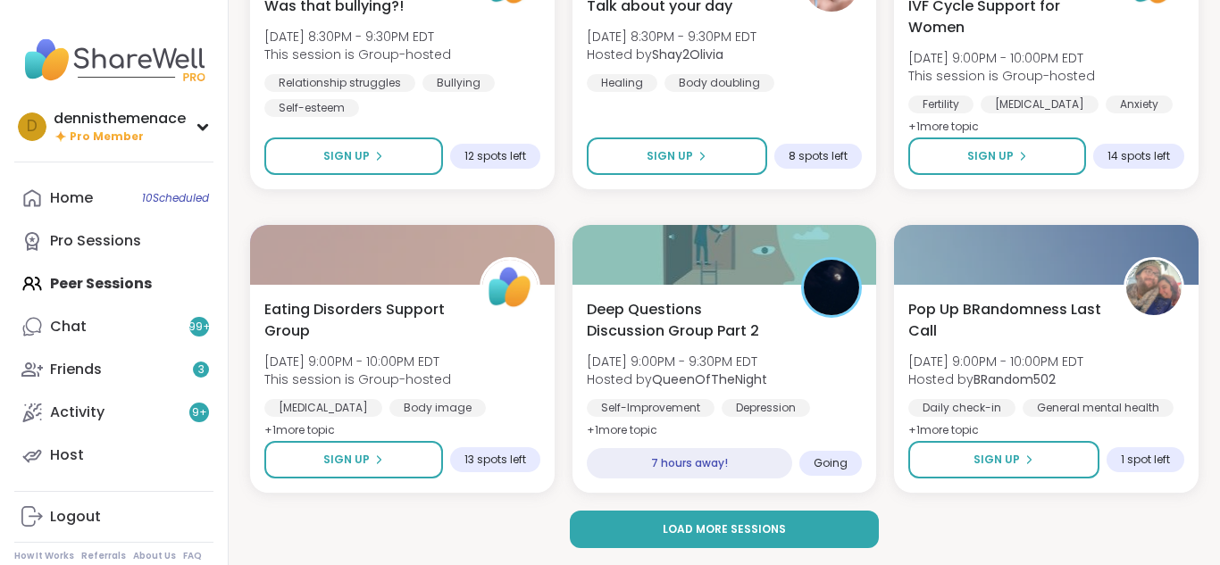
scroll to position [3368, 0]
